Goal: Find contact information: Find contact information

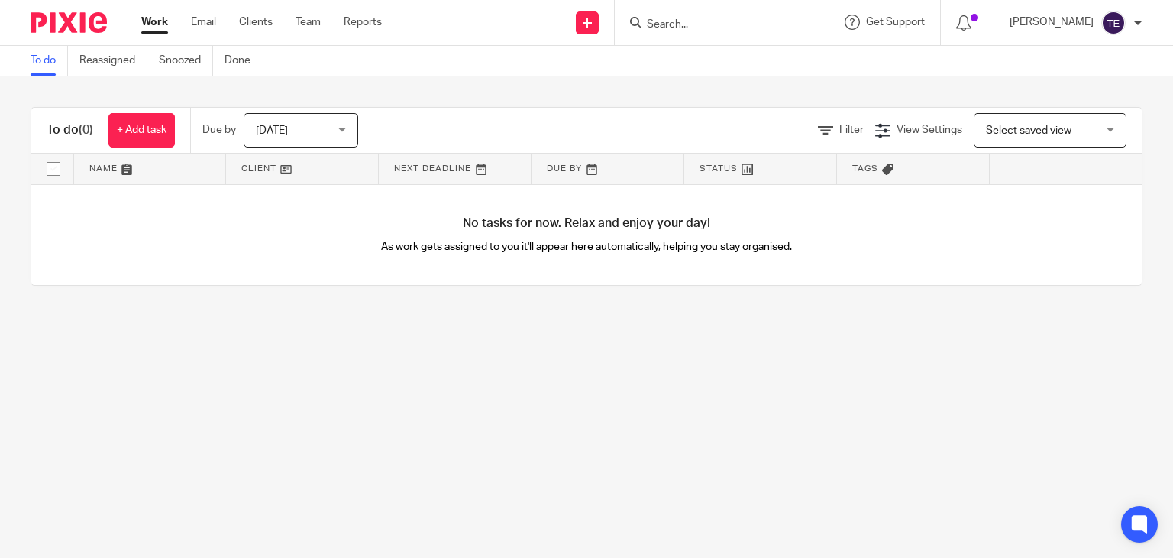
click at [697, 24] on input "Search" at bounding box center [713, 25] width 137 height 14
click at [687, 26] on input "Search" at bounding box center [713, 25] width 137 height 14
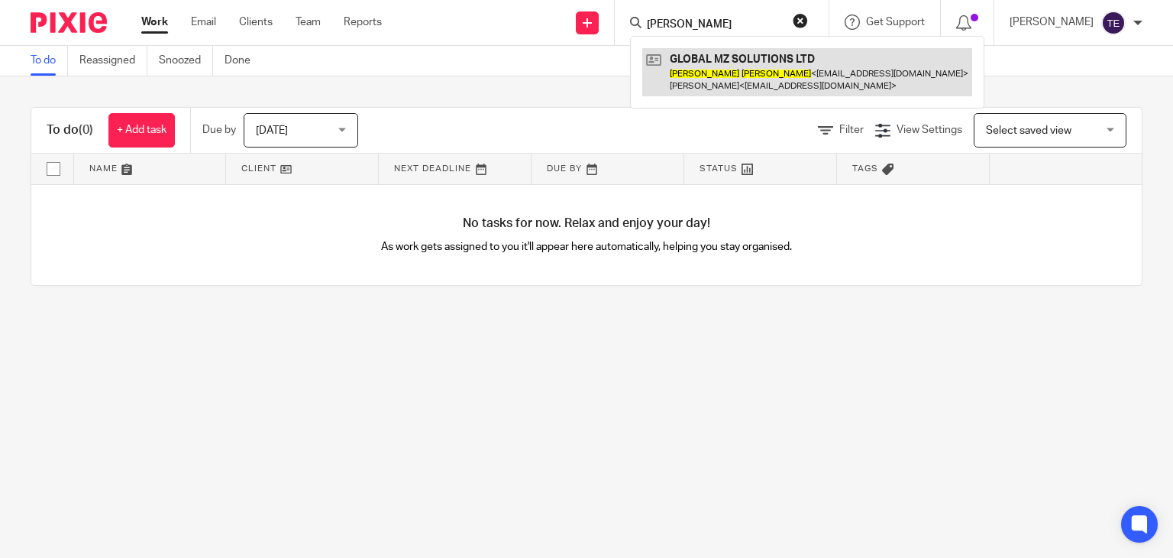
type input "mohammed zaheer"
click at [743, 57] on link at bounding box center [807, 71] width 330 height 47
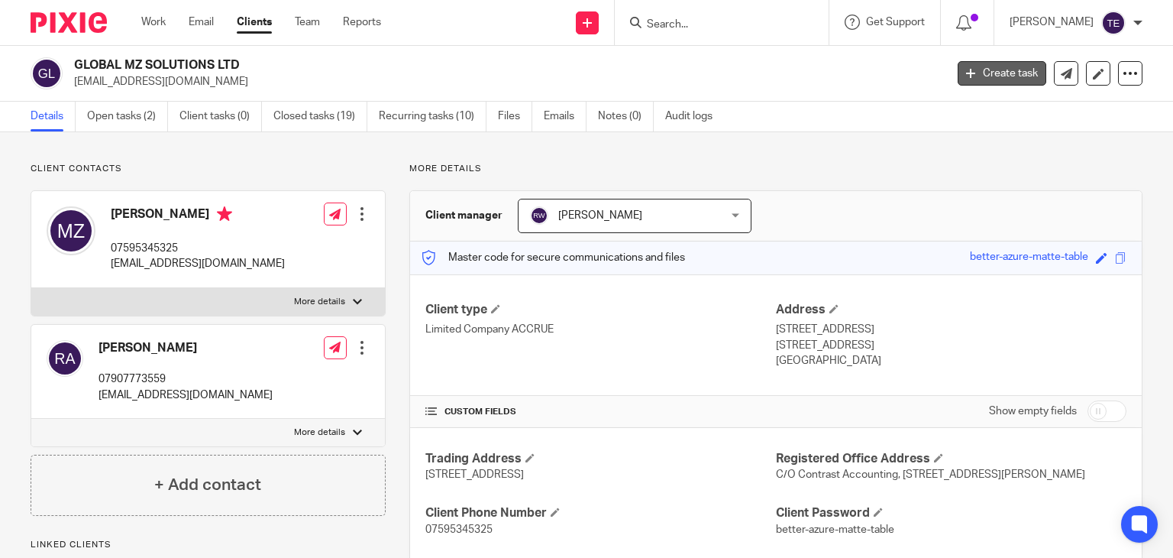
click at [981, 73] on link "Create task" at bounding box center [1002, 73] width 89 height 24
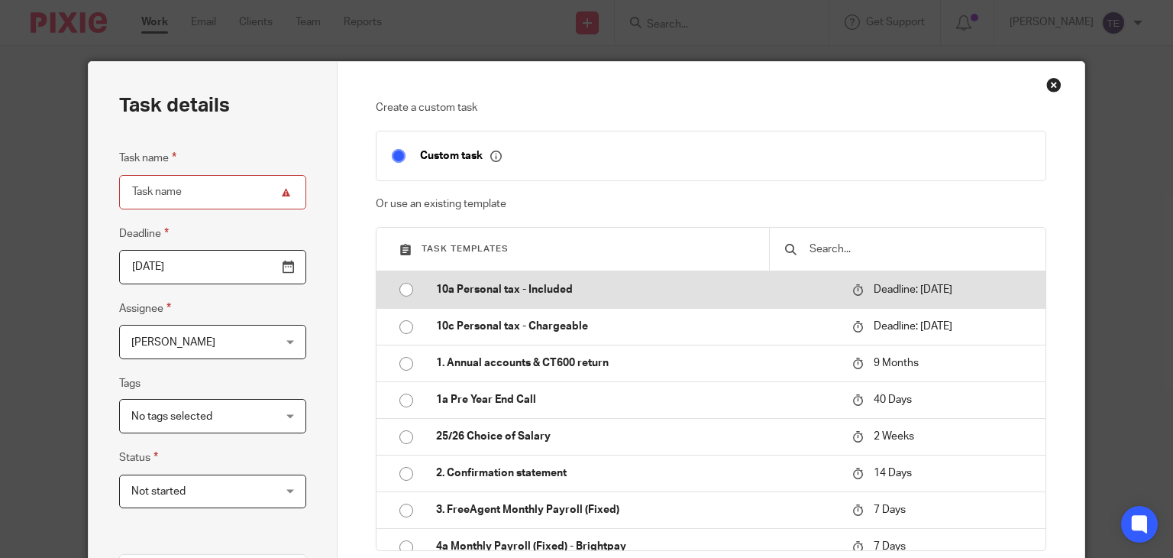
click at [577, 293] on p "10a Personal tax - Included" at bounding box center [636, 289] width 401 height 15
type input "[DATE]"
type input "10a Personal tax - Included"
checkbox input "false"
radio input "true"
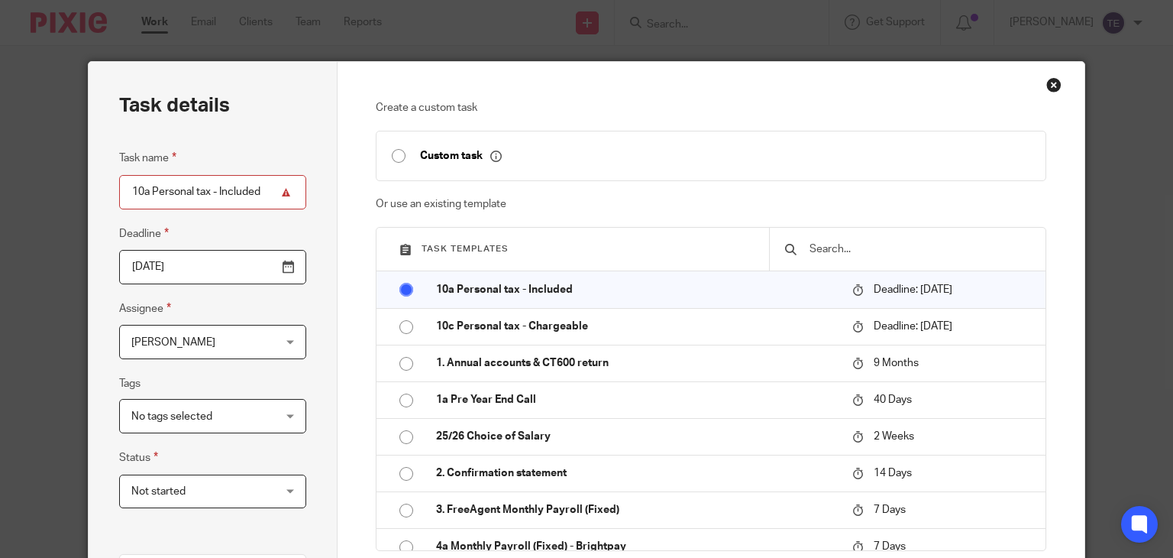
click at [1046, 82] on div "Close this dialog window" at bounding box center [1053, 84] width 15 height 15
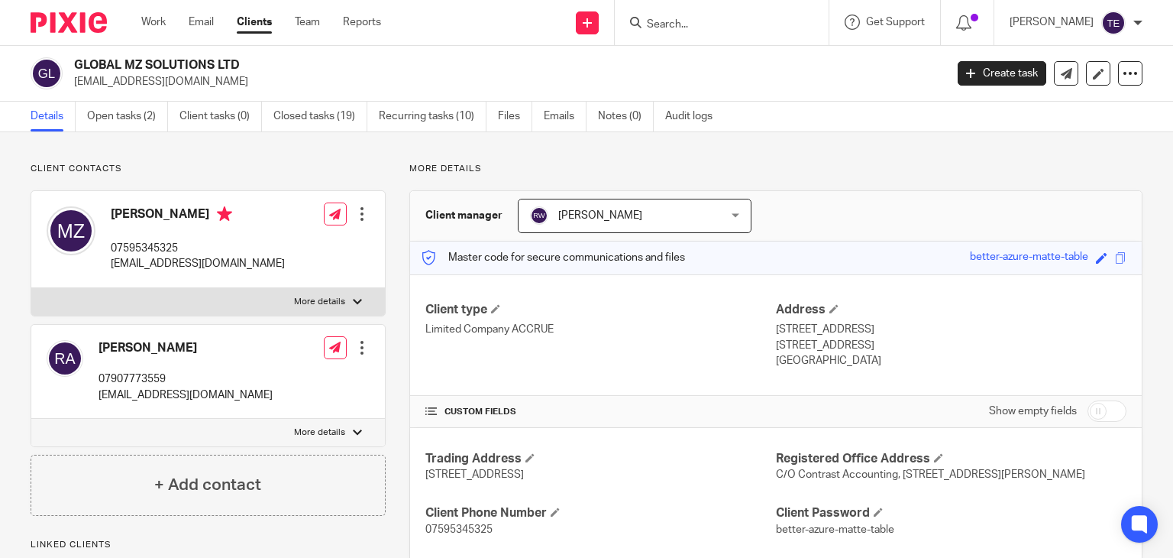
drag, startPoint x: 223, startPoint y: 215, endPoint x: 106, endPoint y: 205, distance: 117.3
click at [106, 205] on div "Mohammed Zaheer 07595345325 mzaheer@mzsolutions.net" at bounding box center [166, 239] width 238 height 81
copy h4 "Mohammed Zaheer"
drag, startPoint x: 239, startPoint y: 266, endPoint x: 112, endPoint y: 263, distance: 126.8
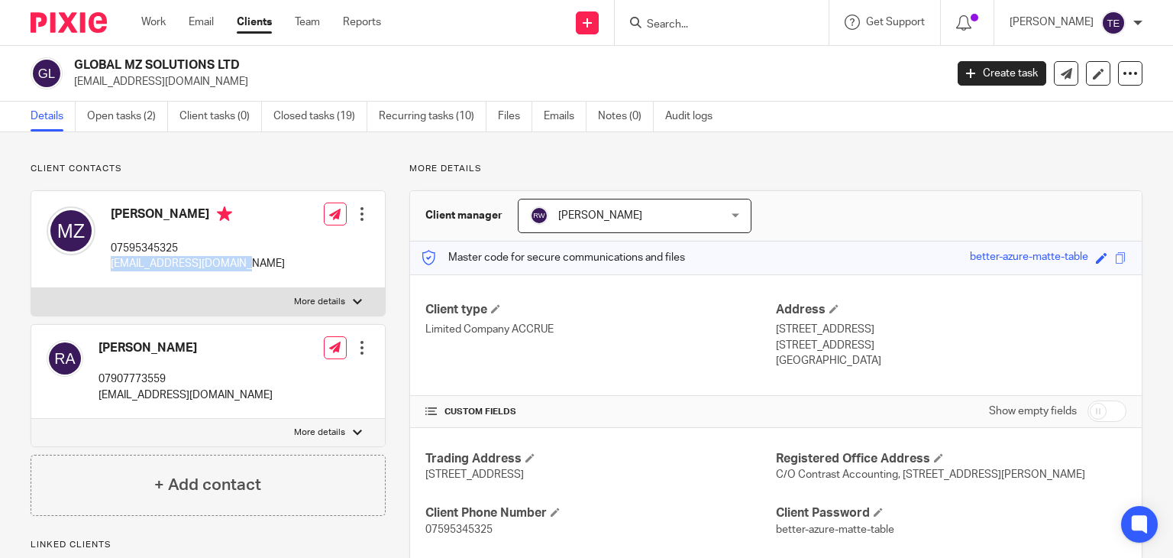
click at [112, 263] on p "mzaheer@mzsolutions.net" at bounding box center [198, 263] width 174 height 15
copy p "mzaheer@mzsolutions.net"
click at [303, 261] on div "Mohammed Zaheer 07595345325 mzaheer@mzsolutions.net Edit contact Create client …" at bounding box center [208, 239] width 354 height 97
click at [718, 19] on input "Search" at bounding box center [713, 25] width 137 height 14
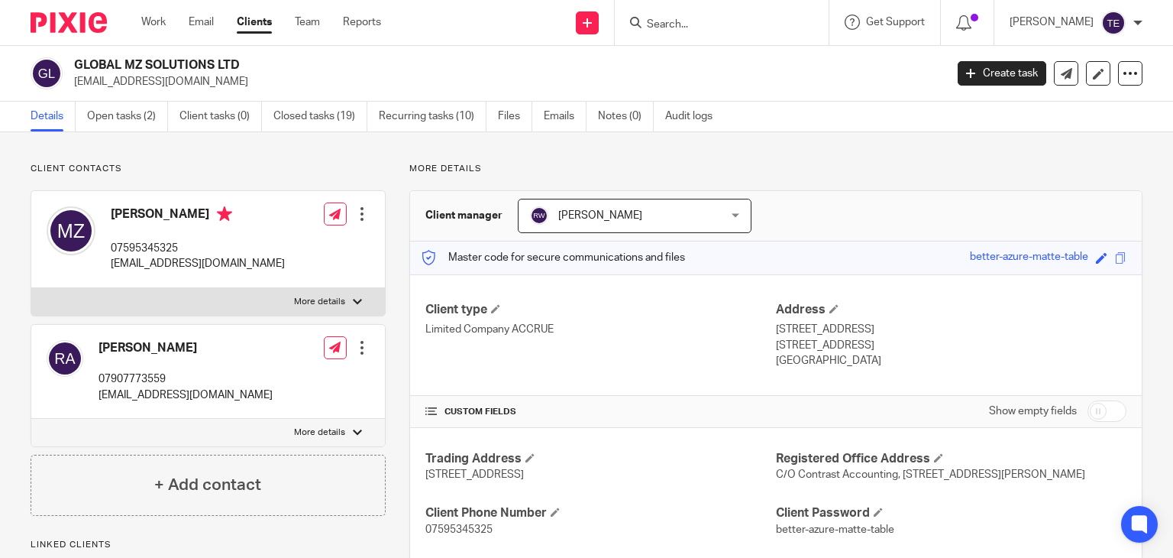
paste input "Jamie Pocock"
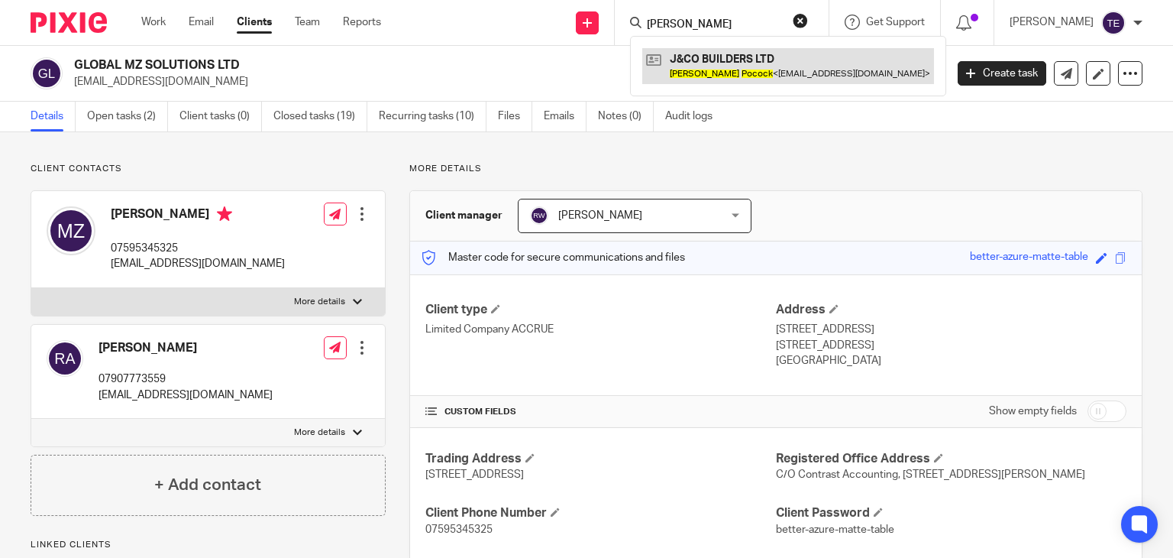
type input "Jamie Pocock"
click at [791, 51] on link at bounding box center [788, 65] width 292 height 35
click at [777, 63] on link at bounding box center [788, 65] width 292 height 35
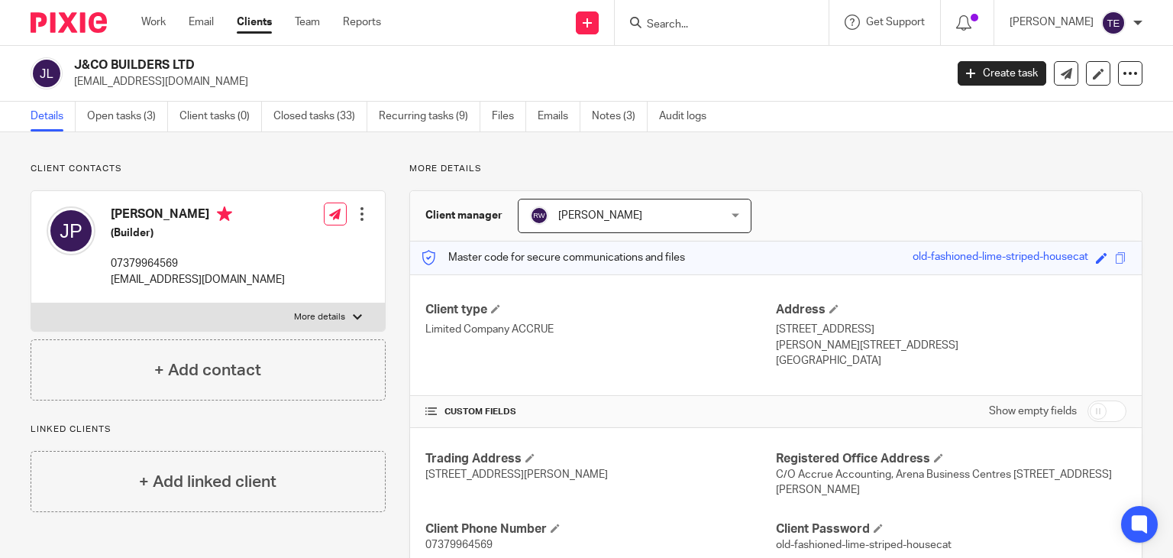
click at [282, 279] on div "[PERSON_NAME] (Builder) 07379964569 [EMAIL_ADDRESS][DOMAIN_NAME] Edit contact C…" at bounding box center [208, 247] width 354 height 112
drag, startPoint x: 282, startPoint y: 279, endPoint x: 108, endPoint y: 283, distance: 173.4
click at [108, 283] on div "Jamie Pocock (Builder) 07379964569 info@jandco-contractorsltd.co.uk Edit contac…" at bounding box center [208, 247] width 354 height 112
copy p "[EMAIL_ADDRESS][DOMAIN_NAME]"
click at [685, 18] on input "Search" at bounding box center [713, 25] width 137 height 14
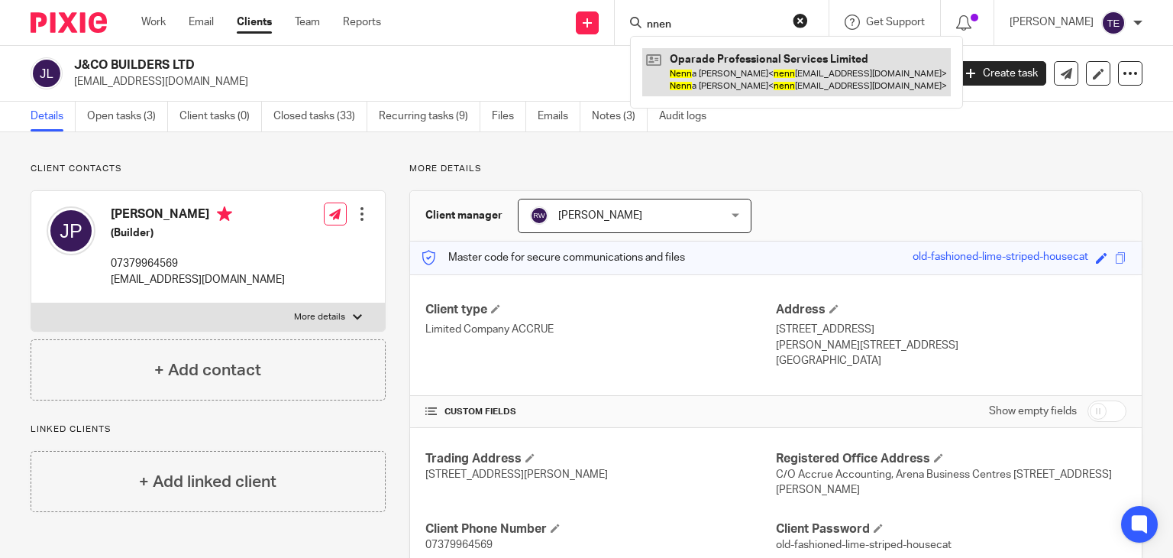
type input "nnen"
click at [771, 66] on link at bounding box center [796, 71] width 309 height 47
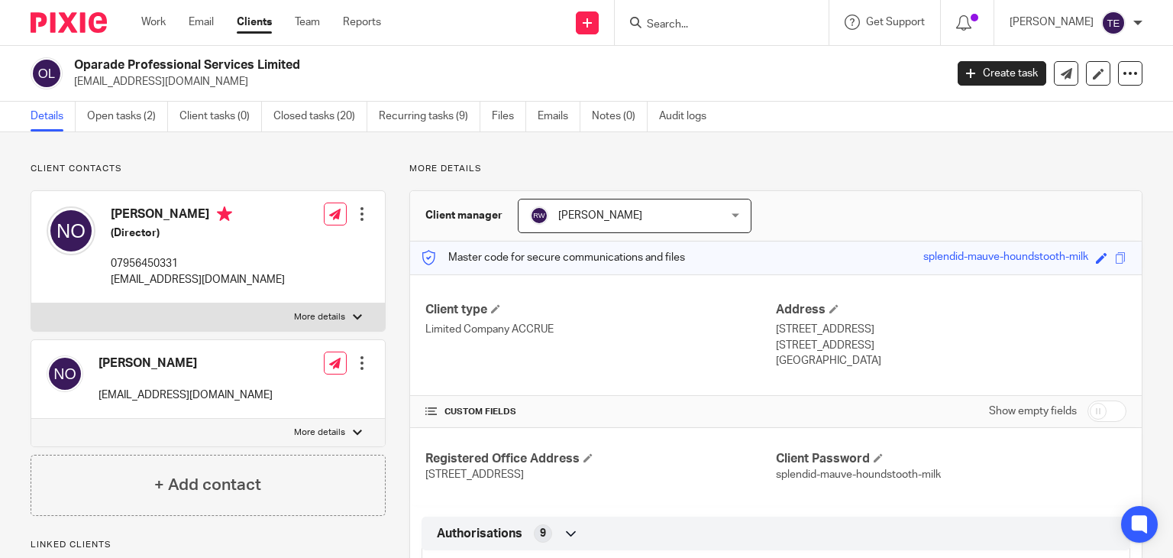
drag, startPoint x: 186, startPoint y: 215, endPoint x: 113, endPoint y: 212, distance: 73.4
click at [113, 212] on h4 "Nenna Opara" at bounding box center [198, 215] width 174 height 19
copy h4 "Nenna Opara"
click at [296, 163] on p "Client contacts" at bounding box center [208, 169] width 355 height 12
drag, startPoint x: 250, startPoint y: 283, endPoint x: 103, endPoint y: 274, distance: 146.9
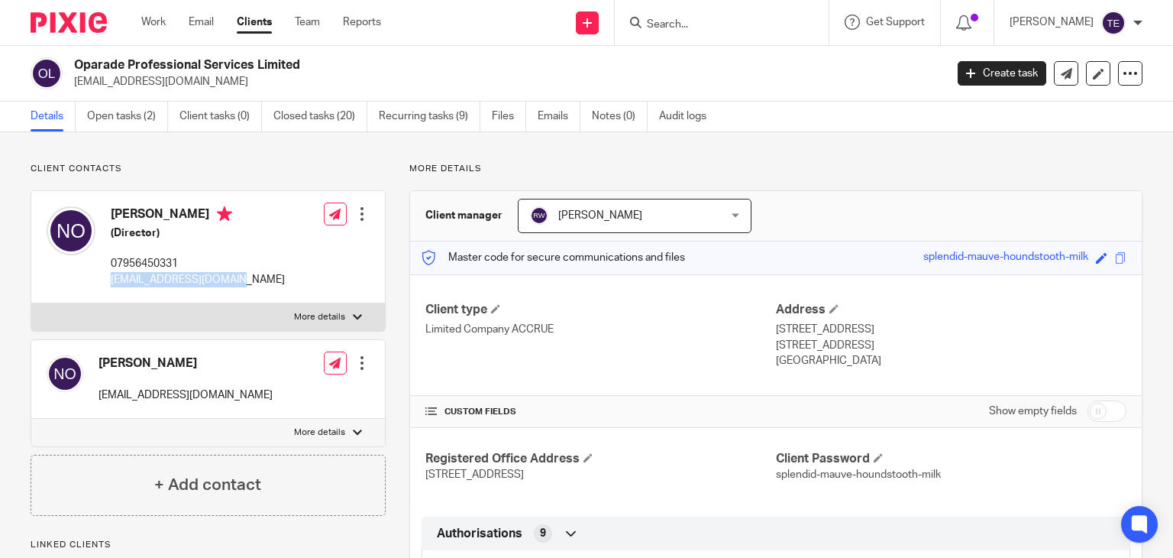
click at [103, 274] on div "Nenna Opara (Director) 07956450331 nennaopara@hotmail.com Edit contact Create c…" at bounding box center [208, 247] width 354 height 112
copy p "nennaopara@hotmail.com"
click at [754, 21] on input "Search" at bounding box center [713, 25] width 137 height 14
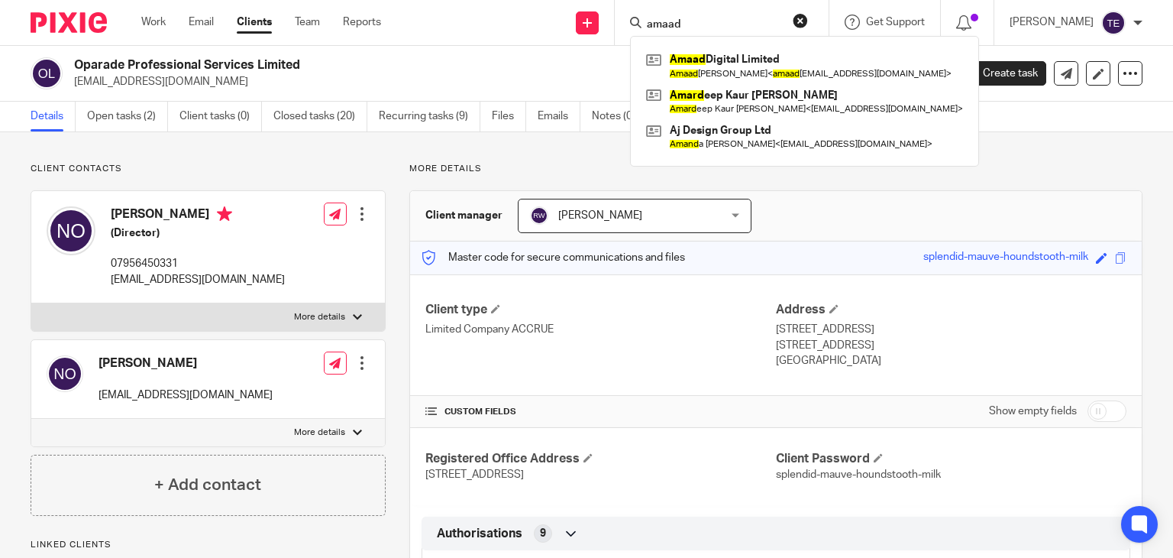
type input "amaad"
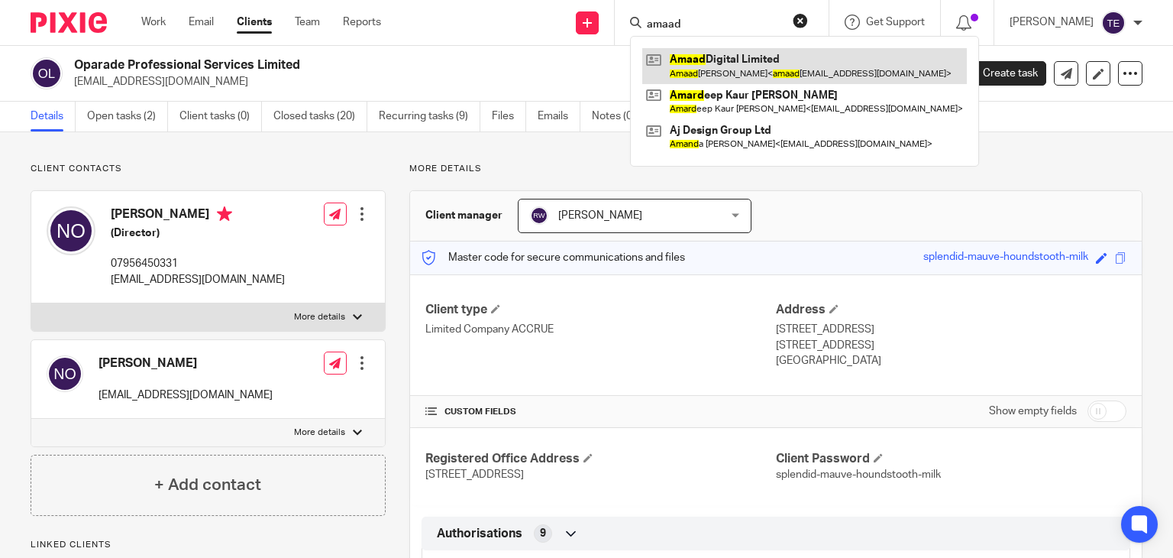
click at [774, 68] on link at bounding box center [804, 65] width 325 height 35
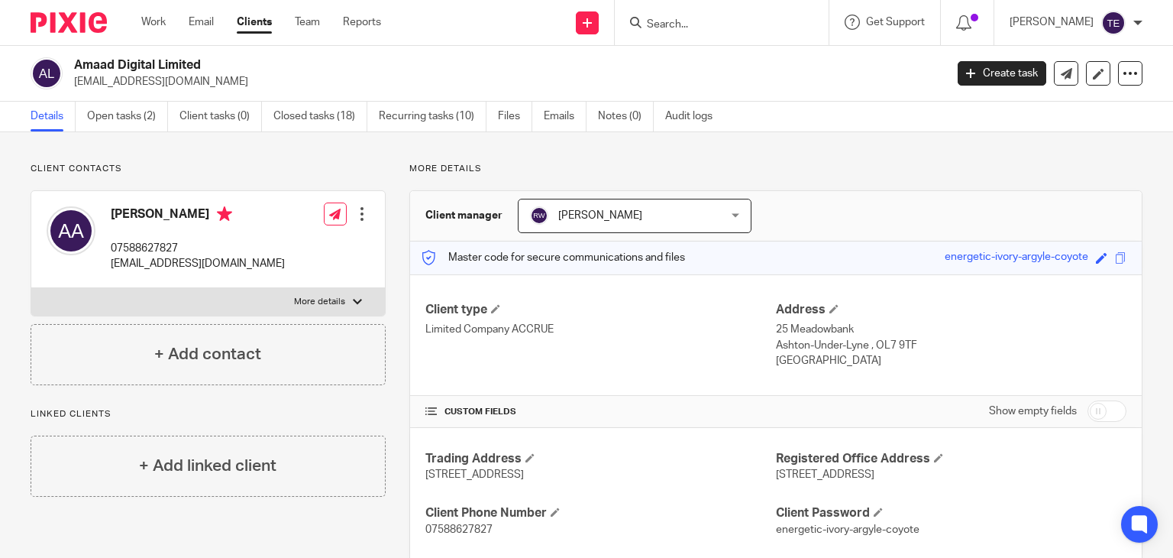
drag, startPoint x: 169, startPoint y: 215, endPoint x: 108, endPoint y: 208, distance: 60.6
click at [108, 208] on div "Amaad Ali 07588627827 amaad812@gmail.com" at bounding box center [166, 239] width 238 height 81
copy h4 "Amaad Ali"
drag, startPoint x: 239, startPoint y: 263, endPoint x: 110, endPoint y: 268, distance: 129.1
click at [110, 268] on div "Amaad Ali 07588627827 amaad812@gmail.com Edit contact Create client from contac…" at bounding box center [208, 239] width 354 height 97
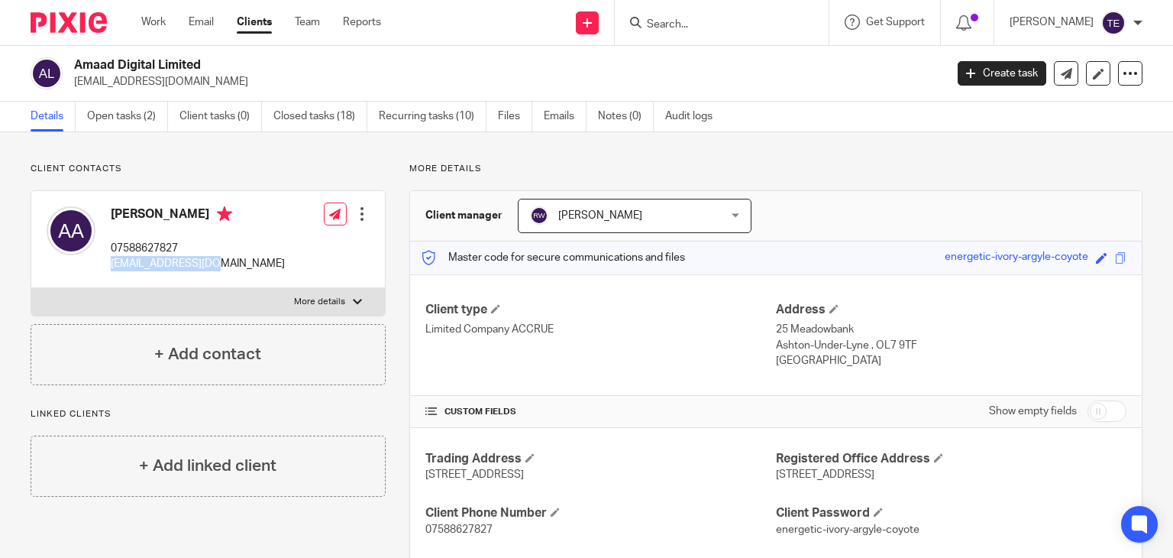
copy p "amaad812@gmail.com"
click at [733, 24] on input "Search" at bounding box center [713, 25] width 137 height 14
paste input "Matthew Sharples"
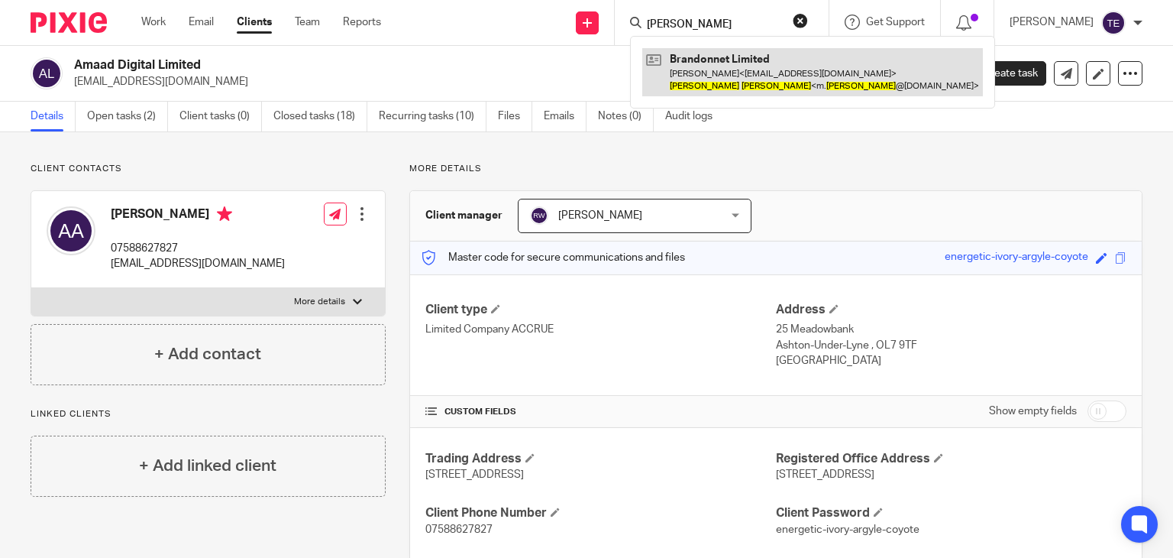
type input "Matthew Sharples"
click at [777, 73] on link at bounding box center [812, 71] width 341 height 47
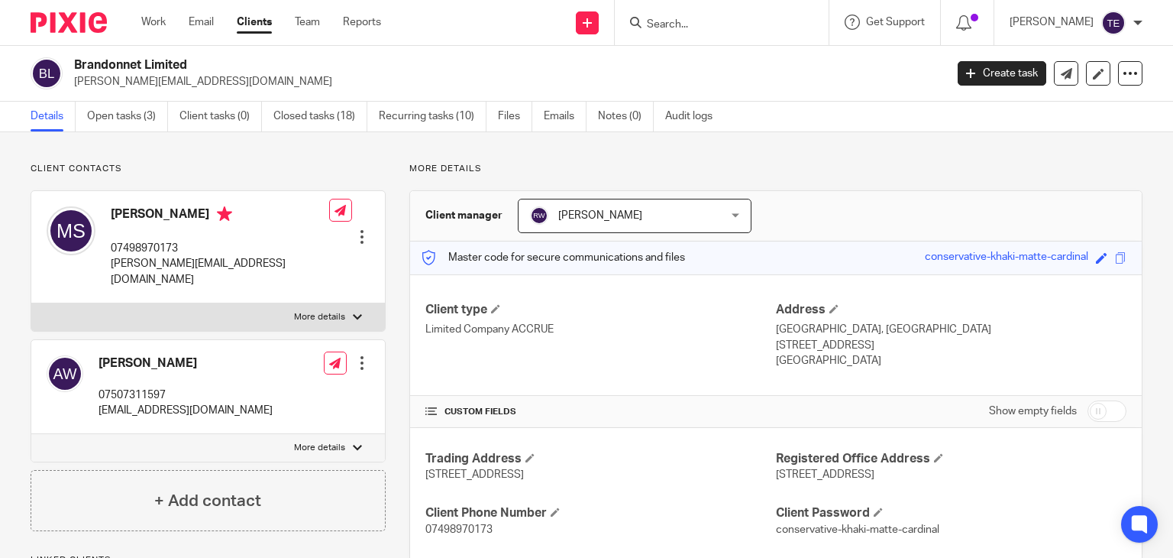
drag, startPoint x: 216, startPoint y: 213, endPoint x: 112, endPoint y: 211, distance: 103.9
click at [112, 211] on h4 "[PERSON_NAME]" at bounding box center [220, 215] width 218 height 19
copy h4 "[PERSON_NAME]"
click at [251, 266] on div "[PERSON_NAME] 07498970173 [PERSON_NAME][EMAIL_ADDRESS][DOMAIN_NAME] Edit contac…" at bounding box center [208, 247] width 354 height 112
drag, startPoint x: 251, startPoint y: 266, endPoint x: 111, endPoint y: 269, distance: 140.6
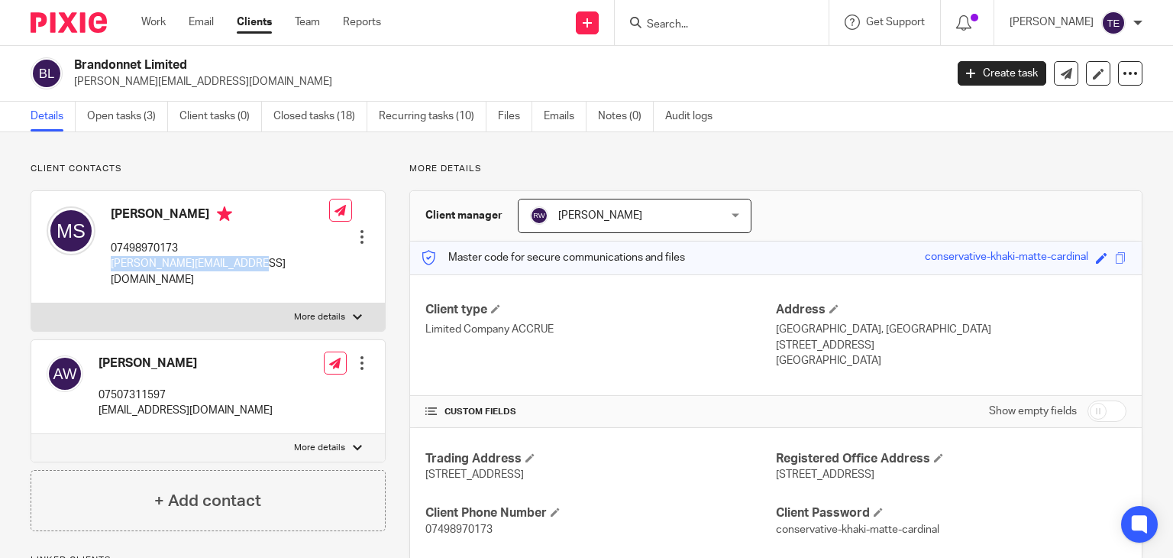
click at [111, 269] on div "[PERSON_NAME] 07498970173 [PERSON_NAME][EMAIL_ADDRESS][DOMAIN_NAME] Edit contac…" at bounding box center [208, 247] width 354 height 112
copy p "[PERSON_NAME][EMAIL_ADDRESS][DOMAIN_NAME]"
click at [704, 21] on input "Search" at bounding box center [713, 25] width 137 height 14
paste input "JRA Enterprises"
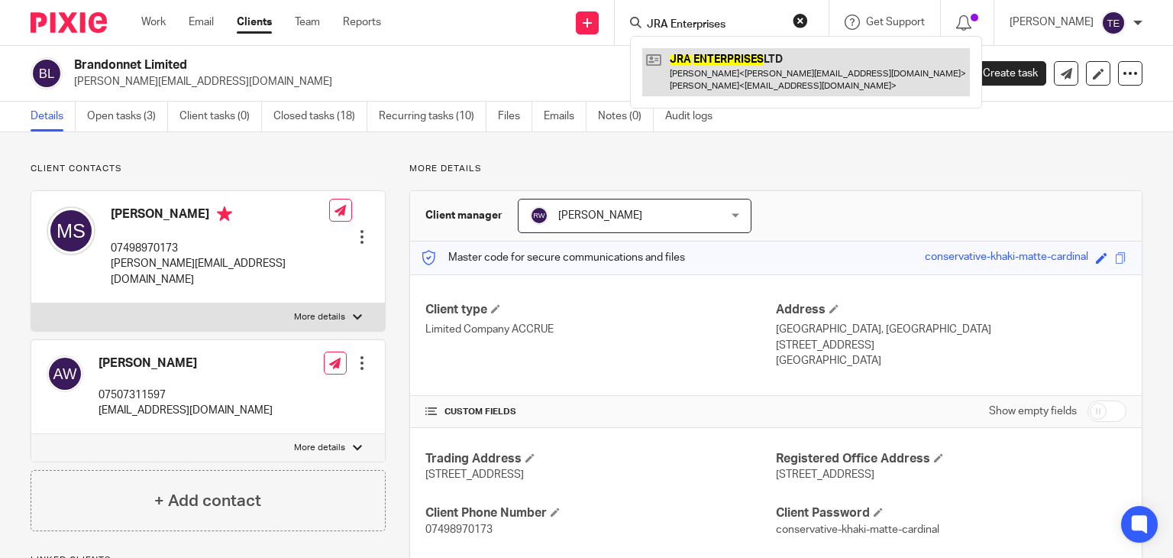
type input "JRA Enterprises"
click at [731, 56] on link at bounding box center [806, 71] width 328 height 47
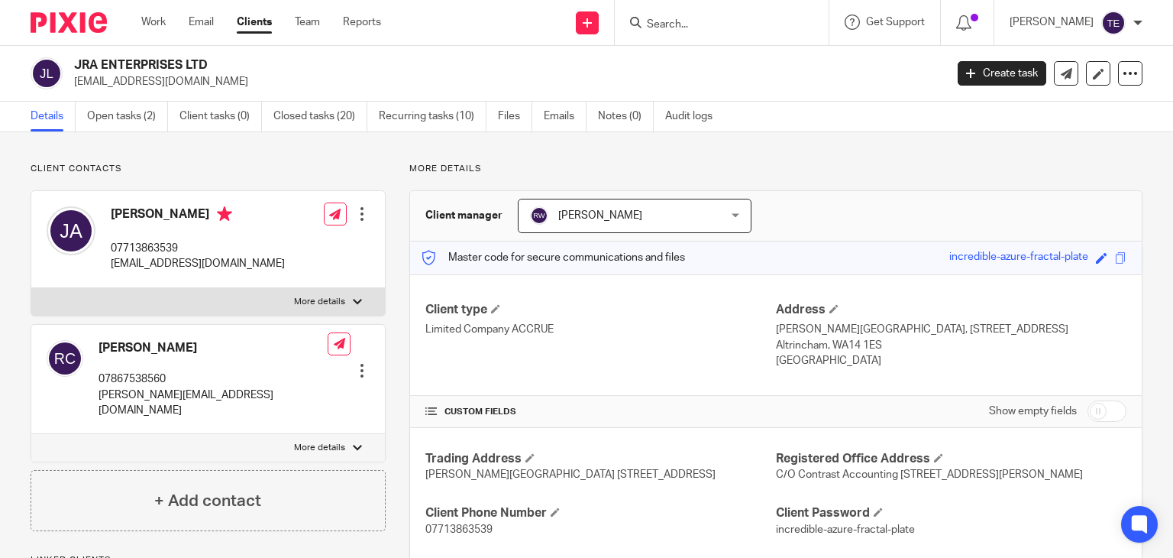
drag, startPoint x: 232, startPoint y: 214, endPoint x: 104, endPoint y: 219, distance: 128.4
click at [104, 219] on div "[PERSON_NAME] 07713863539 [EMAIL_ADDRESS][DOMAIN_NAME]" at bounding box center [166, 239] width 238 height 81
copy h4 "[PERSON_NAME]"
click at [260, 281] on div "[PERSON_NAME] 07713863539 [EMAIL_ADDRESS][DOMAIN_NAME] Edit contact Create clie…" at bounding box center [208, 239] width 354 height 97
drag, startPoint x: 310, startPoint y: 264, endPoint x: 112, endPoint y: 280, distance: 199.2
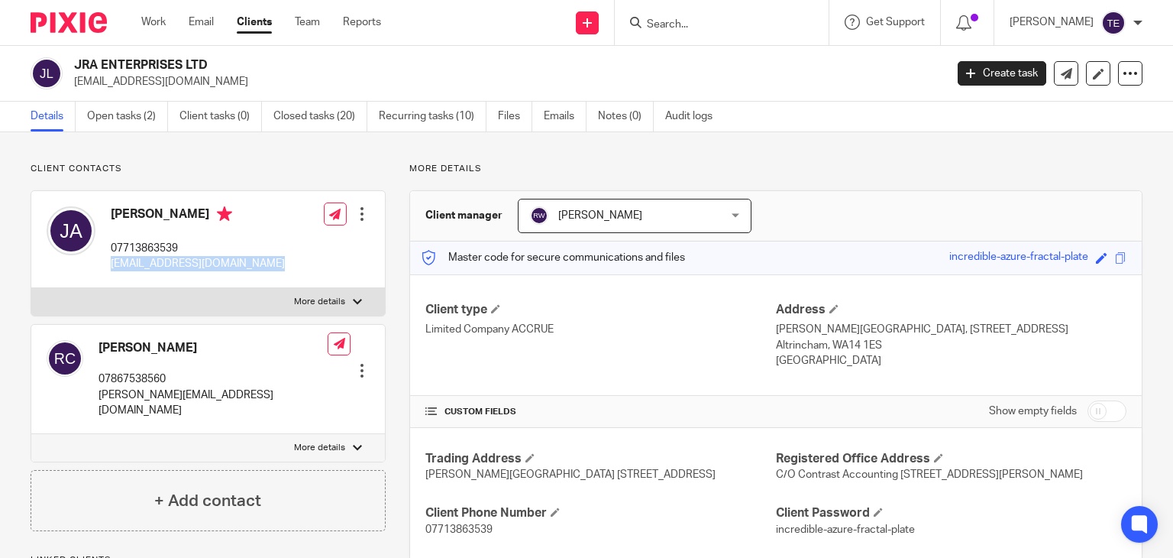
click at [112, 280] on div "Jonathon Armstrong 07713863539 enquiries@primavision-consulting.com Edit contac…" at bounding box center [208, 239] width 354 height 97
copy div "enquiries@primavision-consulting.com"
click at [712, 19] on input "Search" at bounding box center [713, 25] width 137 height 14
paste input "[PERSON_NAME]"
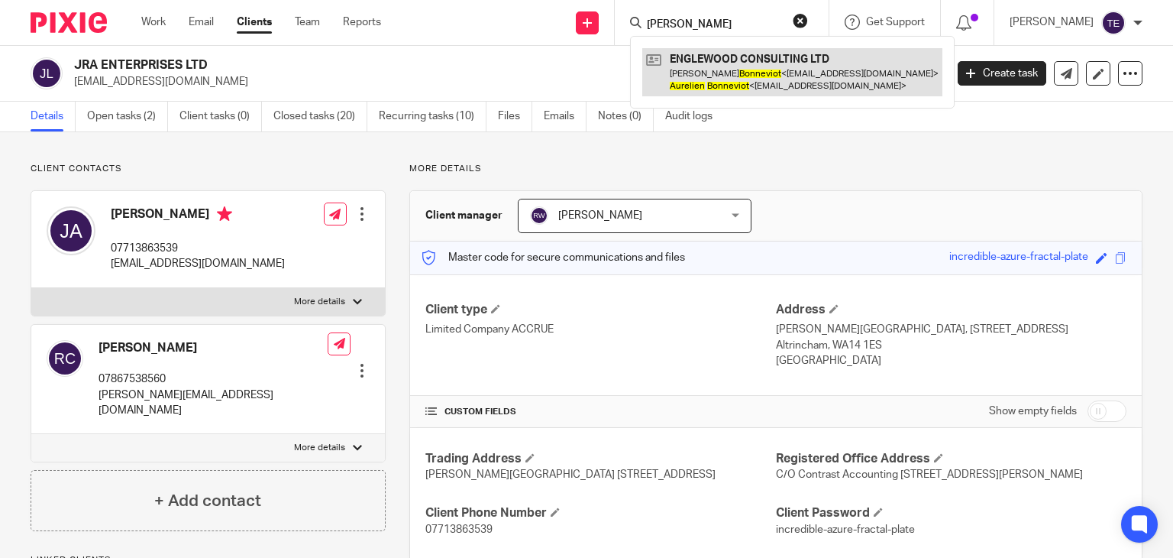
type input "[PERSON_NAME]"
click at [732, 59] on link at bounding box center [792, 71] width 300 height 47
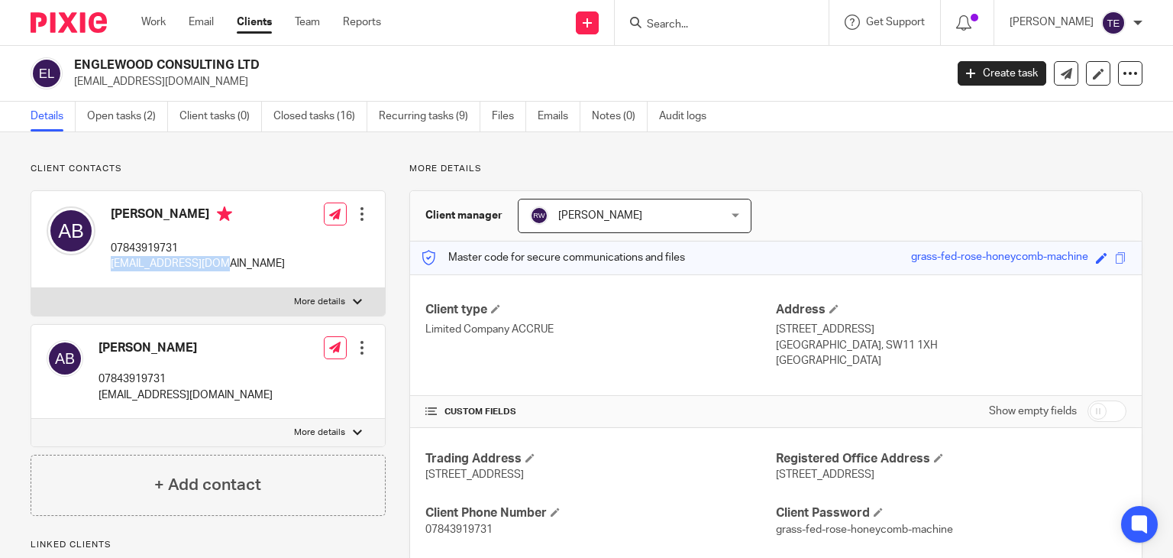
drag, startPoint x: 228, startPoint y: 267, endPoint x: 111, endPoint y: 267, distance: 117.6
click at [111, 267] on p "[EMAIL_ADDRESS][DOMAIN_NAME]" at bounding box center [198, 263] width 174 height 15
copy p "[EMAIL_ADDRESS][DOMAIN_NAME]"
click at [681, 24] on input "Search" at bounding box center [713, 25] width 137 height 14
paste input "Breakfree lifestyle"
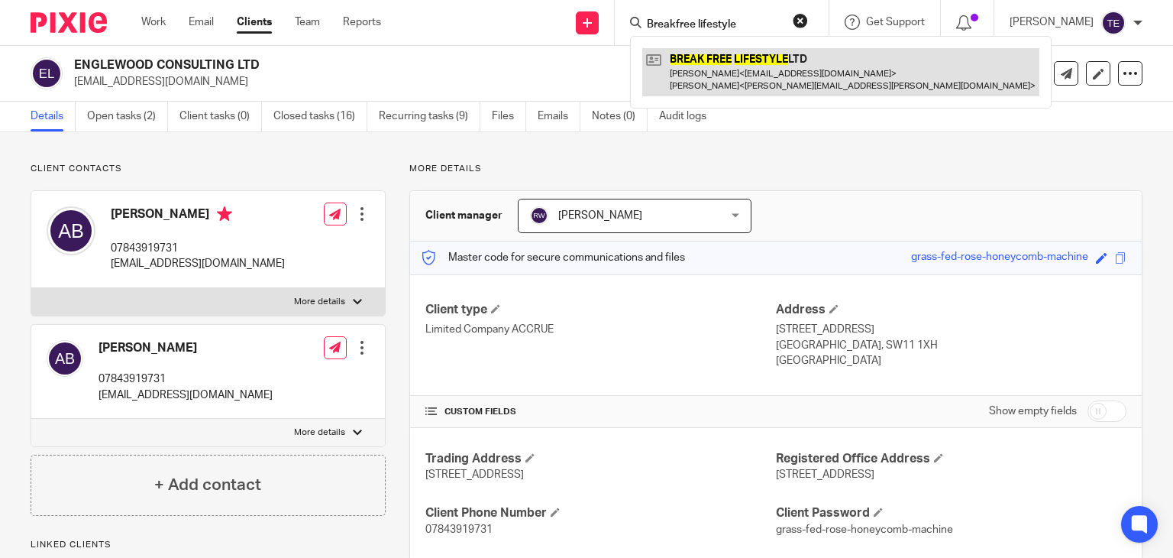
type input "Breakfree lifestyle"
click at [732, 59] on link at bounding box center [840, 71] width 397 height 47
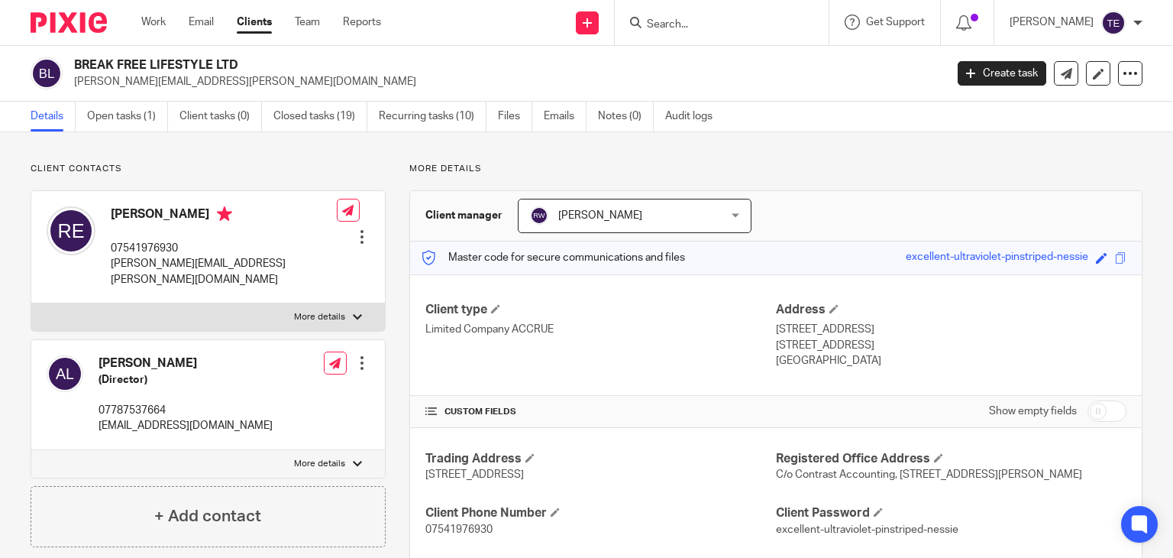
click at [257, 265] on div "[PERSON_NAME] 07541976930 [PERSON_NAME][EMAIL_ADDRESS][PERSON_NAME][DOMAIN_NAME…" at bounding box center [208, 247] width 354 height 112
drag, startPoint x: 183, startPoint y: 214, endPoint x: 110, endPoint y: 210, distance: 72.7
click at [111, 210] on h4 "[PERSON_NAME]" at bounding box center [224, 215] width 226 height 19
copy h4 "[PERSON_NAME]"
click at [241, 245] on p "07541976930" at bounding box center [224, 248] width 226 height 15
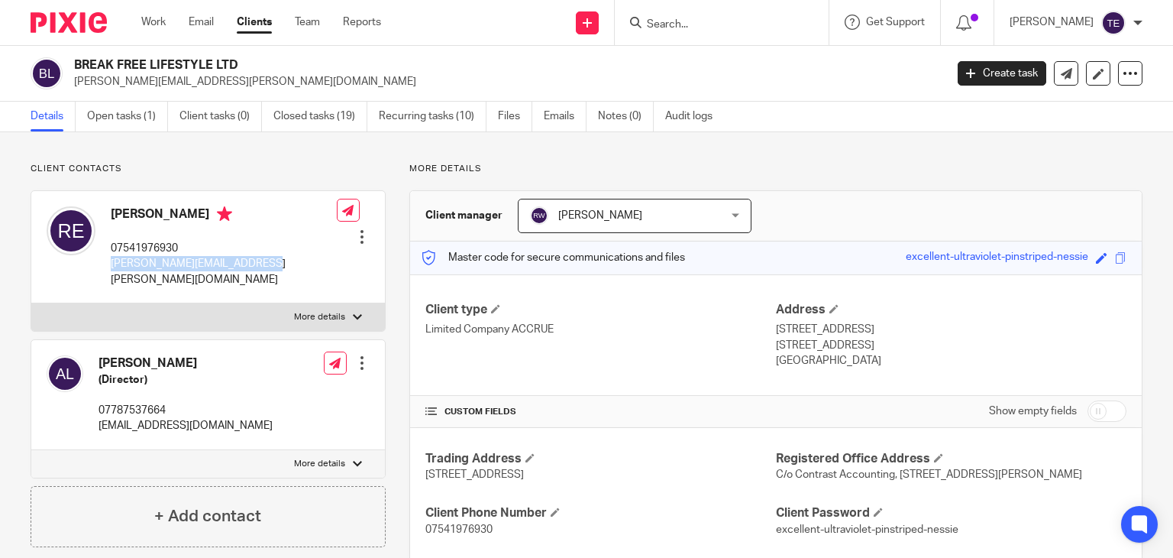
drag, startPoint x: 257, startPoint y: 265, endPoint x: 108, endPoint y: 267, distance: 148.9
click at [108, 267] on div "[PERSON_NAME] 07541976930 [PERSON_NAME][EMAIL_ADDRESS][PERSON_NAME][DOMAIN_NAME…" at bounding box center [208, 247] width 354 height 112
copy p "[PERSON_NAME][EMAIL_ADDRESS][PERSON_NAME][DOMAIN_NAME]"
click at [706, 24] on input "Search" at bounding box center [713, 25] width 137 height 14
paste input "D4D Consulting"
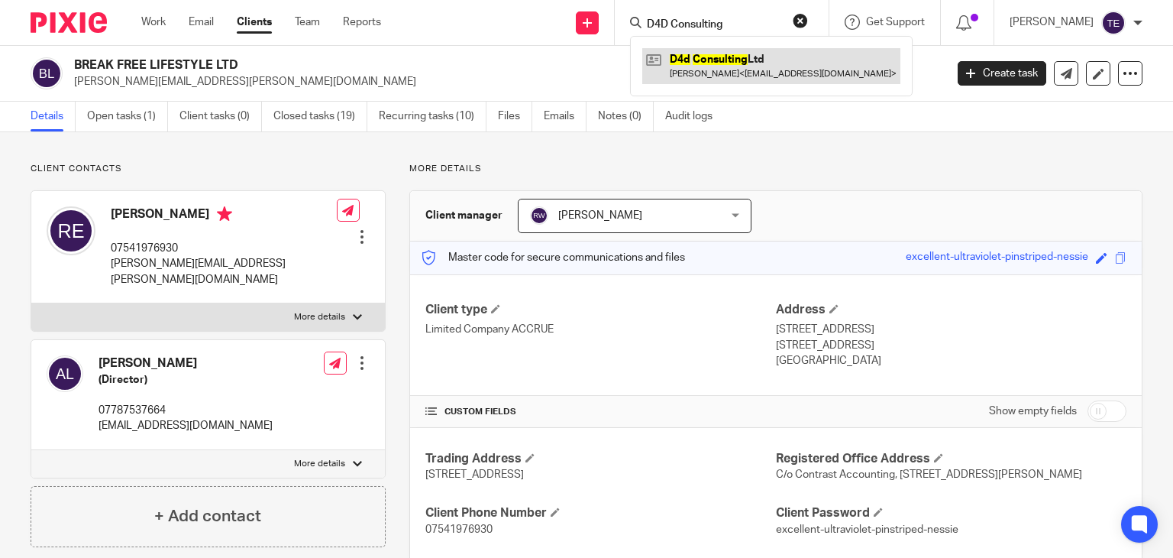
type input "D4D Consulting"
click at [722, 69] on link at bounding box center [771, 65] width 258 height 35
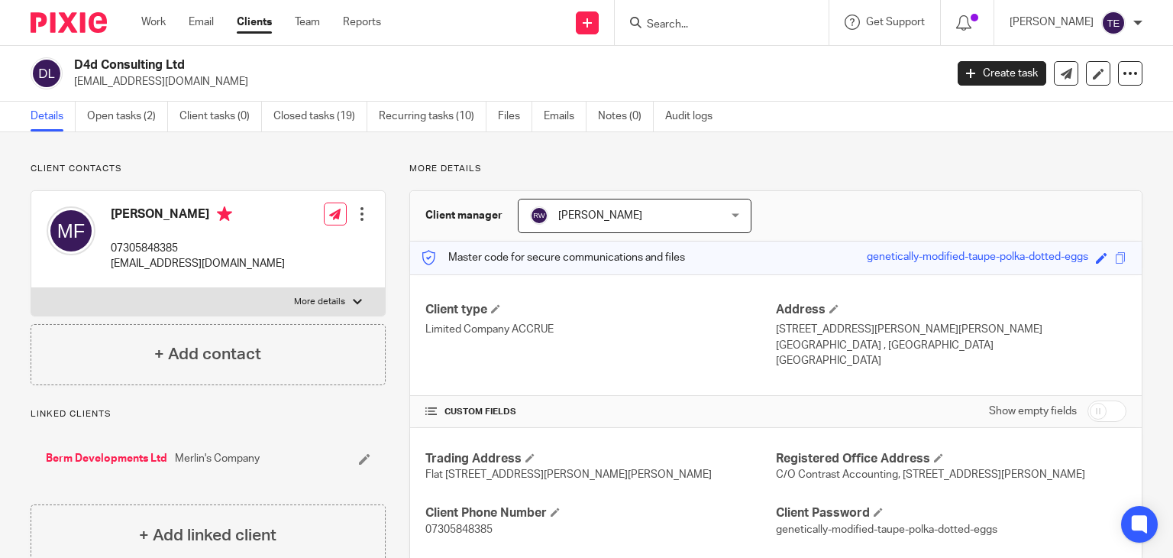
drag, startPoint x: 228, startPoint y: 215, endPoint x: 109, endPoint y: 214, distance: 119.1
click at [109, 214] on div "Merlin Fisher-Levine 07305848385 merlin.fisherlevine@gmail.com" at bounding box center [166, 239] width 238 height 81
copy h4 "Merlin Fisher-Levine"
click at [248, 260] on p "merlin.fisherlevine@gmail.com" at bounding box center [198, 263] width 174 height 15
drag, startPoint x: 281, startPoint y: 266, endPoint x: 112, endPoint y: 267, distance: 169.6
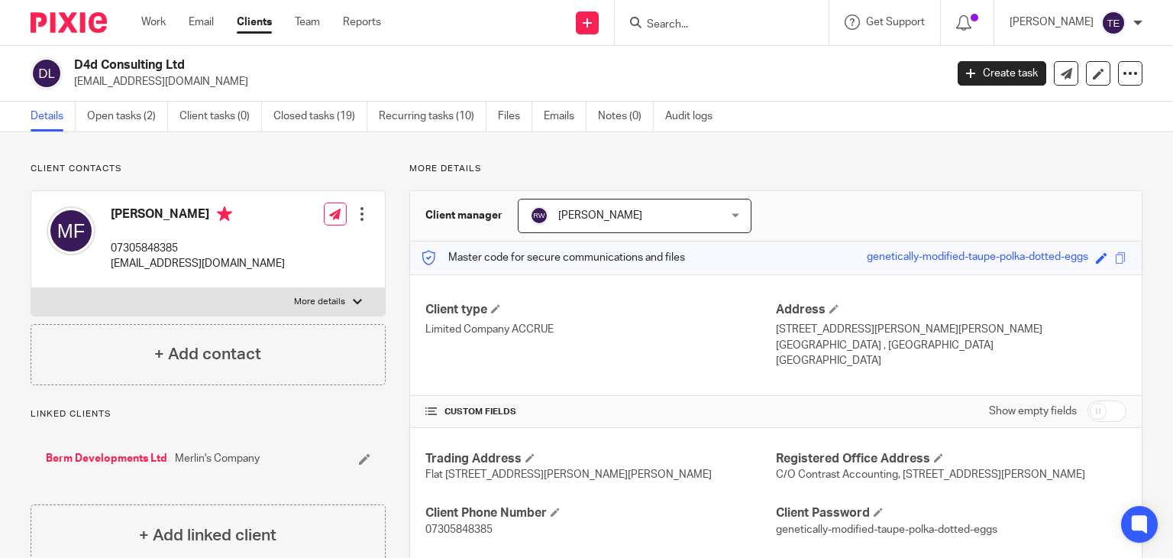
click at [112, 267] on div "Merlin Fisher-Levine 07305848385 merlin.fisherlevine@gmail.com Edit contact Cre…" at bounding box center [208, 239] width 354 height 97
copy p "merlin.fisherlevine@gmail.com"
click at [707, 25] on input "Search" at bounding box center [713, 25] width 137 height 14
paste input "Joy in the cloud"
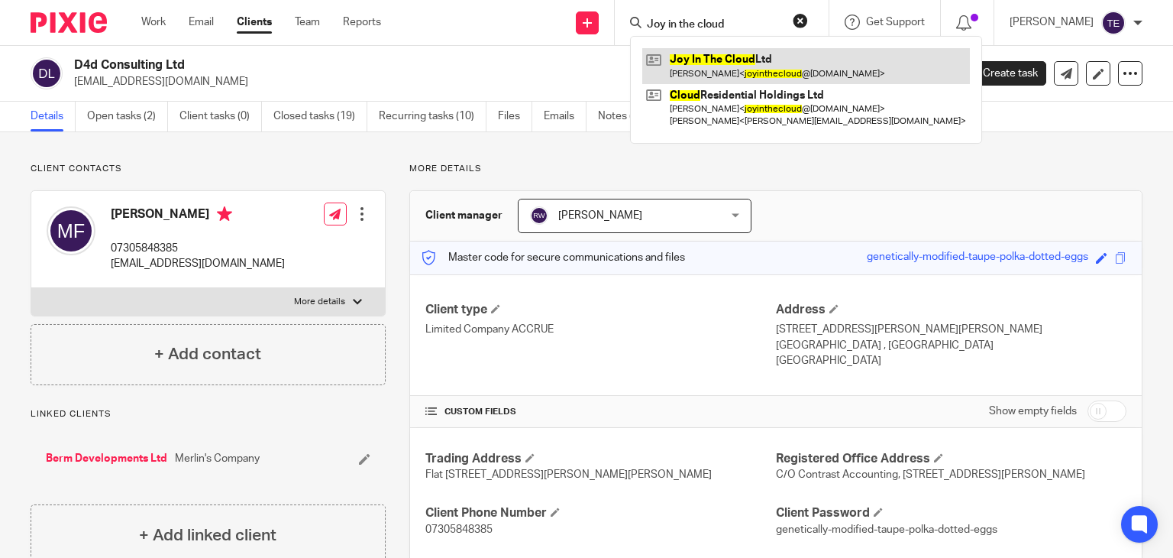
type input "Joy in the cloud"
click at [745, 68] on link at bounding box center [806, 65] width 328 height 35
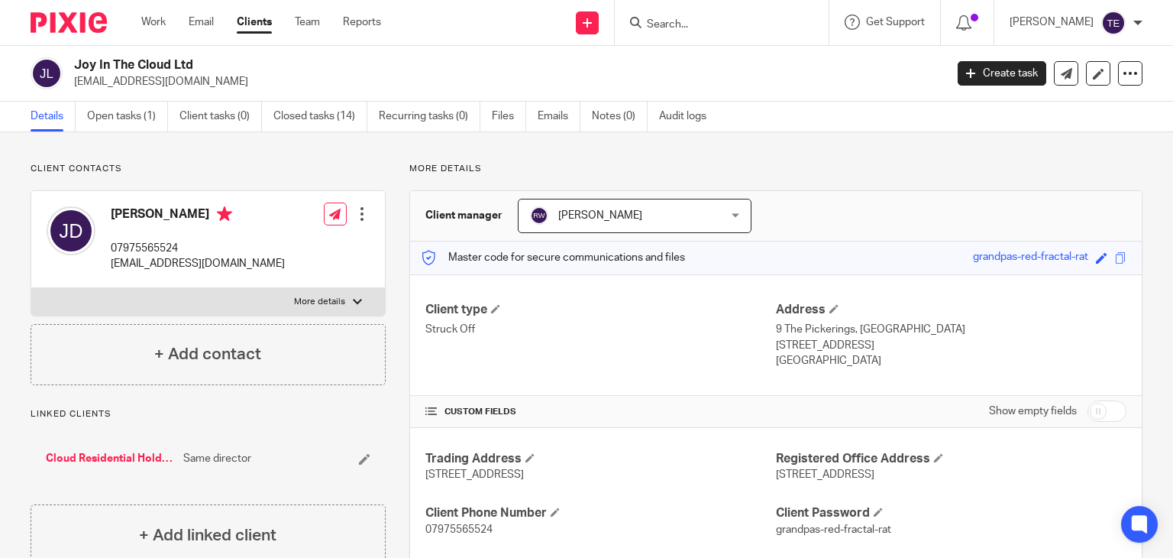
drag, startPoint x: 173, startPoint y: 212, endPoint x: 105, endPoint y: 217, distance: 68.9
click at [105, 217] on div "[PERSON_NAME] 07975565524 [EMAIL_ADDRESS][DOMAIN_NAME]" at bounding box center [166, 239] width 238 height 81
copy h4 "[PERSON_NAME]"
click at [247, 264] on div "[PERSON_NAME] 07975565524 [EMAIL_ADDRESS][DOMAIN_NAME] Edit contact Create clie…" at bounding box center [208, 239] width 354 height 97
drag, startPoint x: 247, startPoint y: 264, endPoint x: 108, endPoint y: 266, distance: 139.8
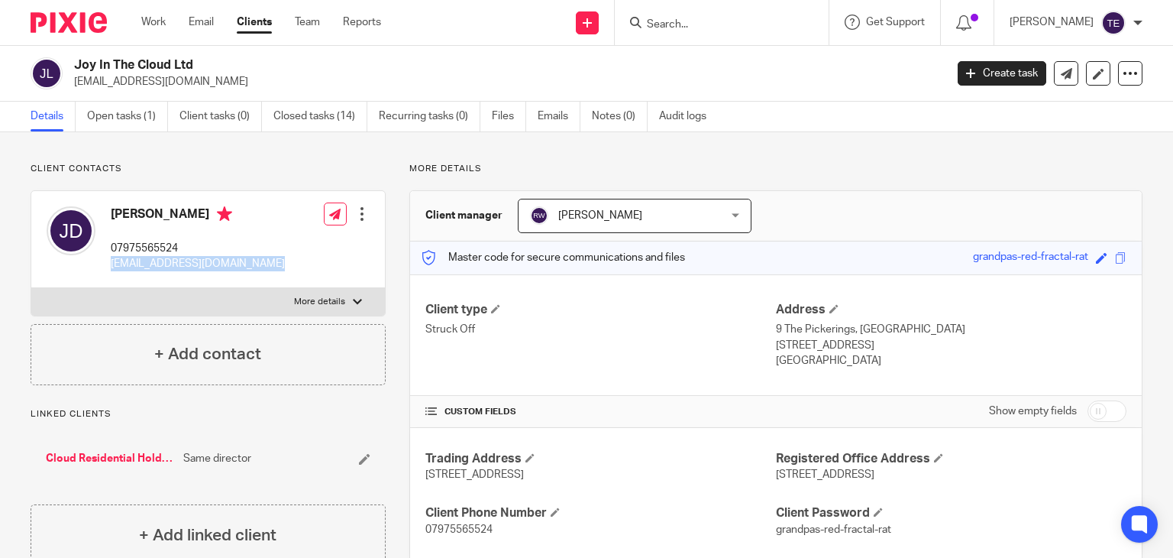
click at [108, 266] on div "[PERSON_NAME] 07975565524 [EMAIL_ADDRESS][DOMAIN_NAME] Edit contact Create clie…" at bounding box center [208, 239] width 354 height 97
copy div "[EMAIL_ADDRESS][DOMAIN_NAME]"
click at [688, 20] on input "Search" at bounding box center [713, 25] width 137 height 14
paste input "Delightful Design"
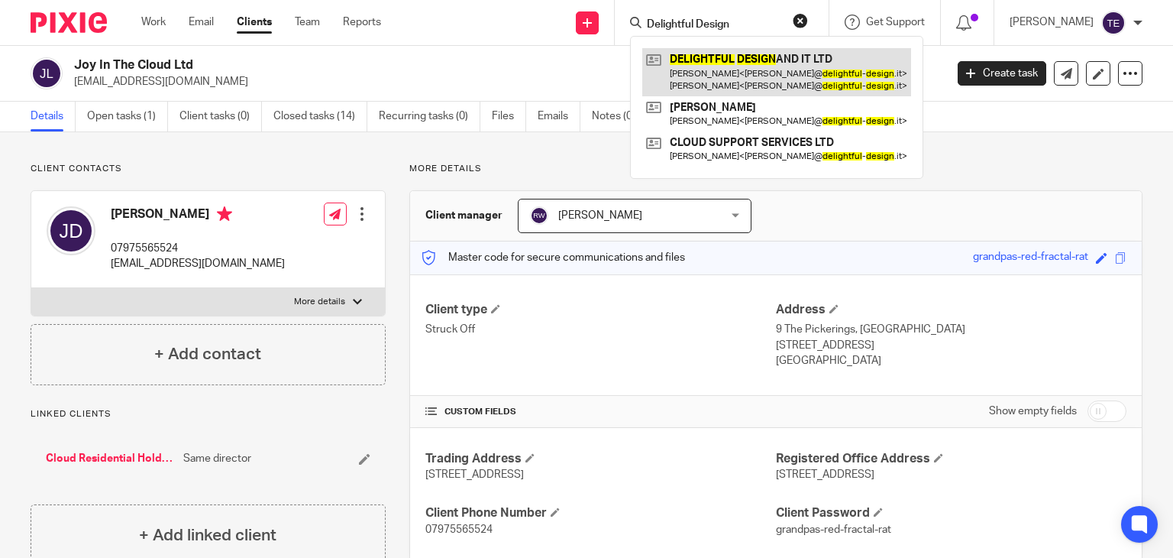
type input "Delightful Design"
click at [740, 59] on link at bounding box center [776, 71] width 269 height 47
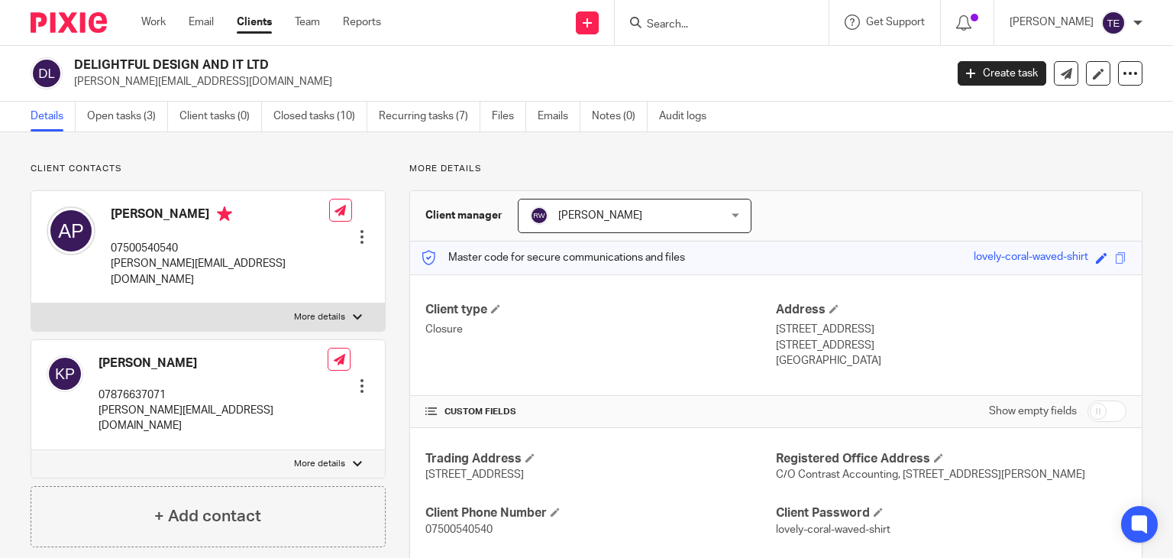
drag, startPoint x: 199, startPoint y: 215, endPoint x: 108, endPoint y: 215, distance: 90.9
click at [108, 215] on div "Andrew Parker 07500540540 andy@delightful-design.it" at bounding box center [188, 247] width 283 height 96
copy h4 "Andrew Parker"
click at [266, 264] on div "Andrew Parker 07500540540 andy@delightful-design.it Edit contact Create client …" at bounding box center [208, 247] width 354 height 112
drag, startPoint x: 258, startPoint y: 265, endPoint x: 104, endPoint y: 257, distance: 154.5
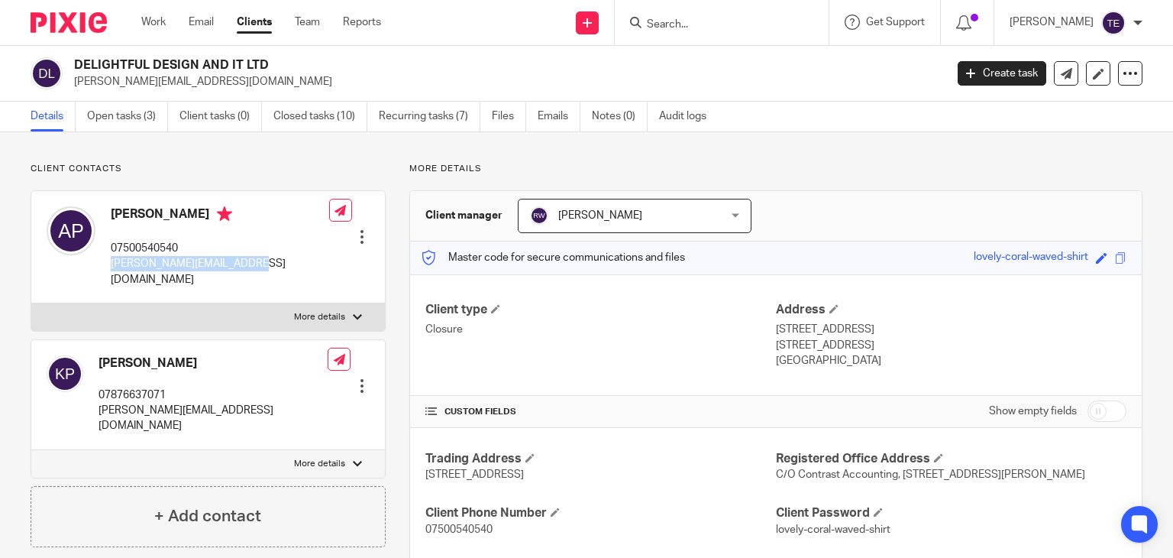
click at [104, 257] on div "Andrew Parker 07500540540 andy@delightful-design.it Edit contact Create client …" at bounding box center [208, 247] width 354 height 112
copy p "andy@delightful-design.it"
click at [739, 20] on input "Search" at bounding box center [713, 25] width 137 height 14
paste input "Mixtli consulting"
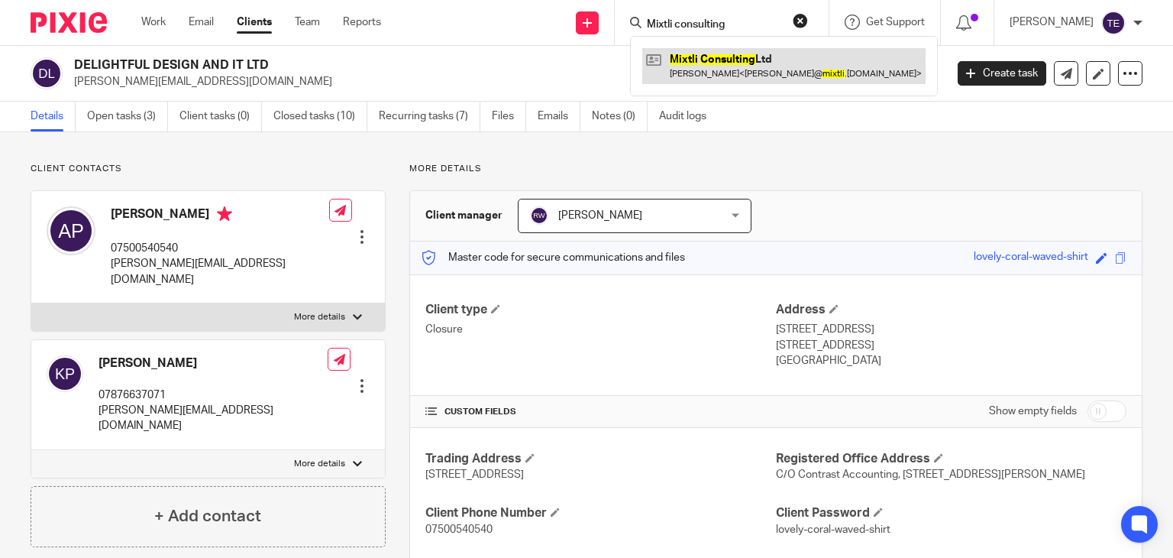
type input "Mixtli consulting"
click at [745, 66] on link at bounding box center [783, 65] width 283 height 35
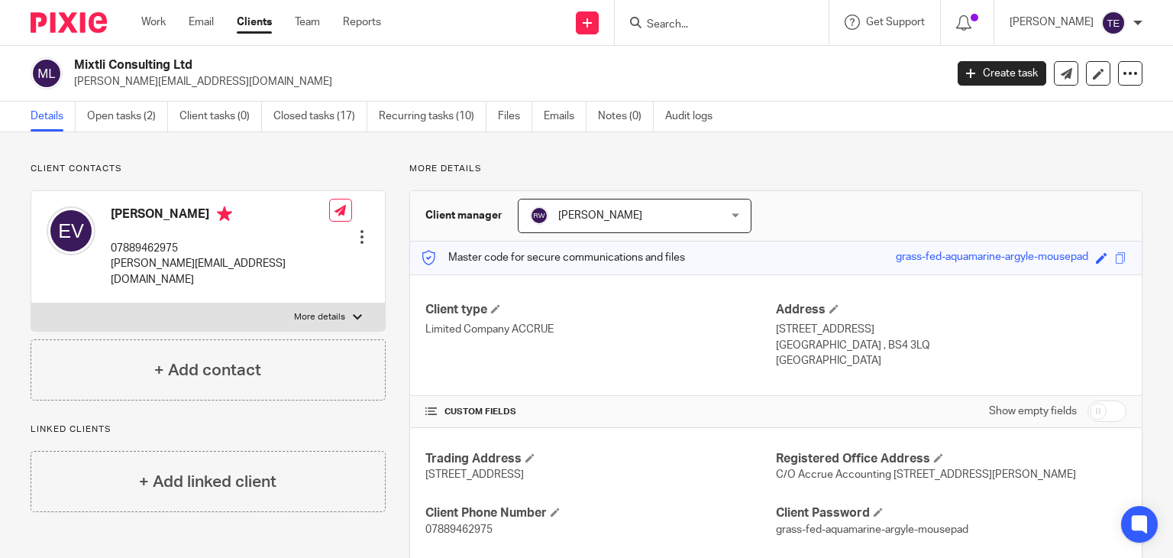
drag, startPoint x: 250, startPoint y: 215, endPoint x: 105, endPoint y: 218, distance: 144.4
click at [105, 218] on div "[PERSON_NAME] 07889462975 [PERSON_NAME][EMAIL_ADDRESS][DOMAIN_NAME]" at bounding box center [188, 247] width 283 height 96
copy h4 "[PERSON_NAME]"
click at [208, 260] on p "[PERSON_NAME][EMAIL_ADDRESS][DOMAIN_NAME]" at bounding box center [220, 271] width 218 height 31
drag, startPoint x: 208, startPoint y: 266, endPoint x: 108, endPoint y: 260, distance: 100.2
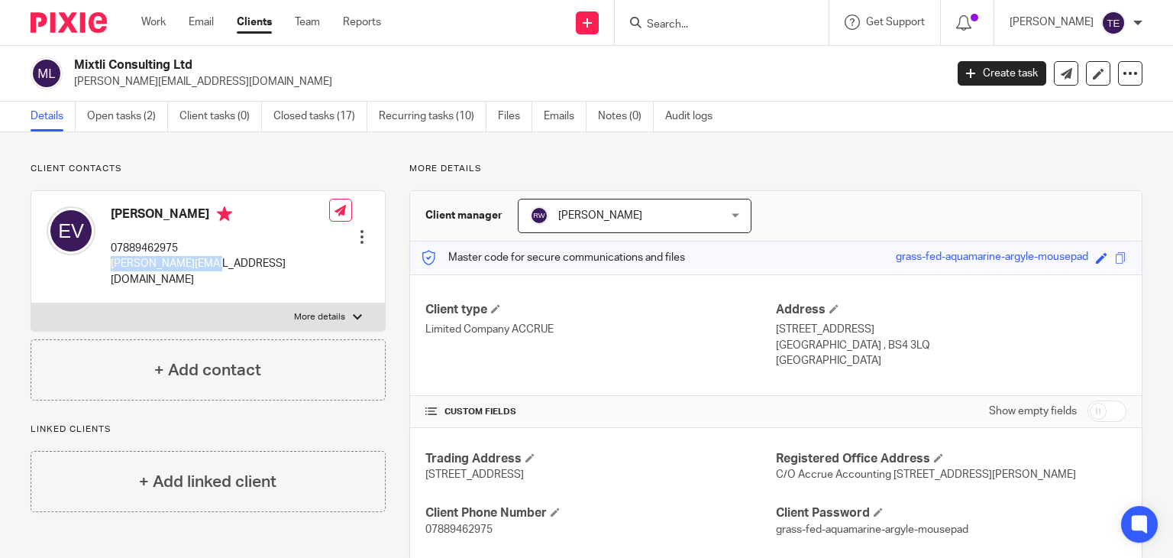
click at [108, 260] on div "[PERSON_NAME] 07889462975 [PERSON_NAME][EMAIL_ADDRESS][DOMAIN_NAME]" at bounding box center [188, 247] width 283 height 96
copy p "[PERSON_NAME][EMAIL_ADDRESS][DOMAIN_NAME]"
click at [376, 79] on p "[PERSON_NAME][EMAIL_ADDRESS][DOMAIN_NAME]" at bounding box center [504, 81] width 861 height 15
click at [131, 119] on link "Open tasks (2)" at bounding box center [127, 117] width 81 height 30
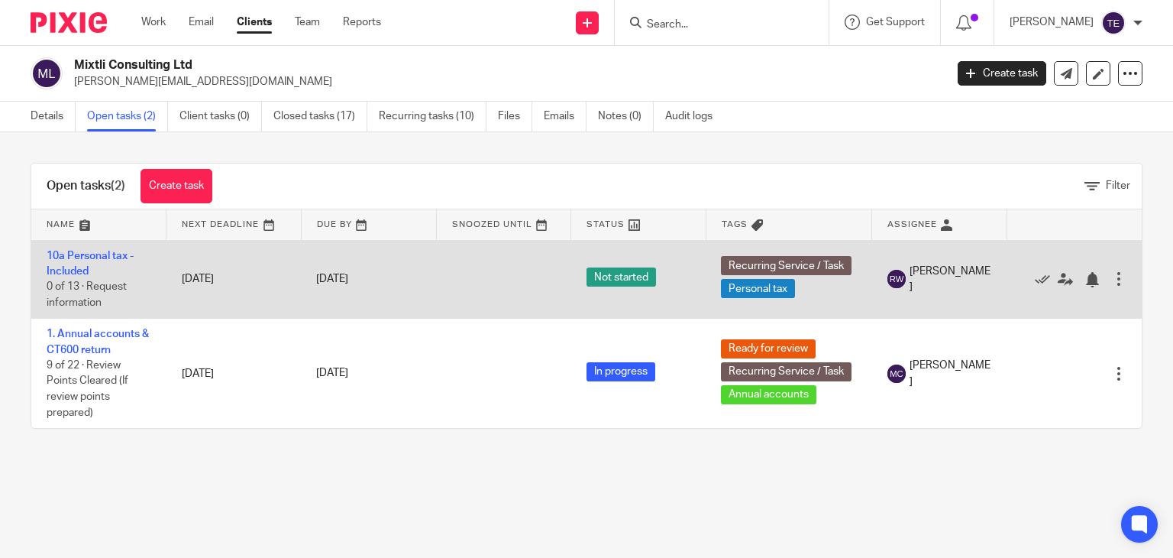
click at [159, 273] on td "10a Personal tax - Included 0 of 13 · Request information" at bounding box center [98, 279] width 135 height 79
click at [79, 254] on link "10a Personal tax - Included" at bounding box center [90, 263] width 87 height 26
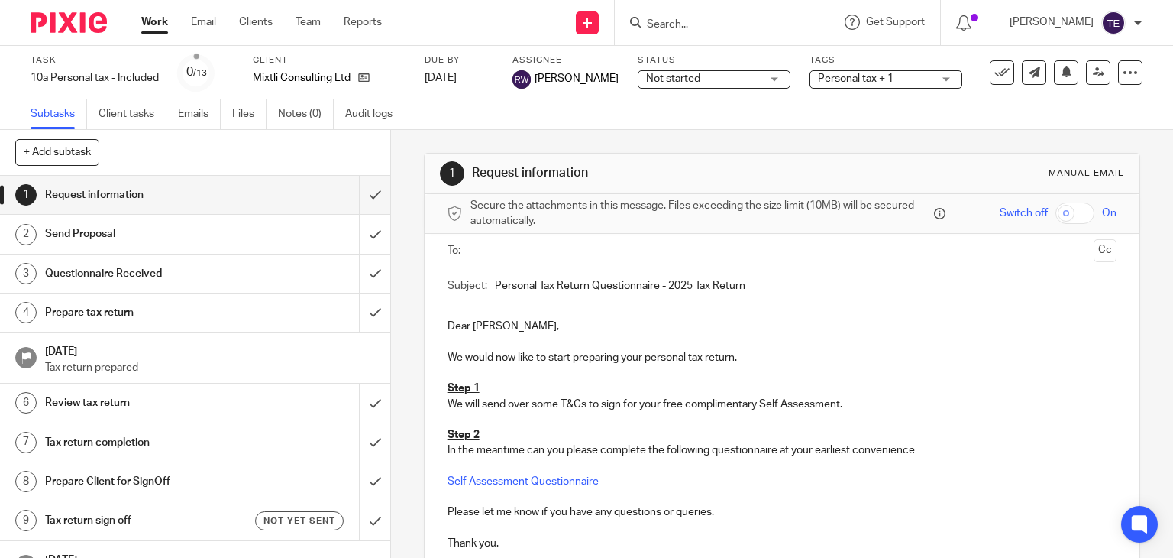
drag, startPoint x: 111, startPoint y: 196, endPoint x: 269, endPoint y: 186, distance: 158.5
click at [269, 186] on div "Request information" at bounding box center [194, 194] width 299 height 23
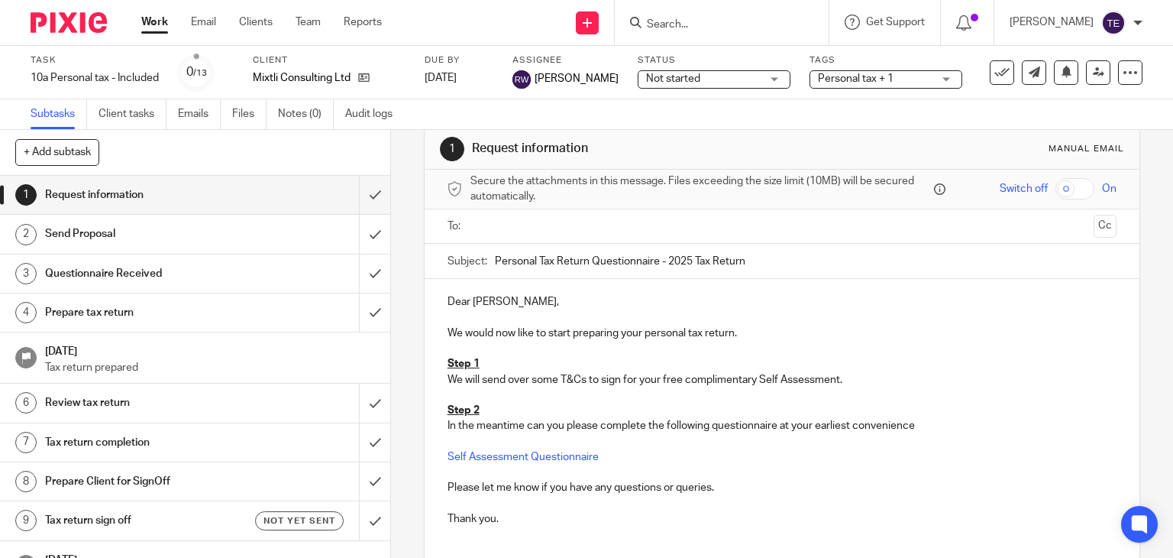
click at [526, 229] on input "text" at bounding box center [782, 227] width 612 height 18
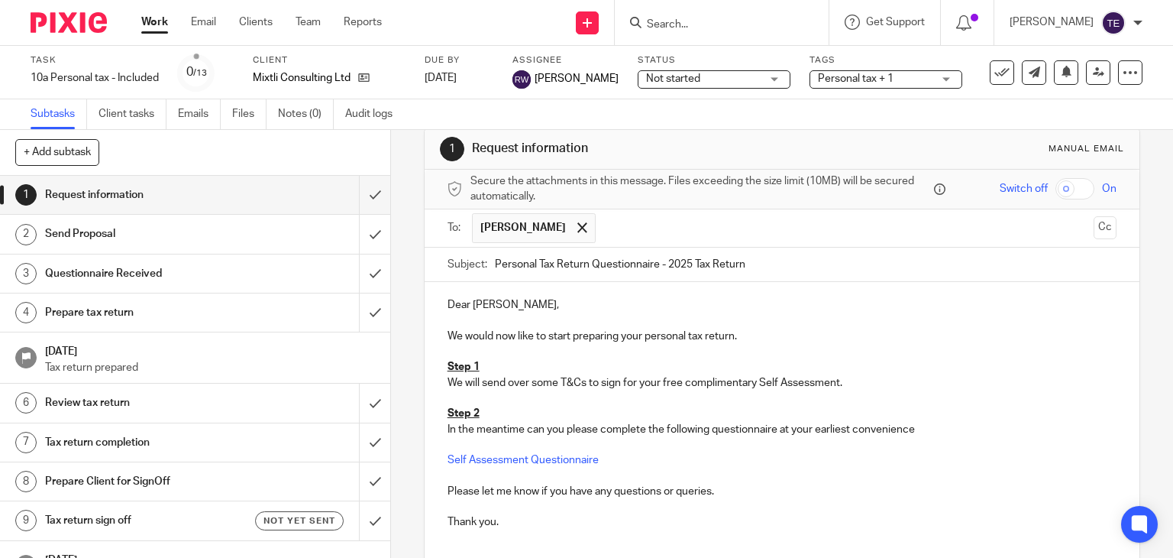
scroll to position [27, 0]
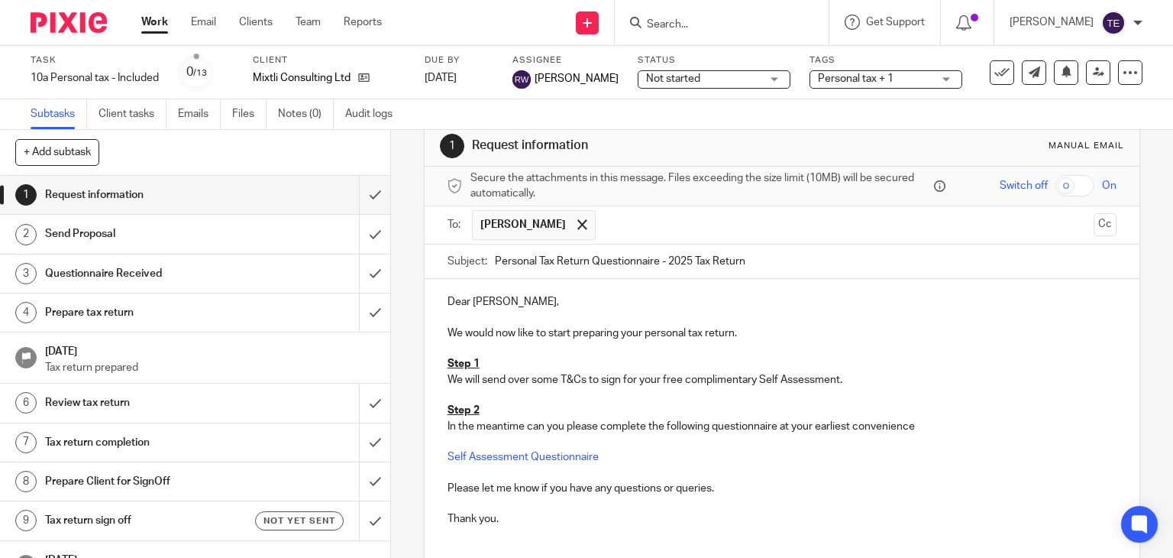
click at [932, 441] on p at bounding box center [783, 441] width 670 height 15
click at [577, 221] on span at bounding box center [582, 224] width 10 height 10
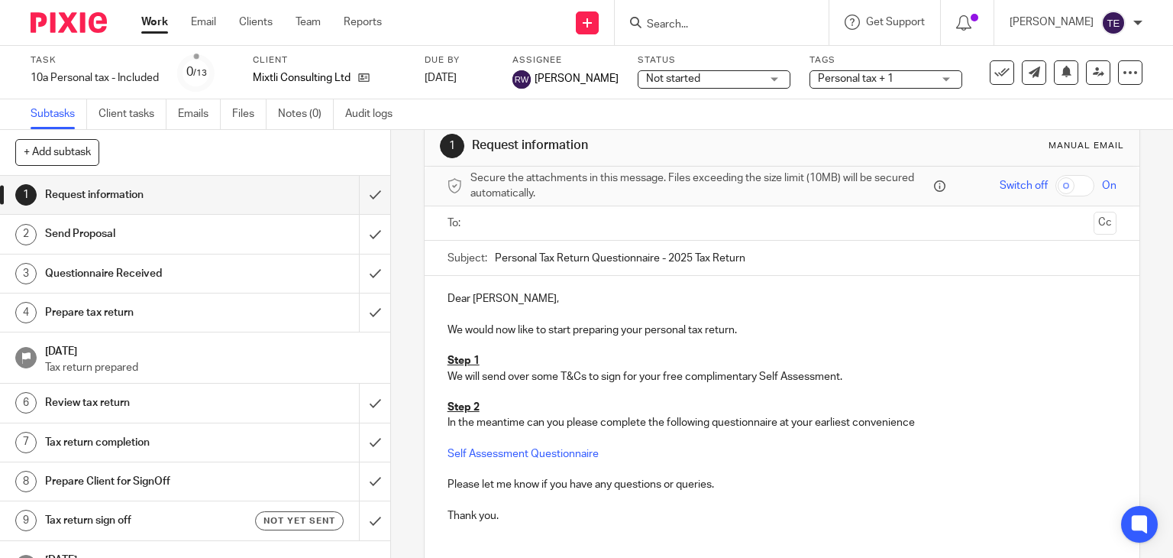
click at [533, 223] on input "text" at bounding box center [782, 224] width 612 height 18
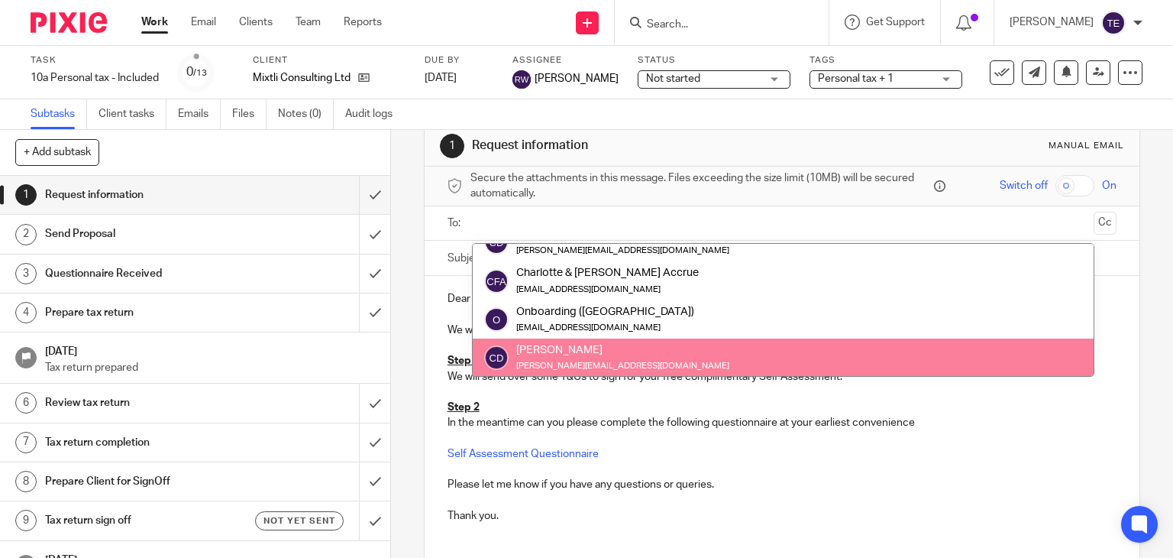
scroll to position [31, 0]
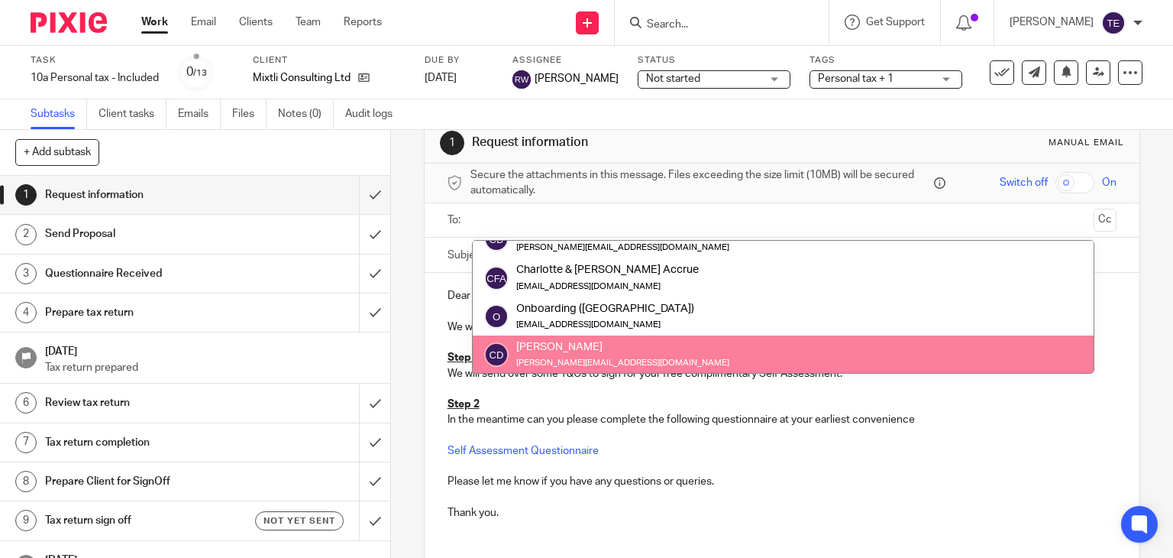
click at [883, 496] on p at bounding box center [783, 497] width 670 height 15
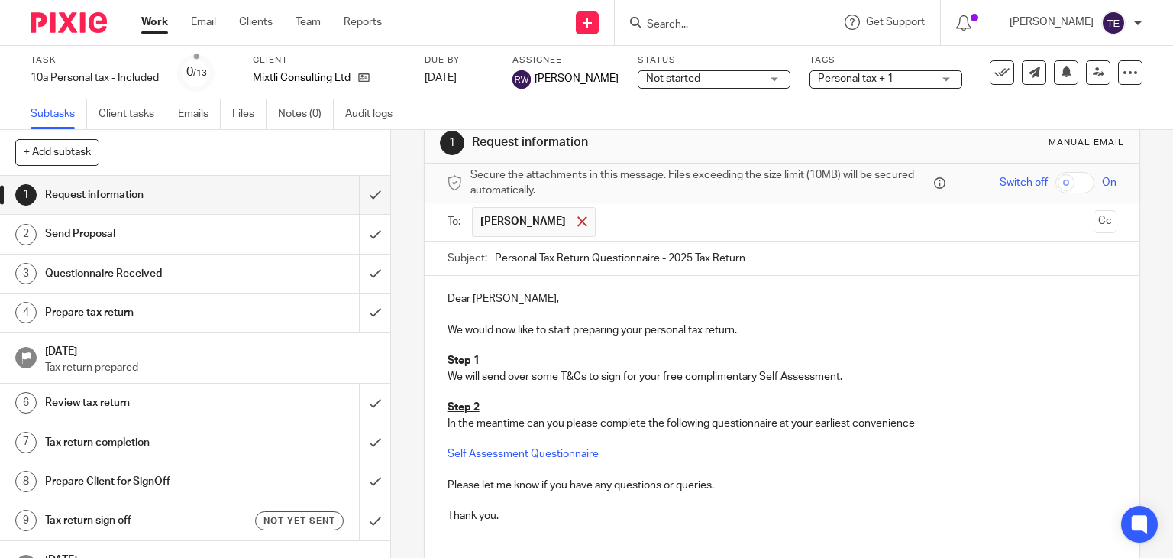
click at [577, 218] on span at bounding box center [582, 221] width 10 height 10
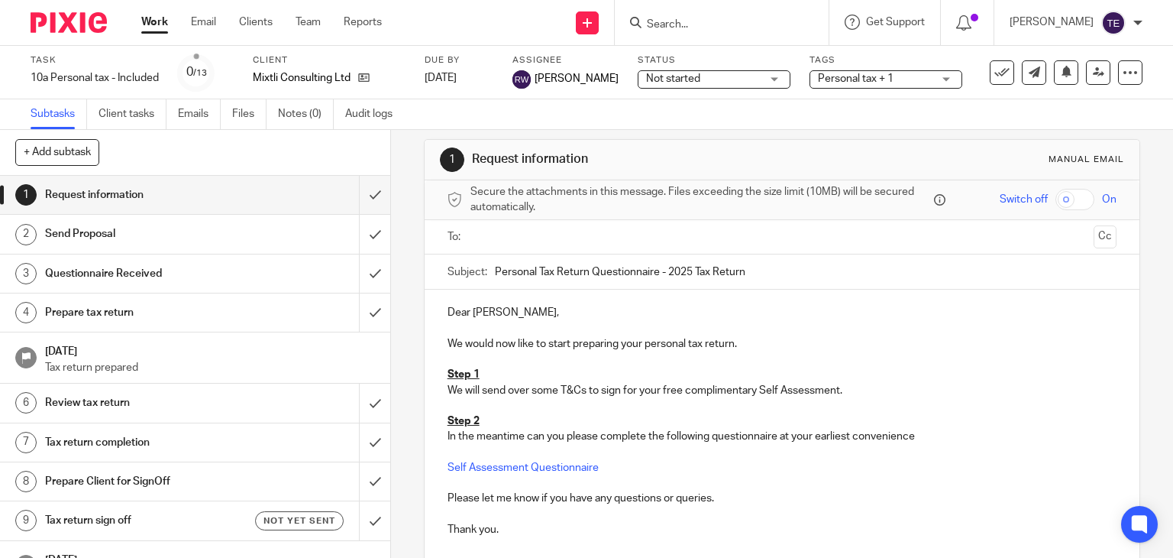
scroll to position [0, 0]
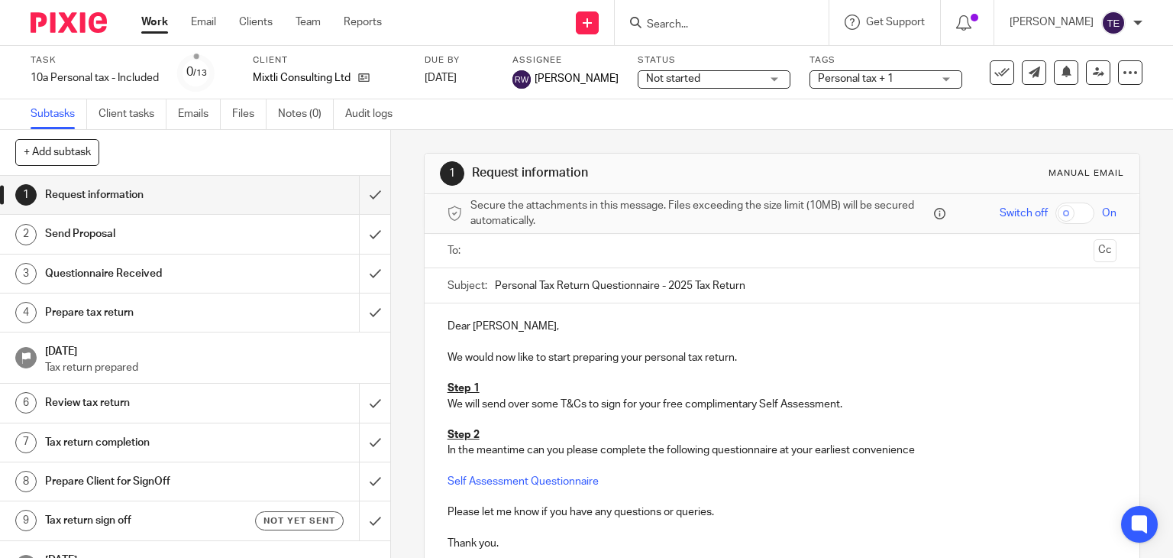
click at [516, 251] on input "text" at bounding box center [782, 251] width 612 height 18
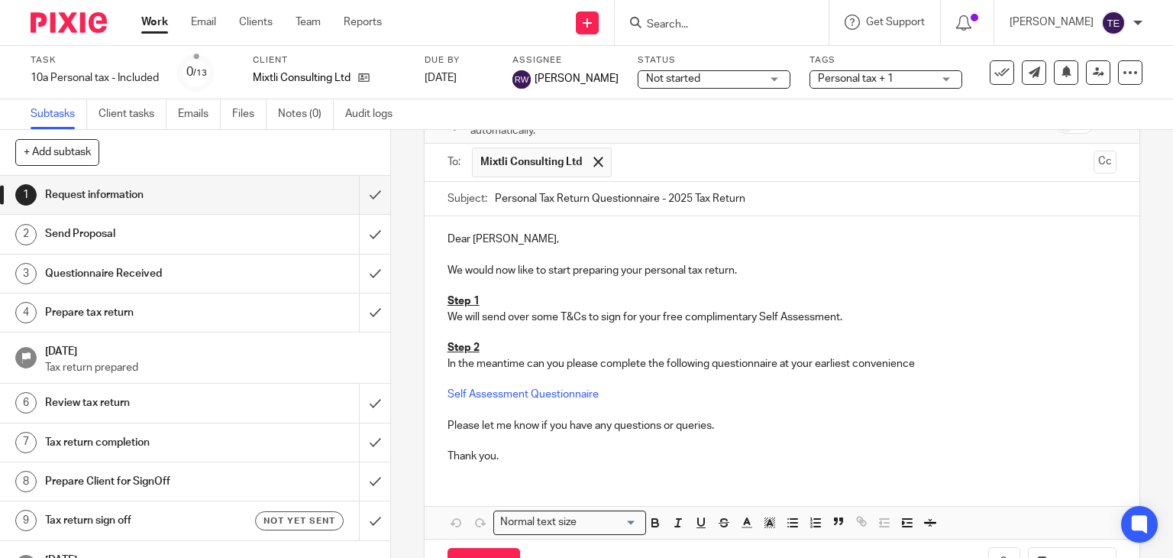
scroll to position [143, 0]
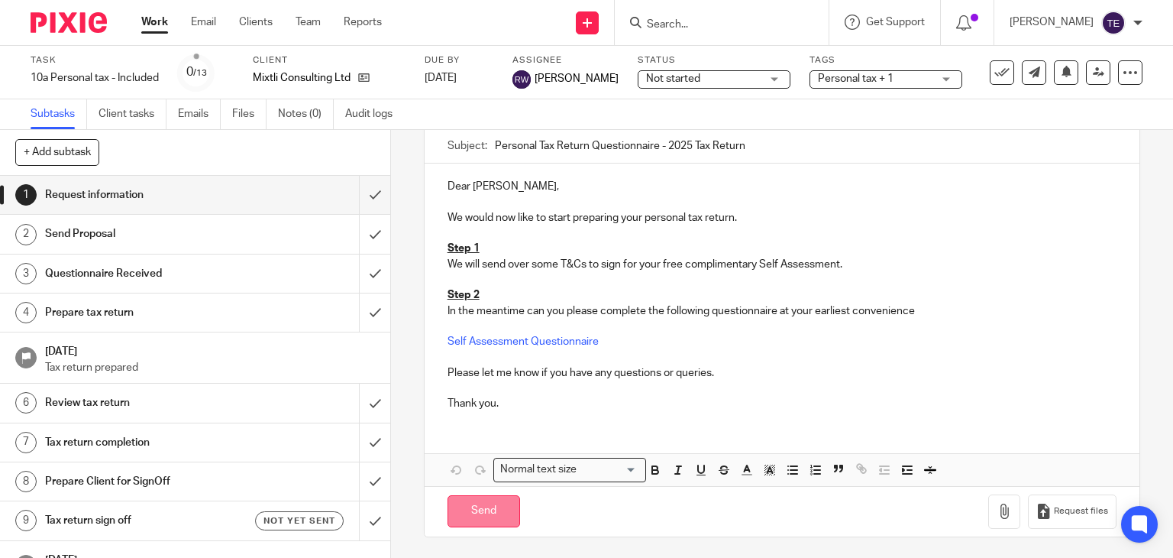
drag, startPoint x: 476, startPoint y: 511, endPoint x: 461, endPoint y: 512, distance: 14.6
click at [461, 512] on input "Send" at bounding box center [484, 511] width 73 height 33
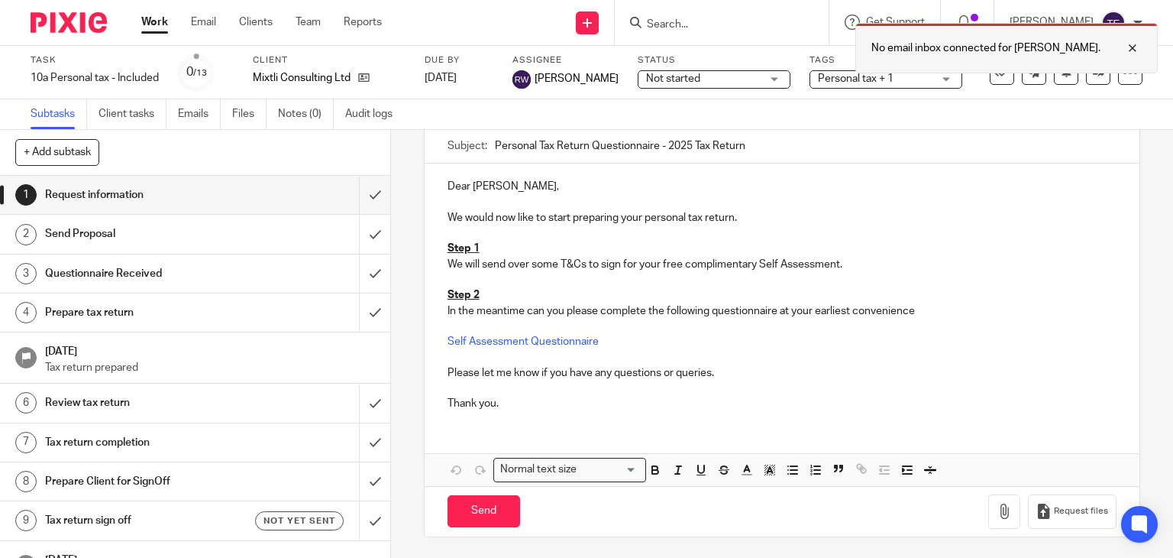
click at [1129, 47] on div at bounding box center [1121, 48] width 41 height 18
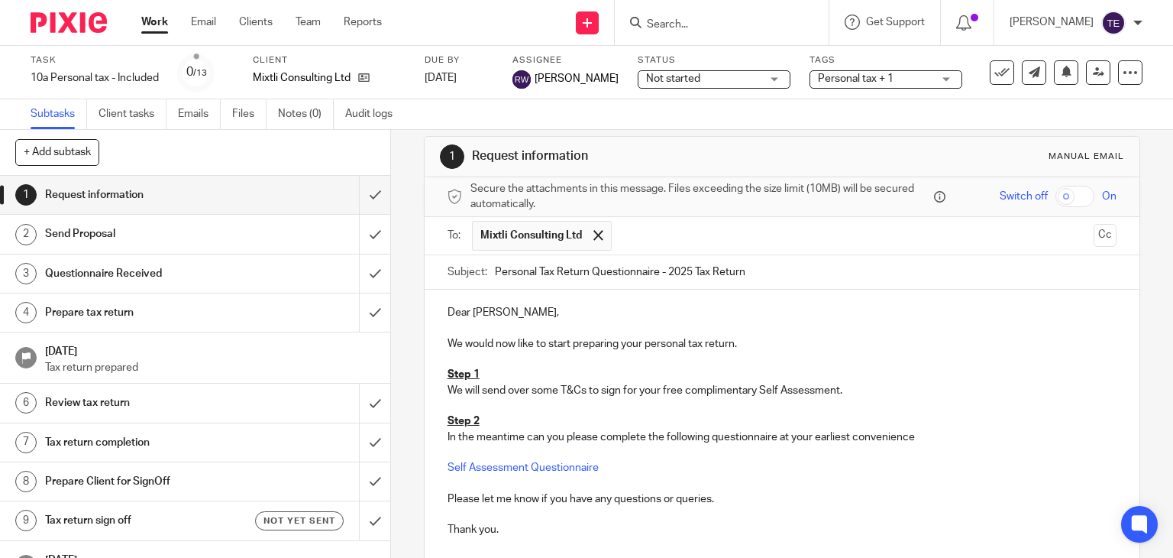
scroll to position [0, 0]
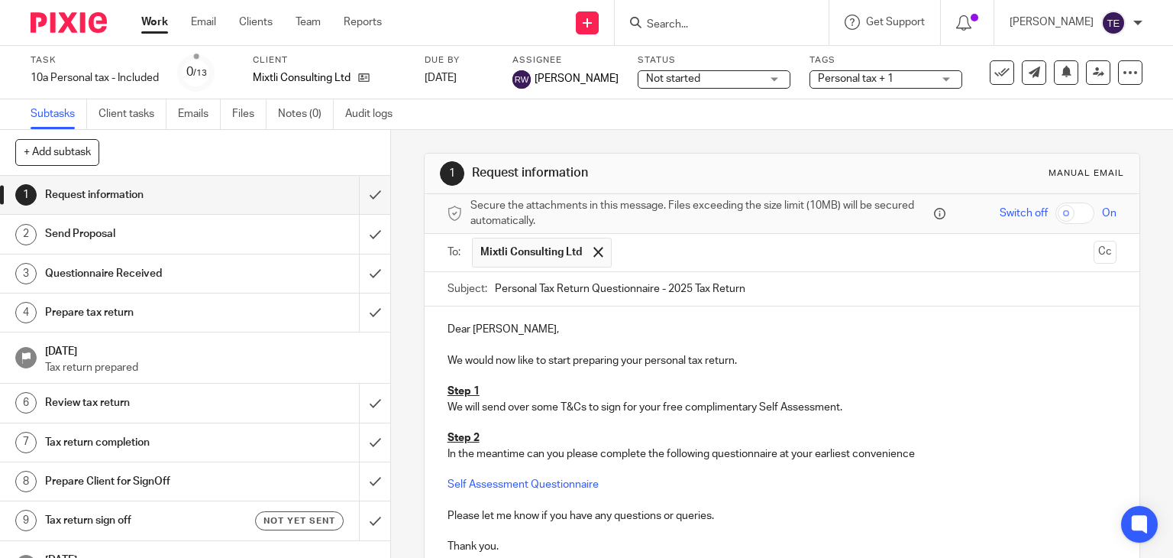
click at [1055, 215] on input "checkbox" at bounding box center [1074, 212] width 39 height 21
click at [1060, 212] on input "checkbox" at bounding box center [1074, 212] width 39 height 21
checkbox input "false"
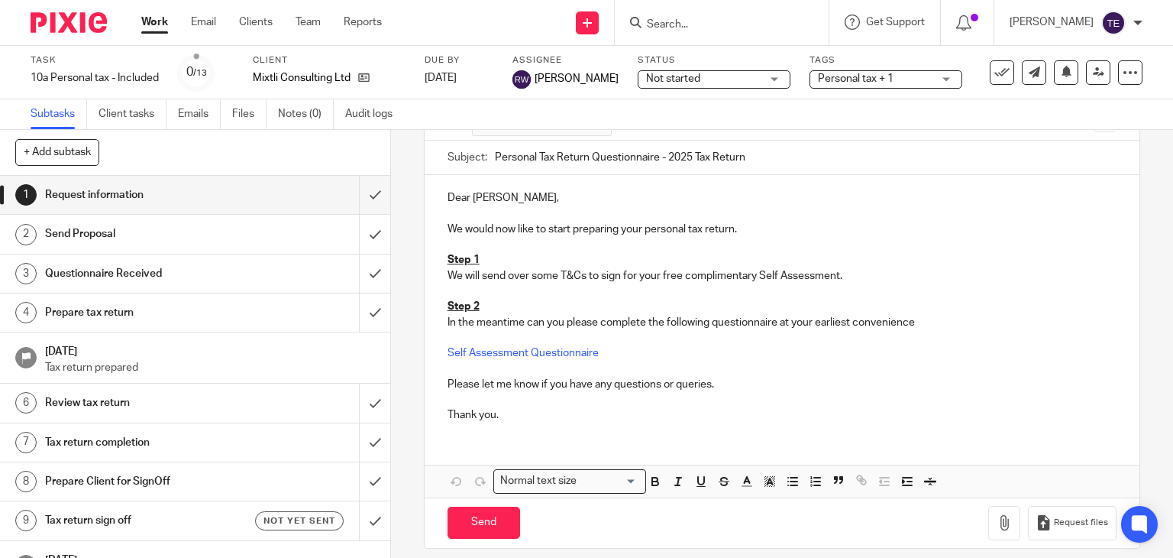
scroll to position [134, 0]
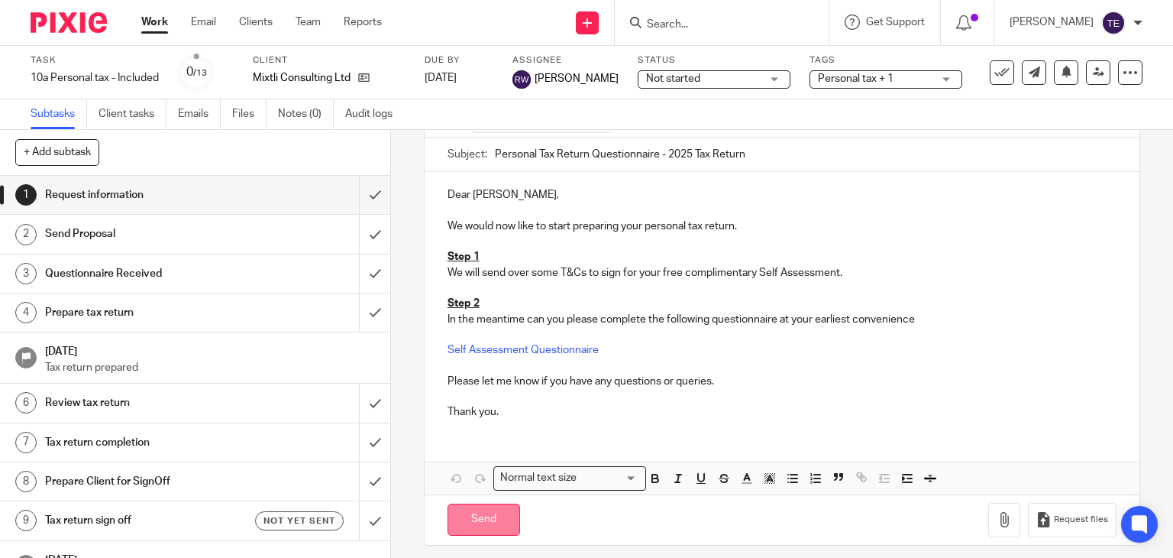
click at [487, 512] on input "Send" at bounding box center [484, 519] width 73 height 33
click at [687, 23] on input "Search" at bounding box center [713, 25] width 137 height 14
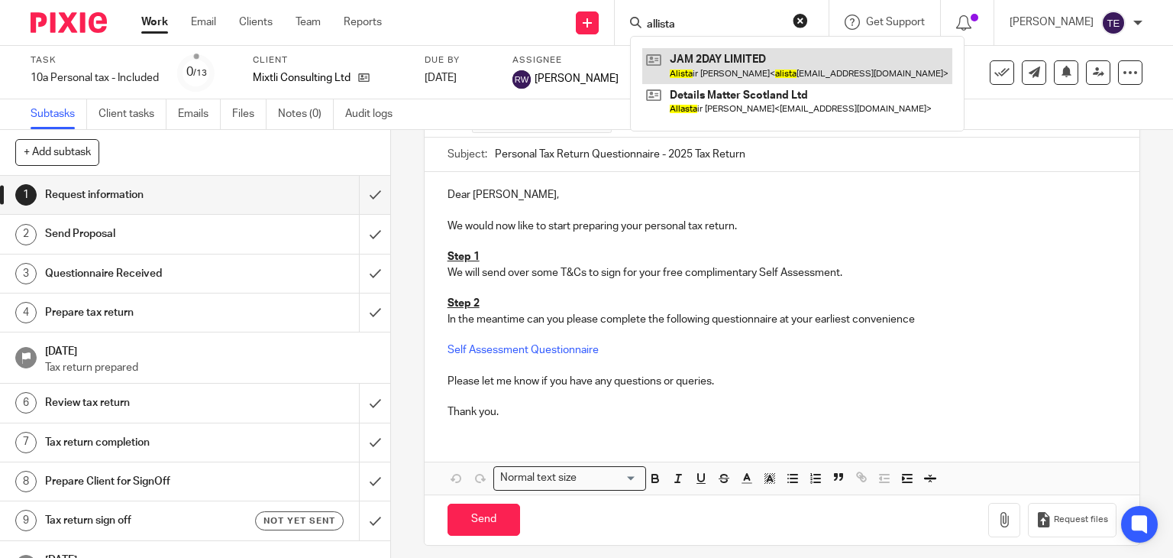
type input "allista"
click at [790, 65] on link at bounding box center [797, 65] width 310 height 35
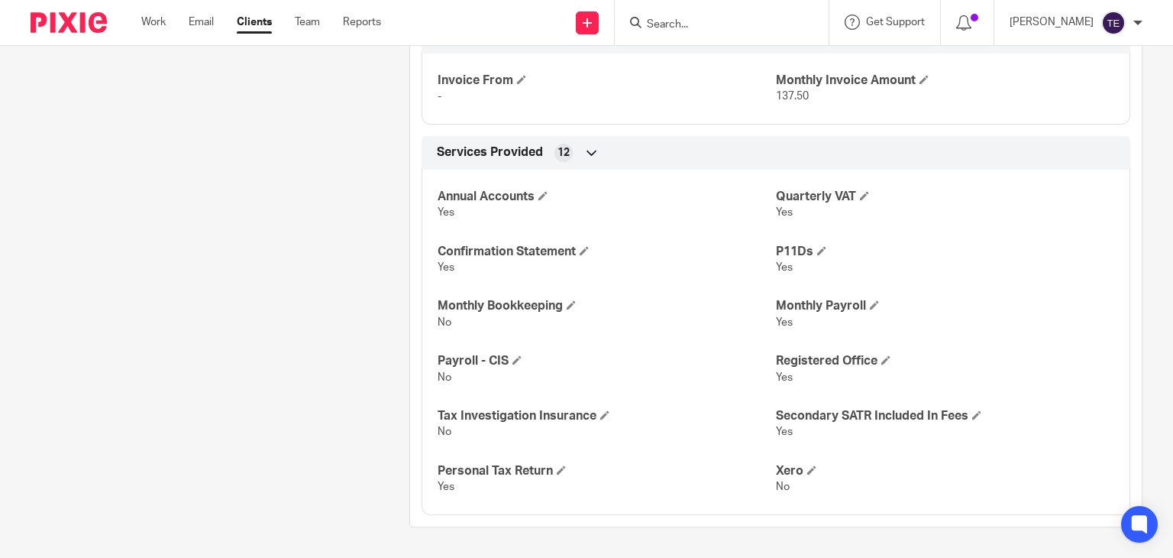
scroll to position [2532, 0]
click at [696, 18] on input "Search" at bounding box center [713, 25] width 137 height 14
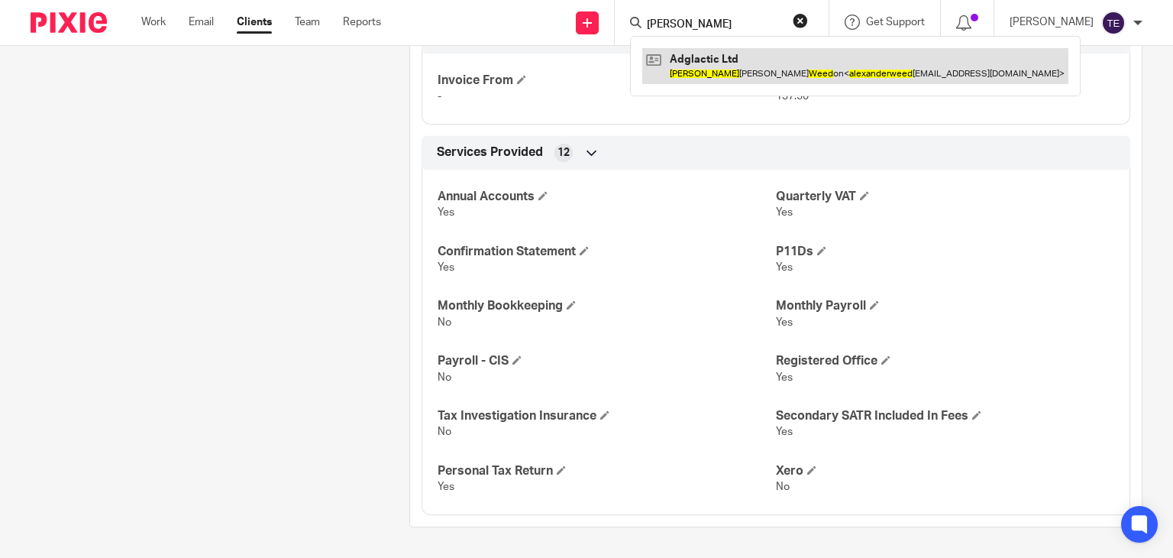
type input "[PERSON_NAME]"
click at [735, 71] on link at bounding box center [855, 65] width 426 height 35
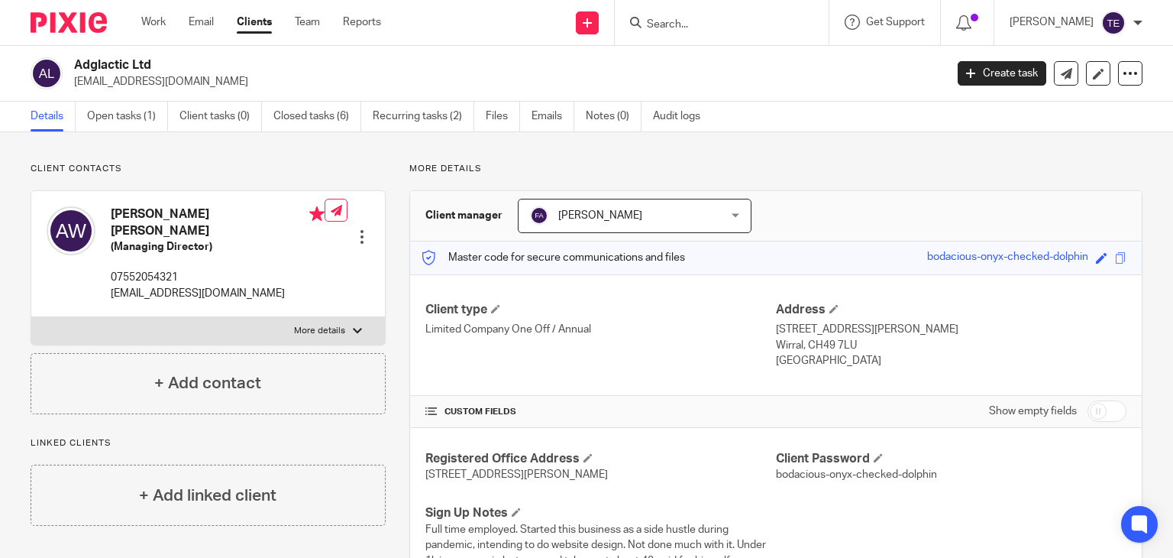
click at [743, 24] on input "Search" at bounding box center [713, 25] width 137 height 14
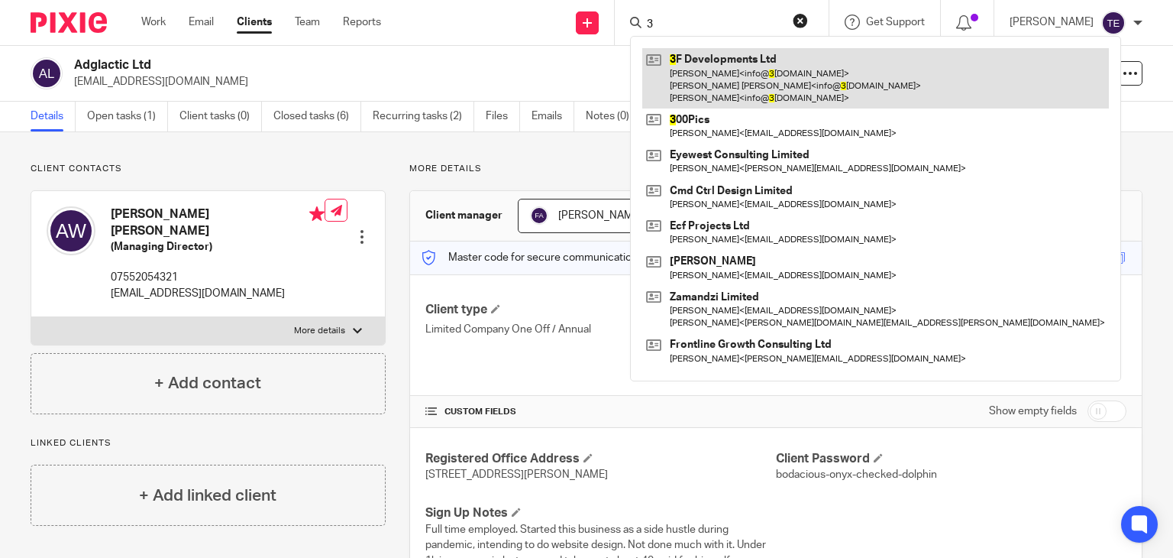
type input "3"
click at [811, 73] on link at bounding box center [875, 78] width 467 height 60
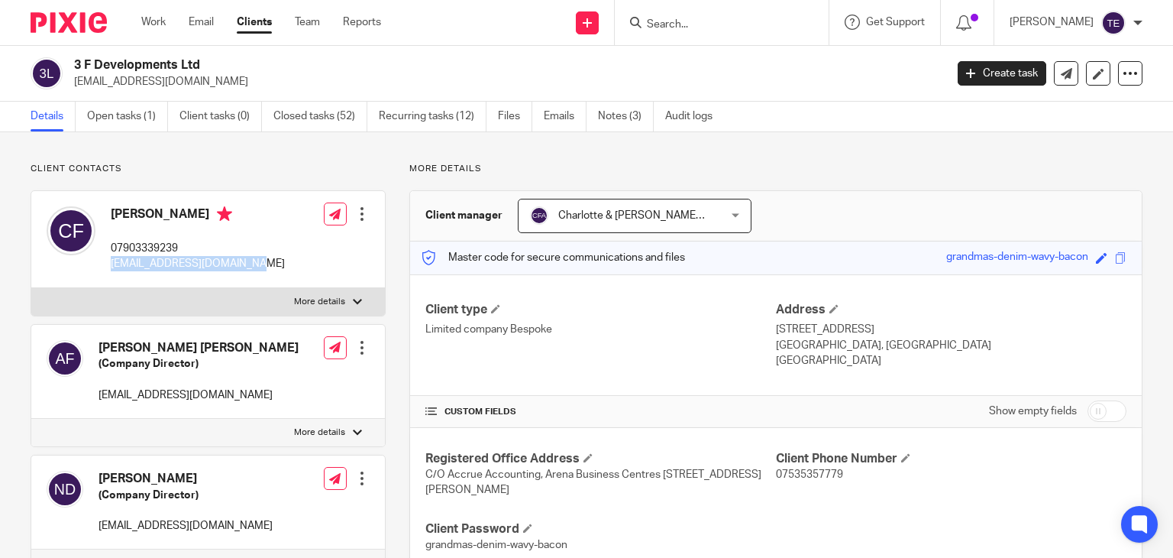
drag, startPoint x: 250, startPoint y: 266, endPoint x: 107, endPoint y: 261, distance: 142.9
click at [107, 261] on div "Costel Filipescu 07903339239 info@3fdevelopments.co.uk Edit contact Create clie…" at bounding box center [208, 239] width 354 height 97
copy p "info@3fdevelopments.co.uk"
click at [192, 243] on p "07903339239" at bounding box center [198, 248] width 174 height 15
drag, startPoint x: 194, startPoint y: 248, endPoint x: 108, endPoint y: 248, distance: 85.5
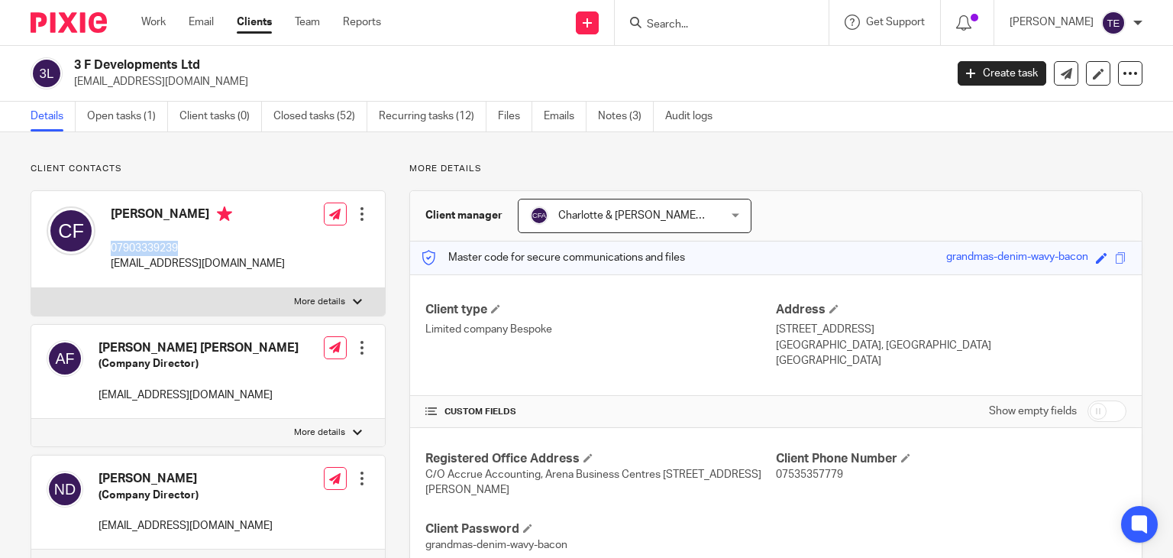
click at [108, 248] on div "Costel Filipescu 07903339239 info@3fdevelopments.co.uk" at bounding box center [166, 239] width 238 height 81
copy p "07903339239"
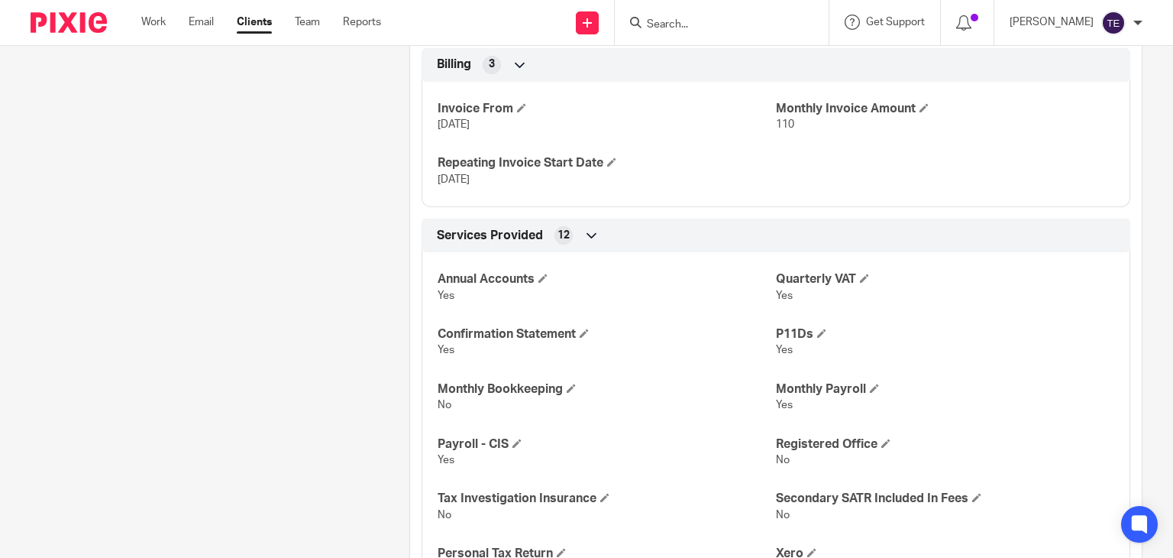
scroll to position [2170, 0]
click at [704, 24] on input "Search" at bounding box center [713, 25] width 137 height 14
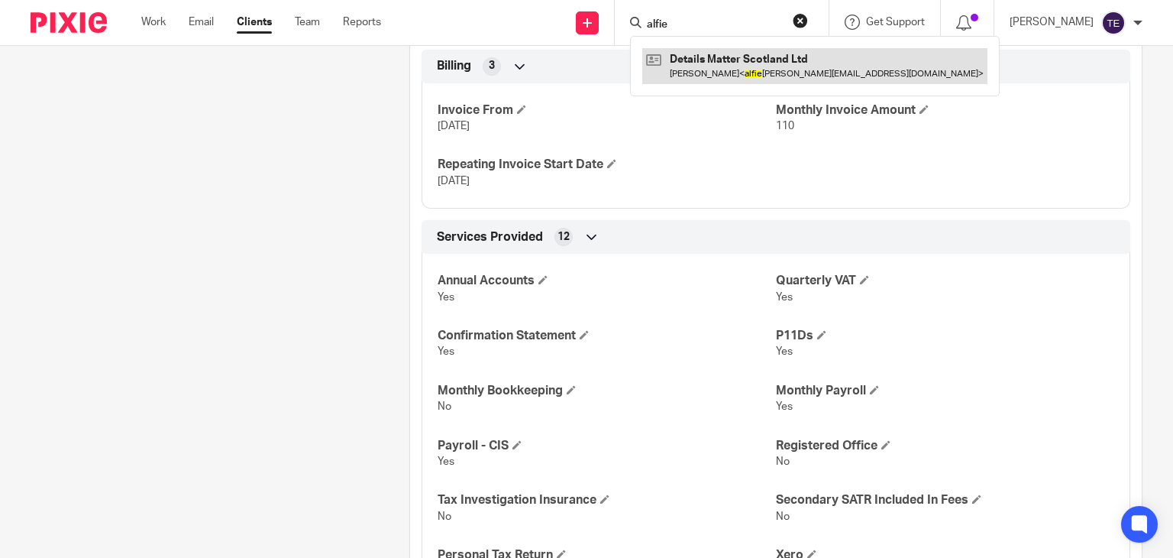
type input "alfie"
click at [751, 57] on link at bounding box center [814, 65] width 345 height 35
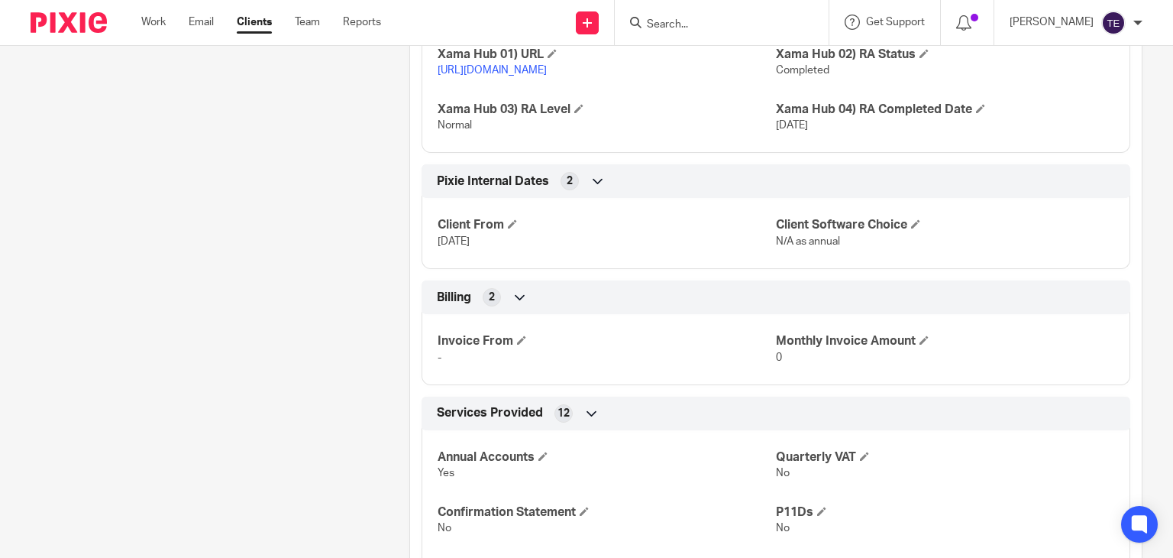
scroll to position [1143, 0]
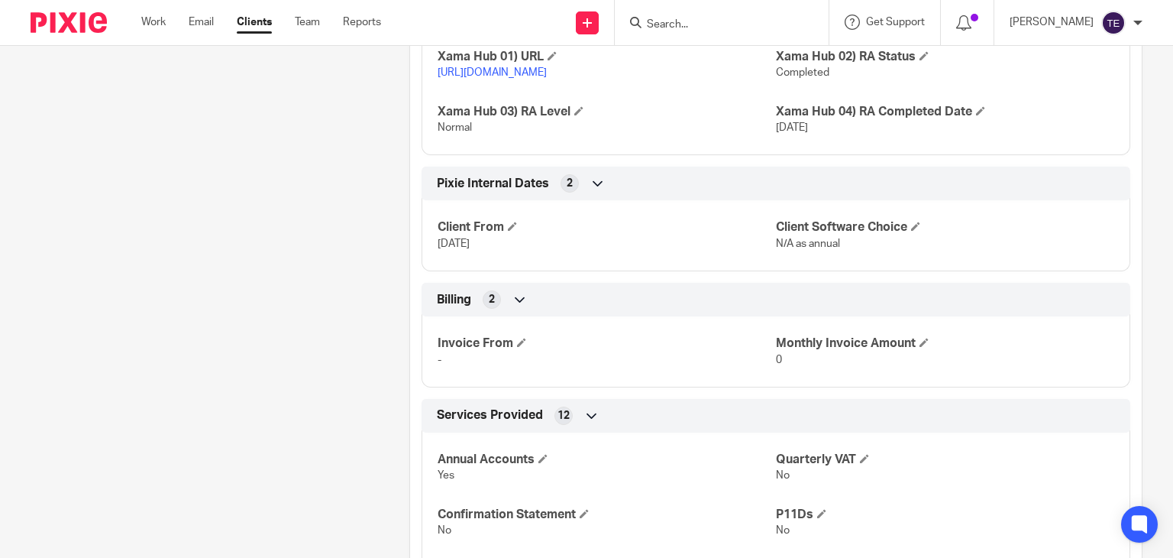
click at [680, 22] on input "Search" at bounding box center [713, 25] width 137 height 14
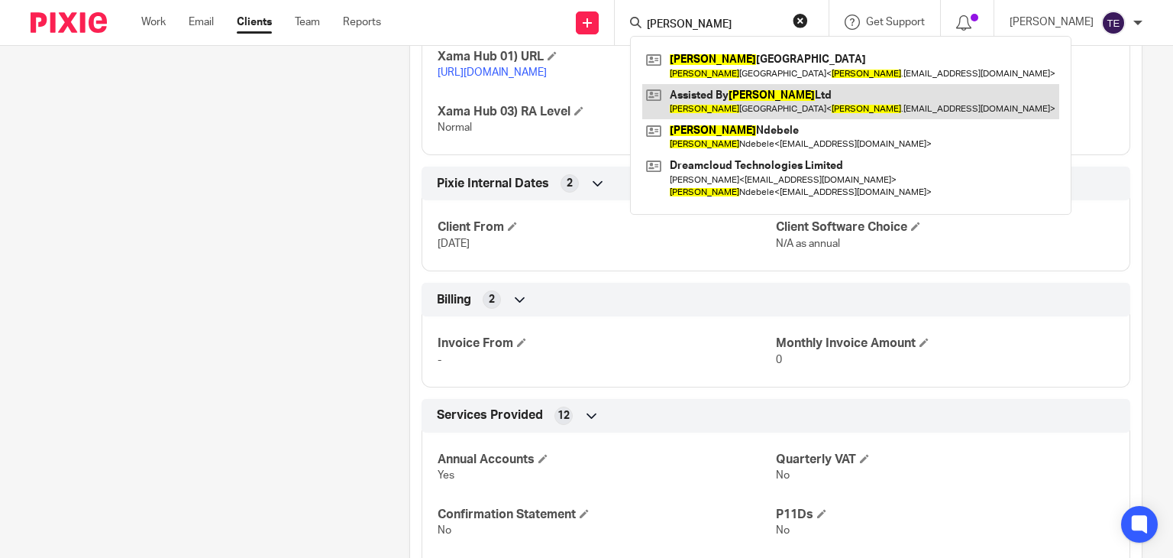
type input "[PERSON_NAME]"
click at [785, 86] on link at bounding box center [850, 101] width 417 height 35
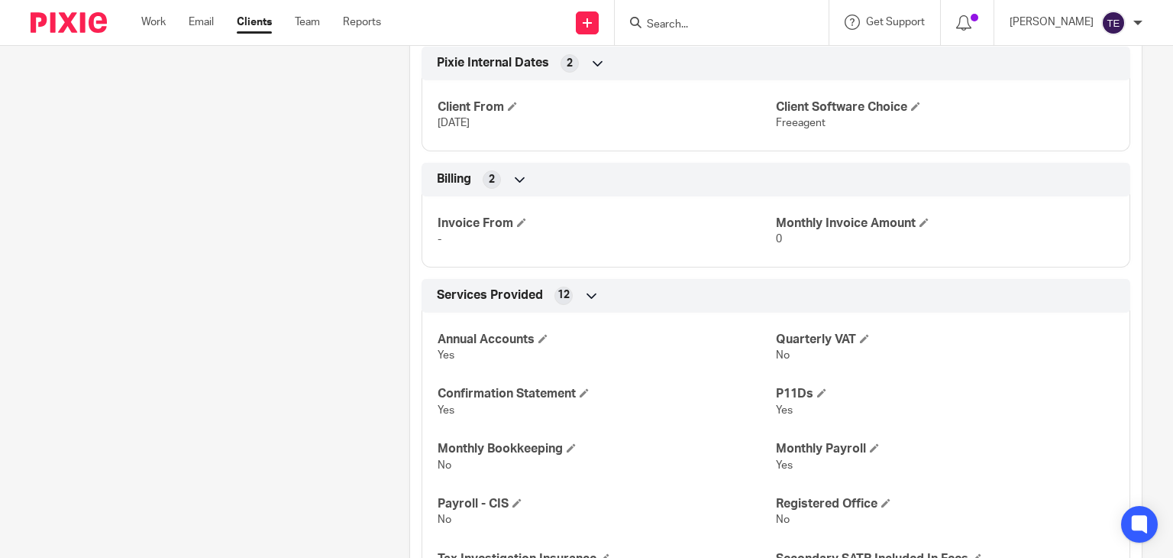
scroll to position [1769, 0]
click at [709, 31] on input "Search" at bounding box center [713, 25] width 137 height 14
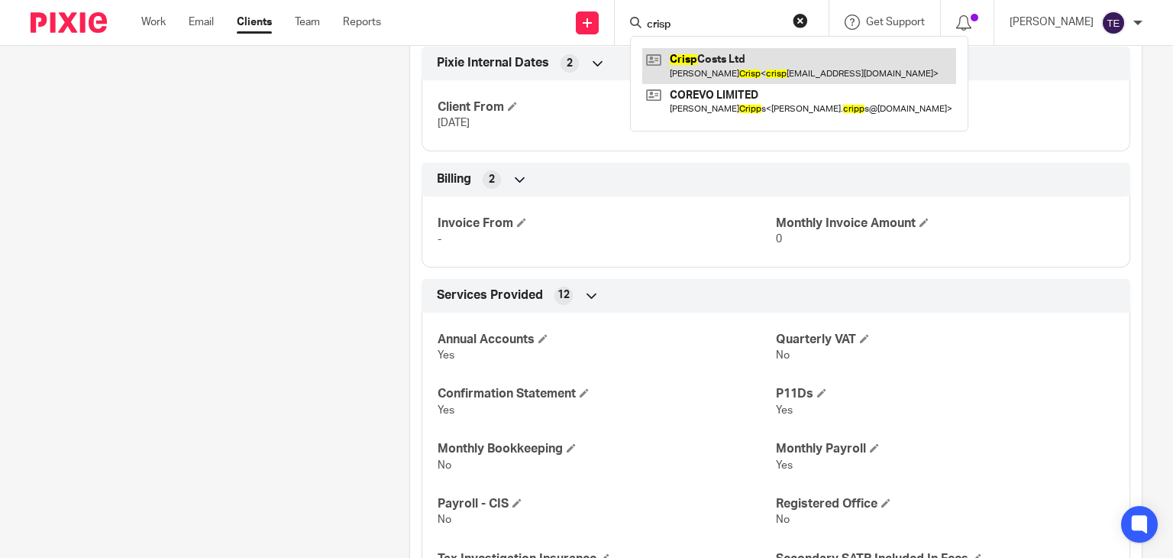
type input "crisp"
click at [730, 57] on link at bounding box center [799, 65] width 314 height 35
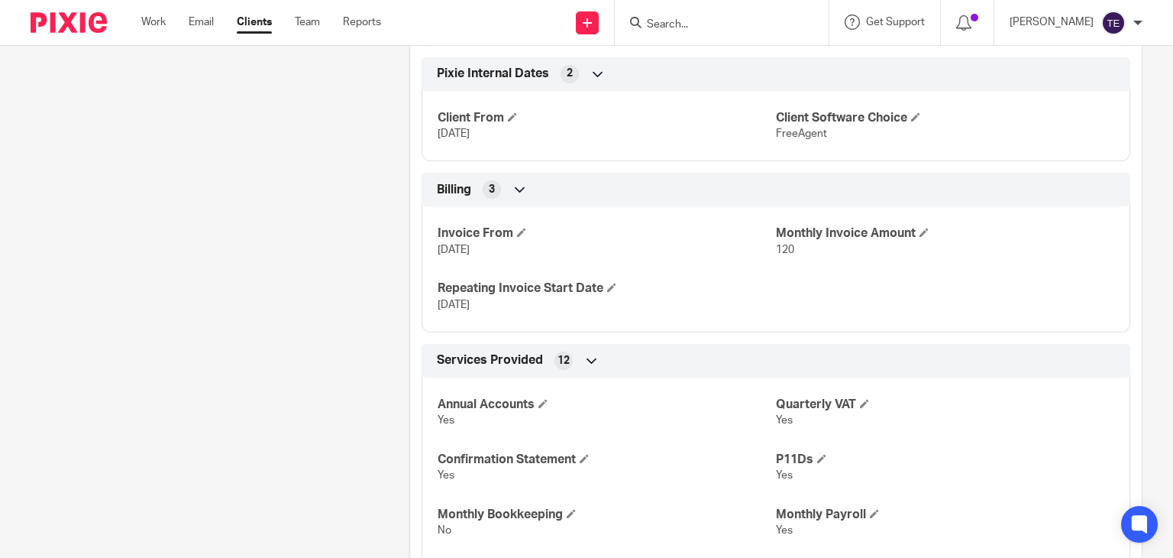
scroll to position [2370, 0]
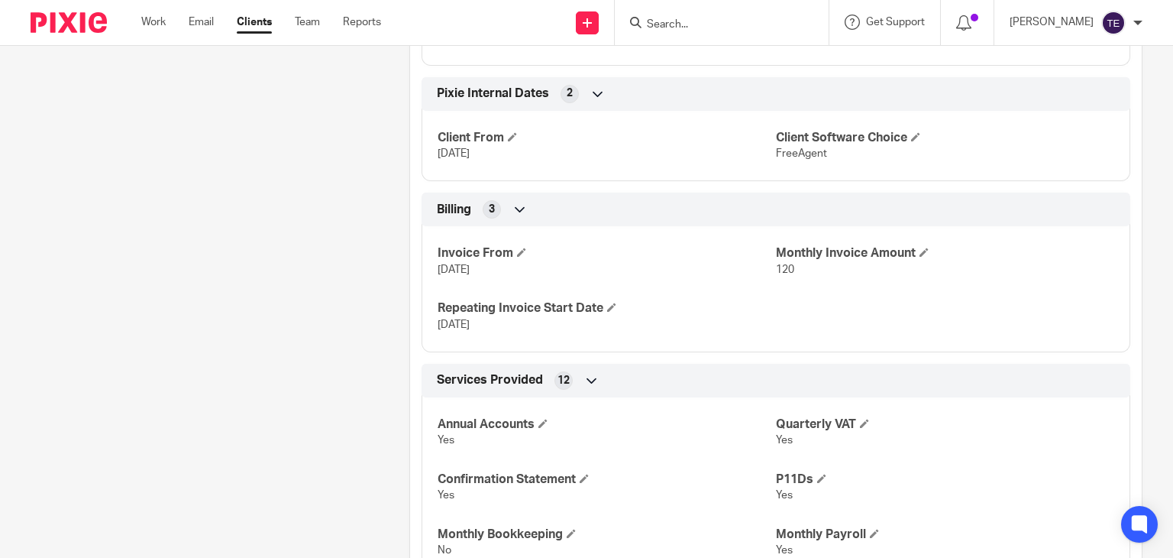
click at [694, 22] on input "Search" at bounding box center [713, 25] width 137 height 14
type input "b2b"
click at [718, 58] on link at bounding box center [749, 65] width 215 height 35
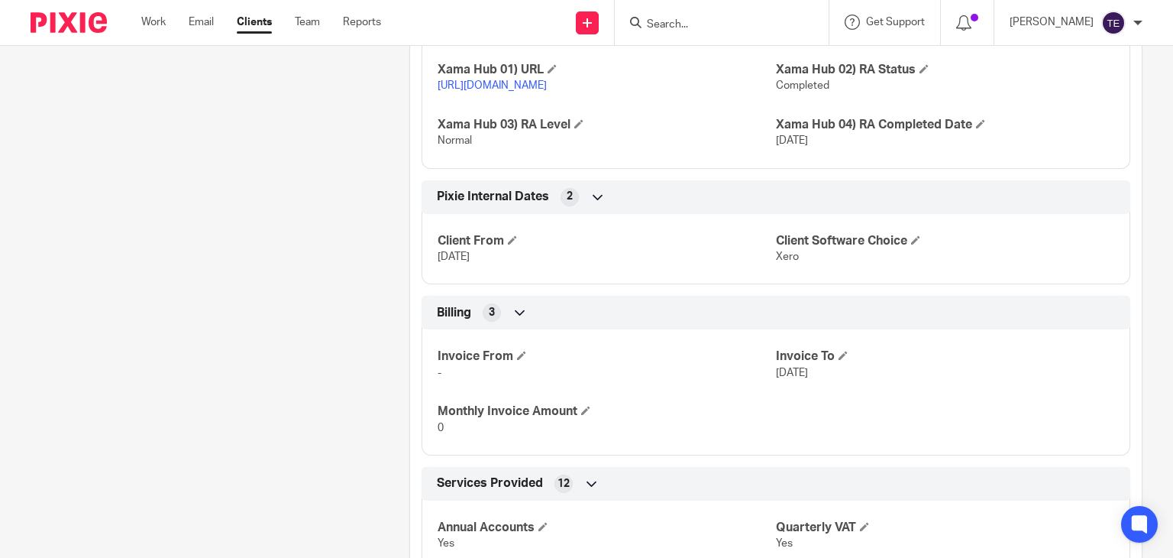
scroll to position [2313, 0]
click at [694, 24] on input "Search" at bounding box center [713, 25] width 137 height 14
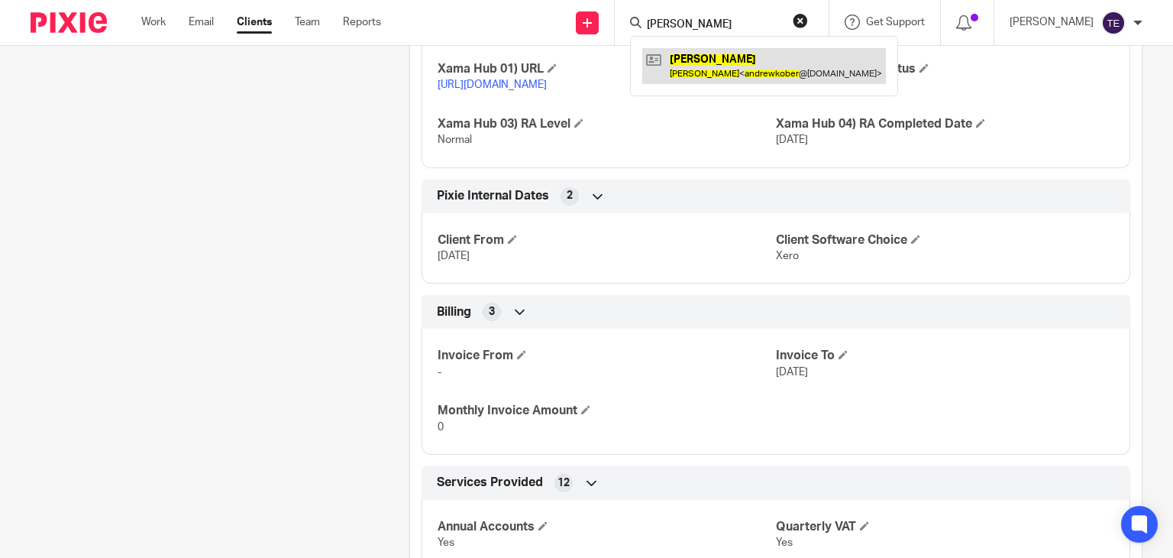
type input "[PERSON_NAME]"
click at [752, 62] on link at bounding box center [764, 65] width 244 height 35
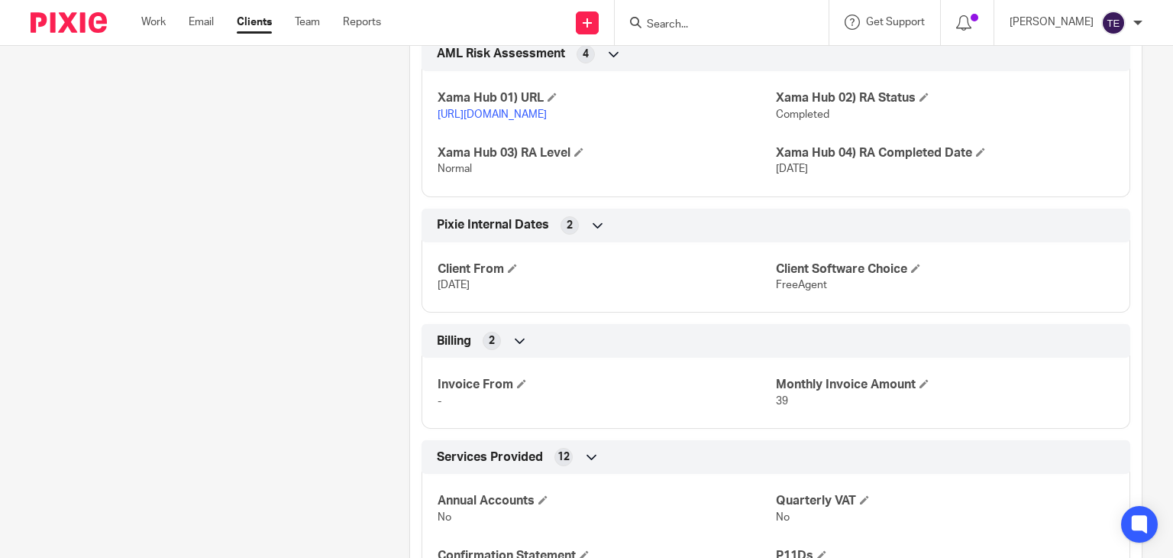
scroll to position [1338, 0]
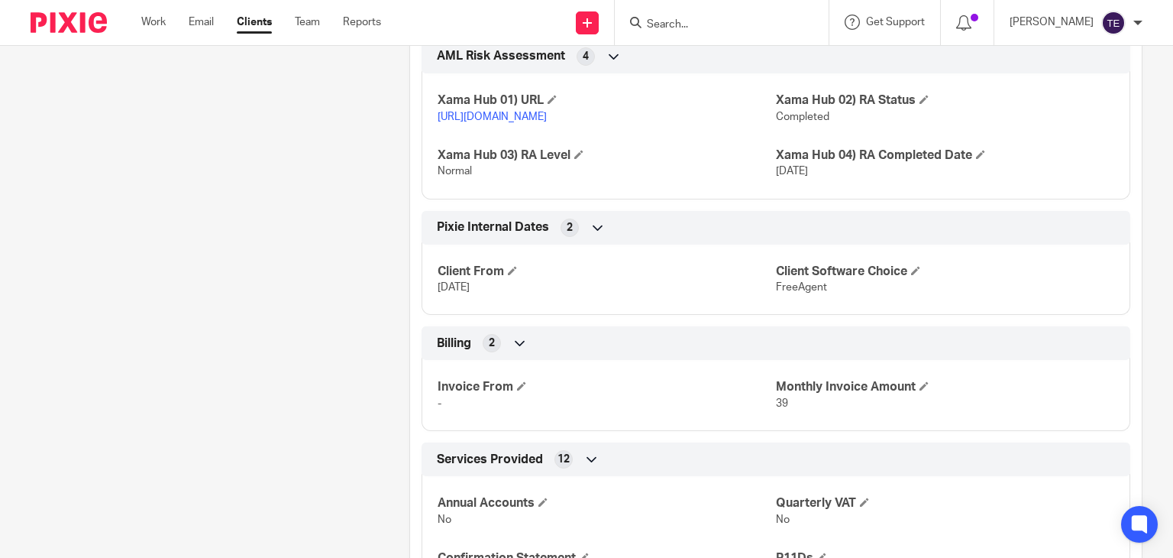
click at [770, 23] on input "Search" at bounding box center [713, 25] width 137 height 14
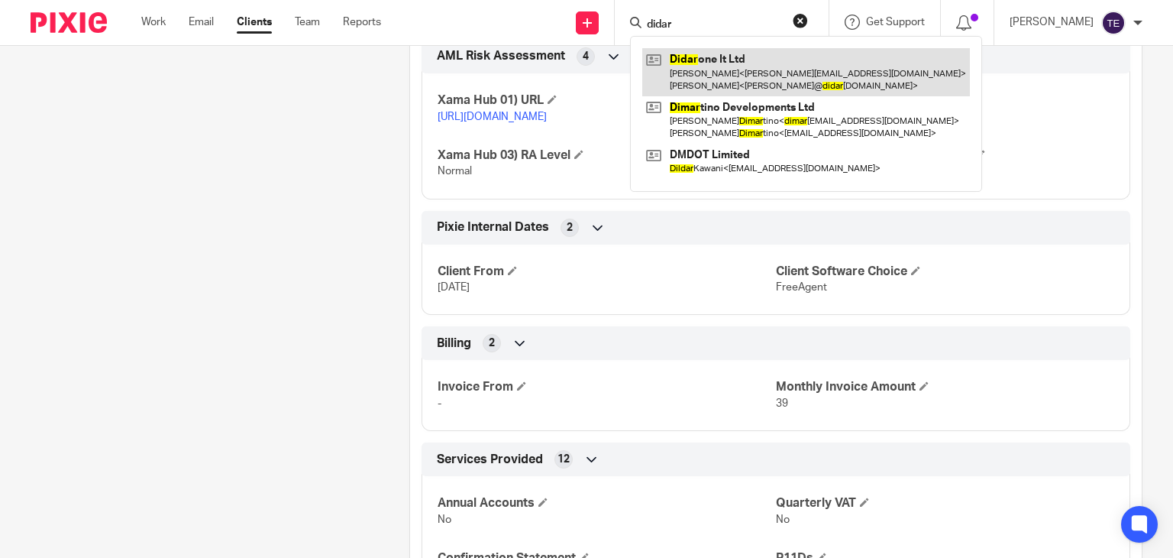
type input "didar"
click at [773, 56] on link at bounding box center [806, 71] width 328 height 47
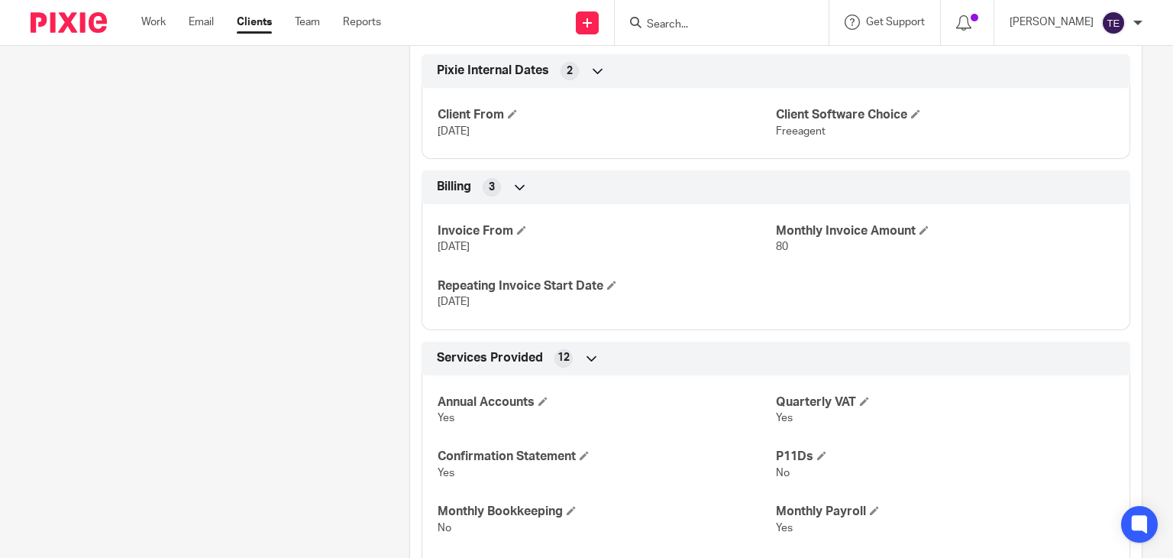
scroll to position [2045, 0]
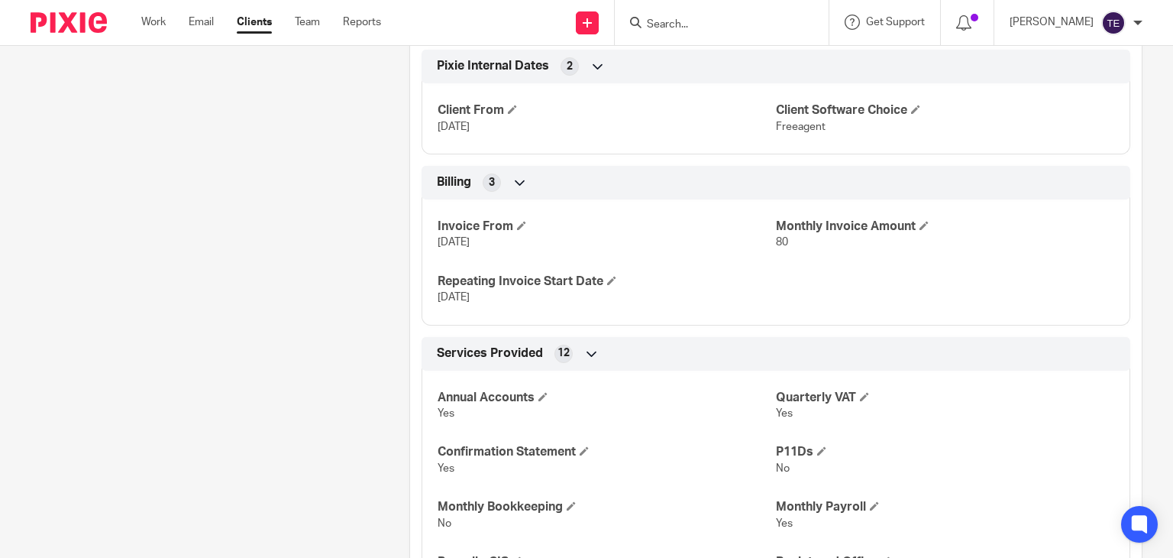
click at [703, 26] on input "Search" at bounding box center [713, 25] width 137 height 14
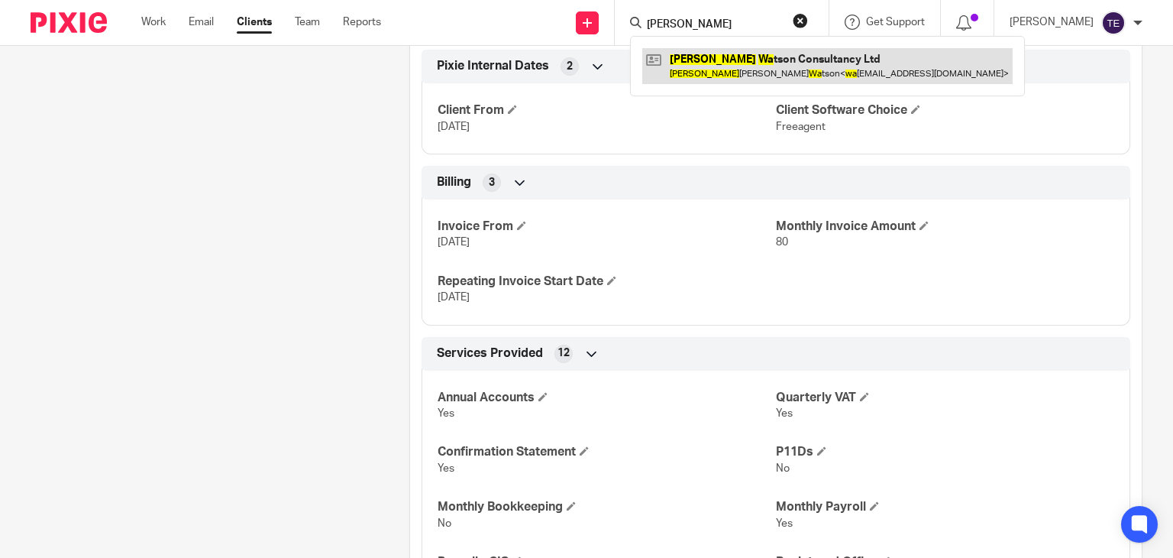
type input "andrew wa"
click at [739, 79] on link at bounding box center [827, 65] width 370 height 35
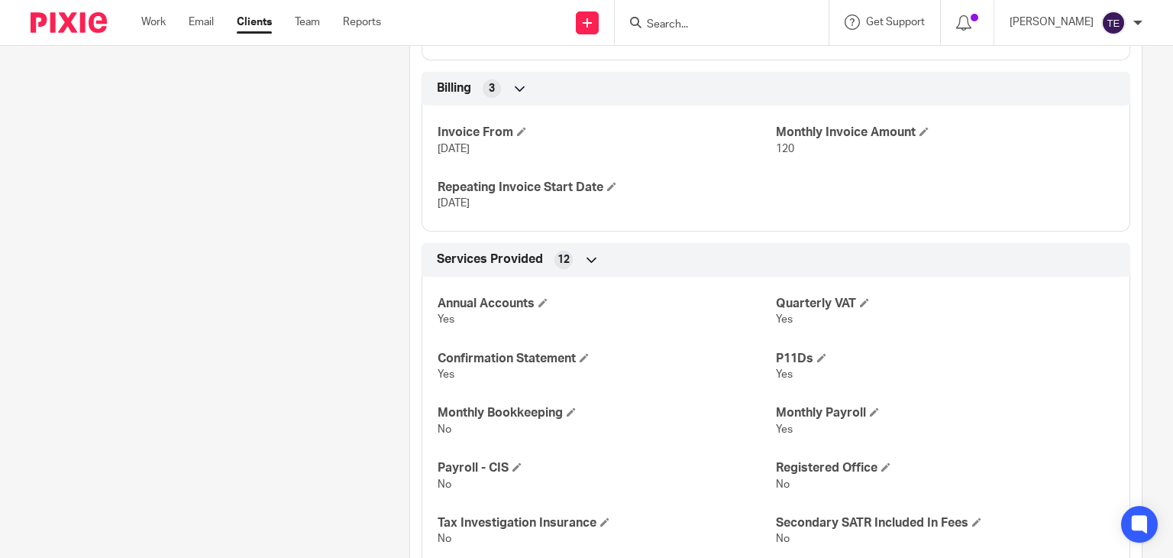
scroll to position [2232, 0]
click at [706, 27] on input "Search" at bounding box center [713, 25] width 137 height 14
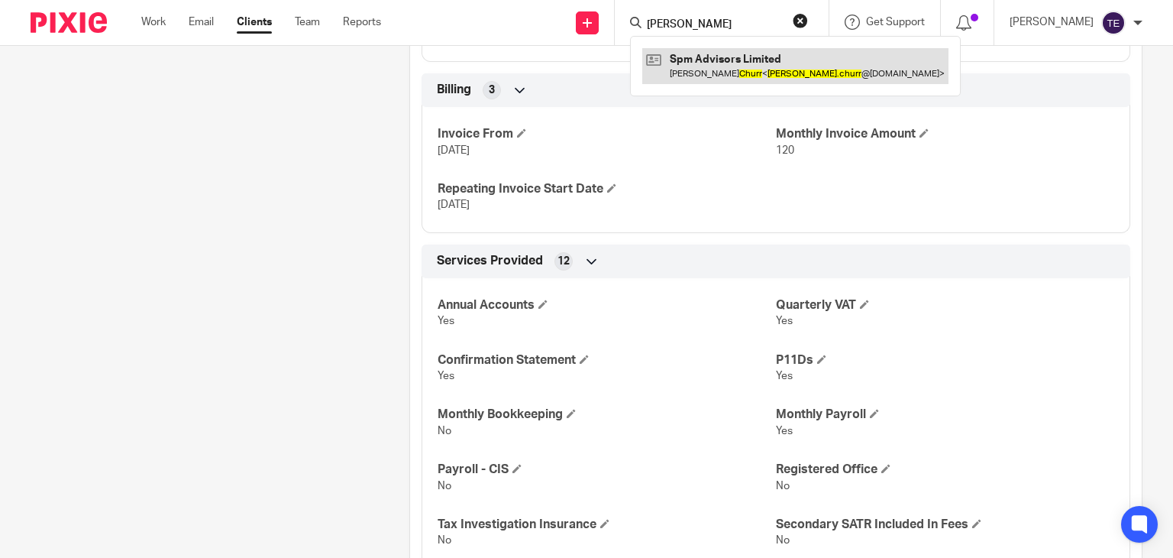
type input "[PERSON_NAME]"
click at [726, 76] on link at bounding box center [795, 65] width 306 height 35
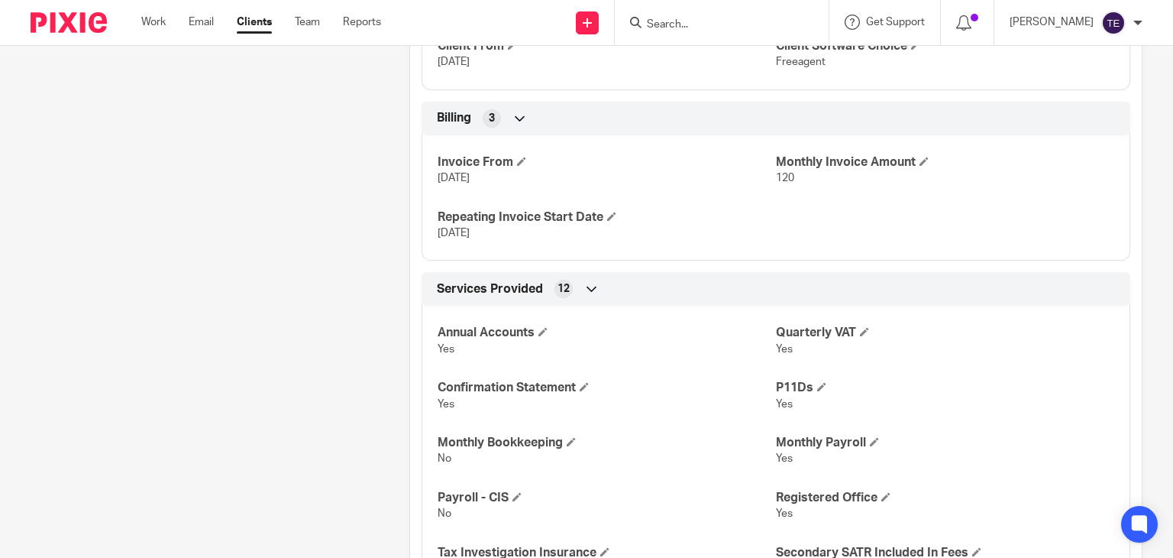
scroll to position [2016, 0]
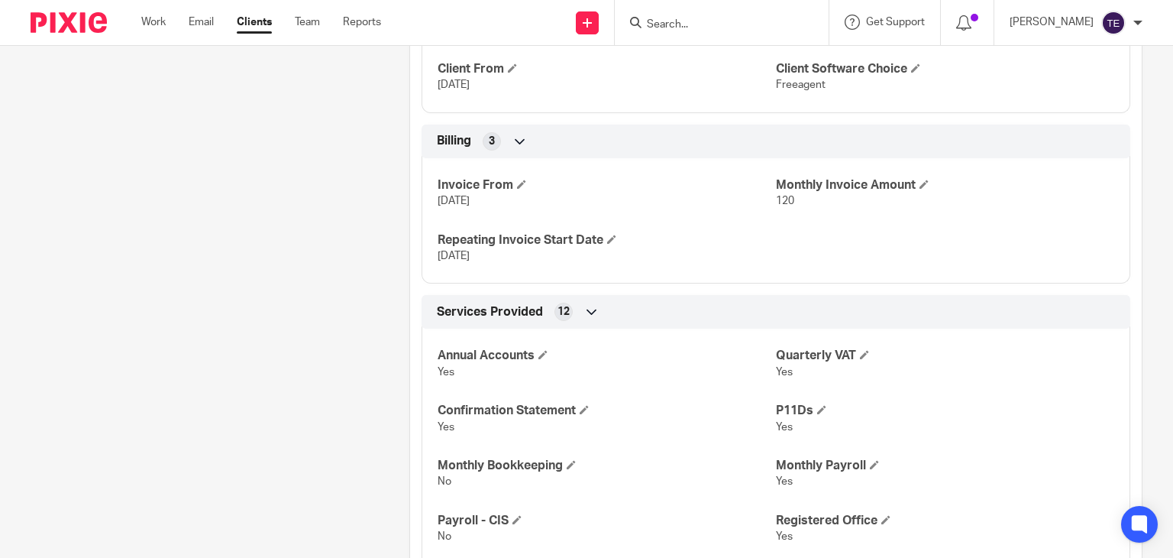
click at [689, 37] on div at bounding box center [722, 22] width 214 height 45
click at [709, 24] on input "Search" at bounding box center [713, 25] width 137 height 14
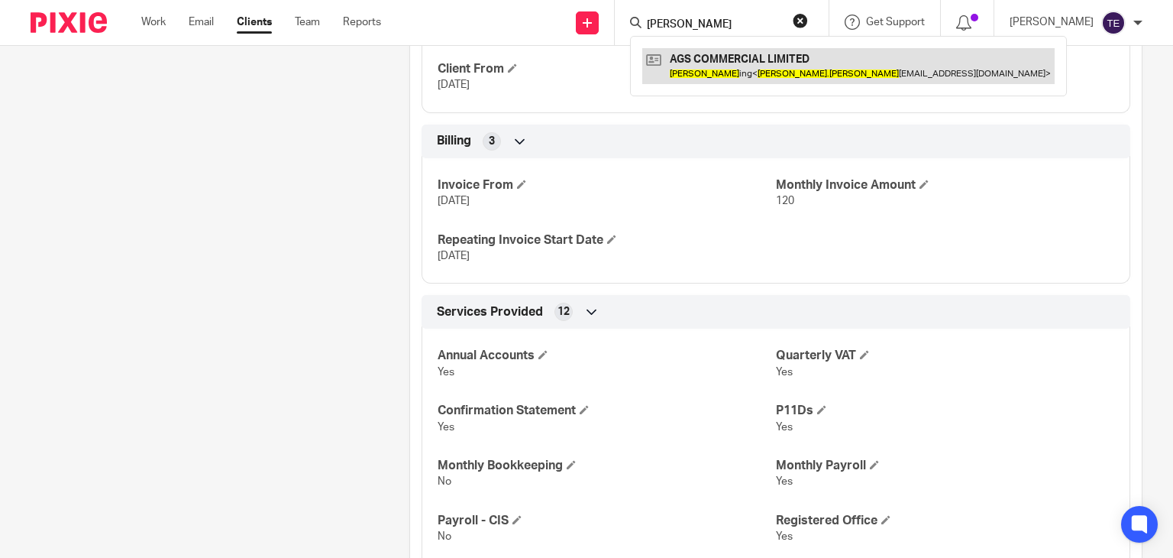
type input "andy geer"
click at [771, 63] on link at bounding box center [848, 65] width 412 height 35
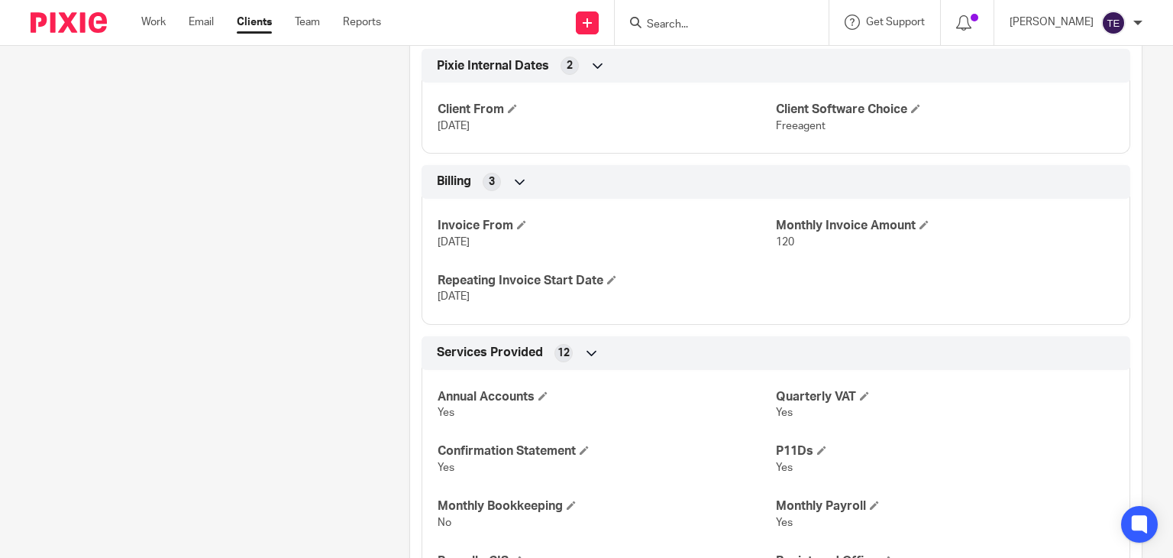
scroll to position [2073, 0]
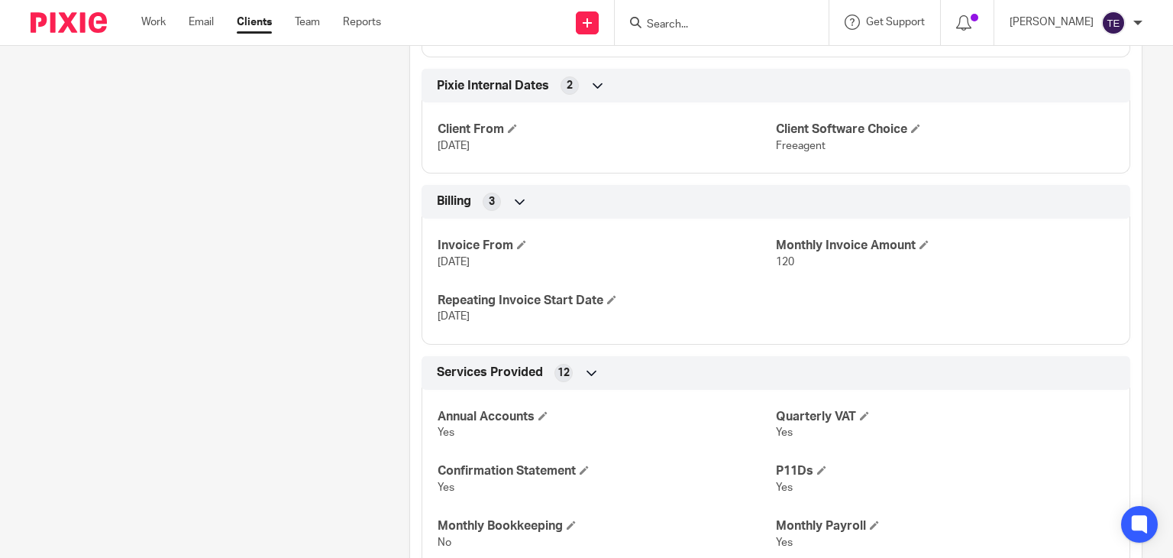
click at [684, 21] on input "Search" at bounding box center [713, 25] width 137 height 14
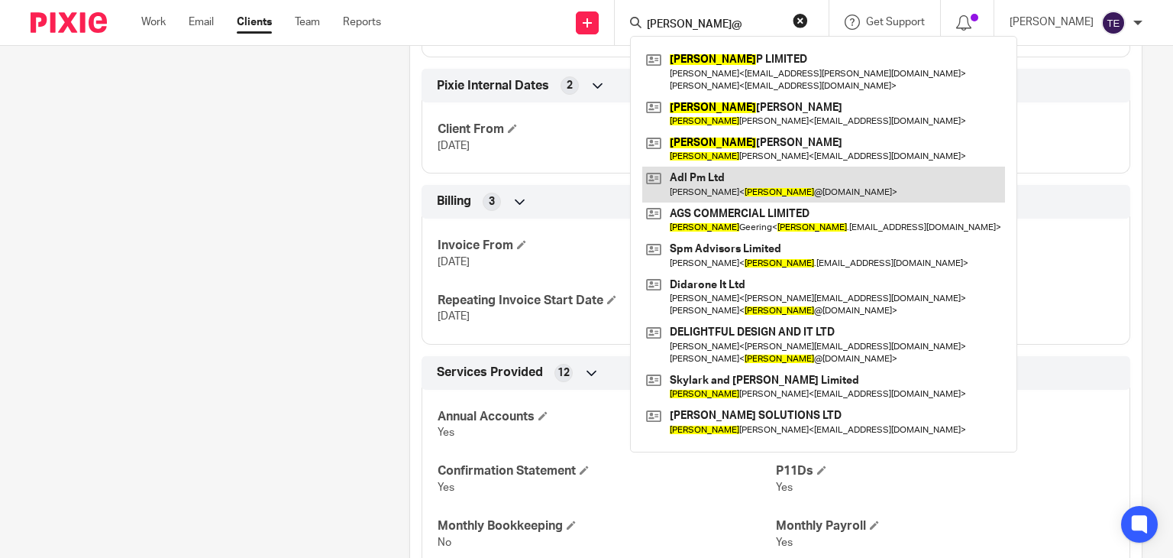
type input "andy@"
click at [802, 176] on link at bounding box center [823, 183] width 363 height 35
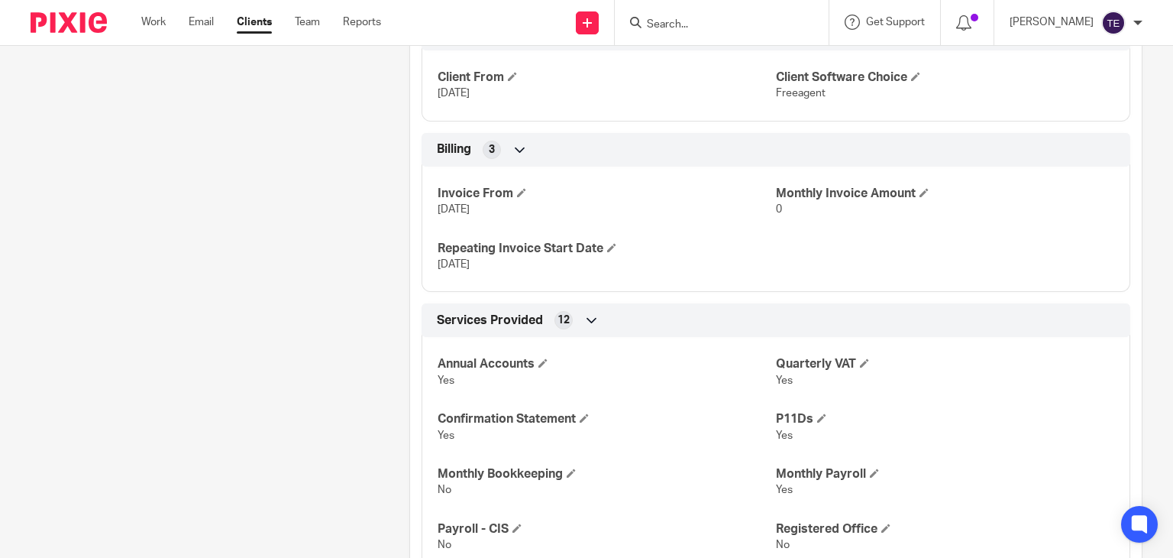
scroll to position [1879, 0]
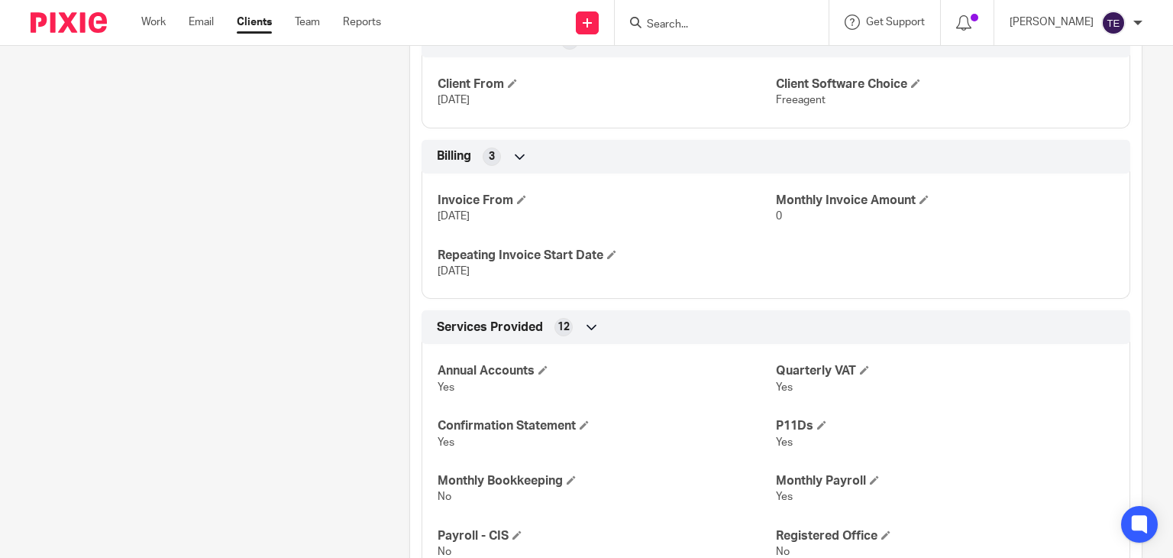
click at [709, 21] on input "Search" at bounding box center [713, 25] width 137 height 14
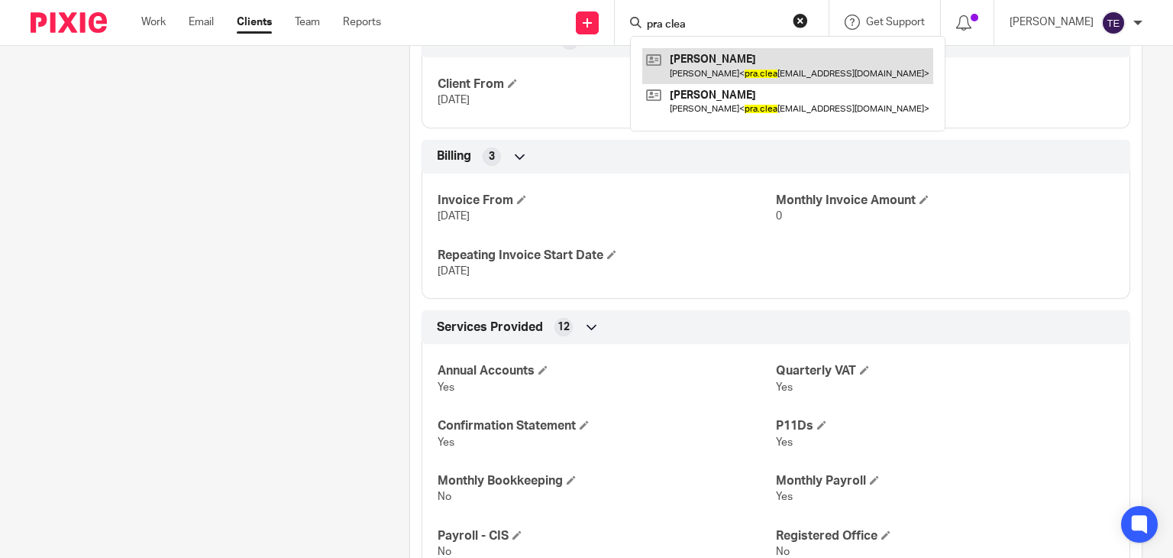
type input "pra clea"
click at [774, 79] on link at bounding box center [787, 65] width 291 height 35
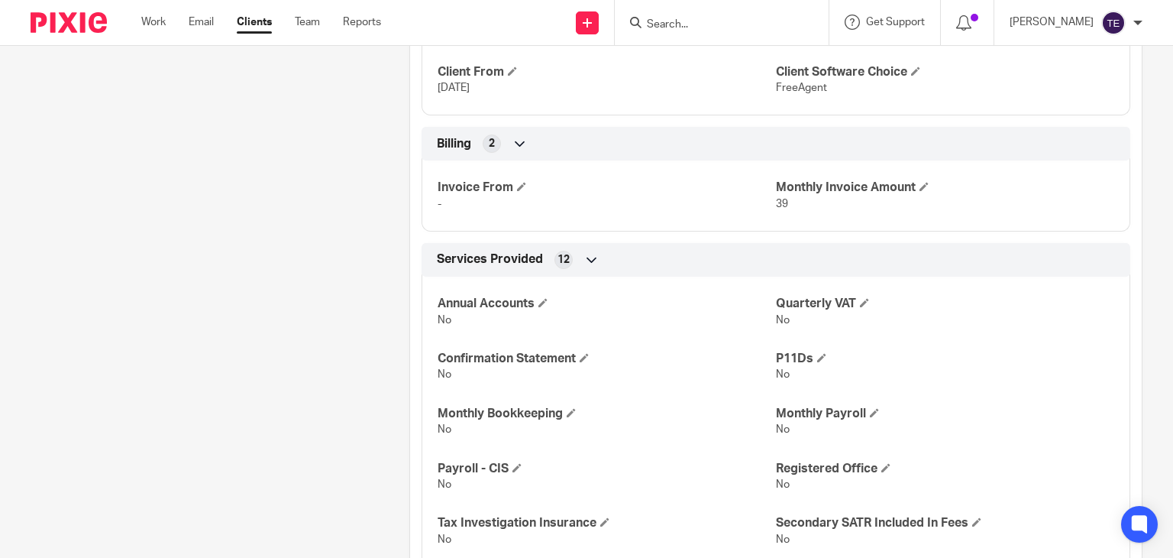
scroll to position [1660, 0]
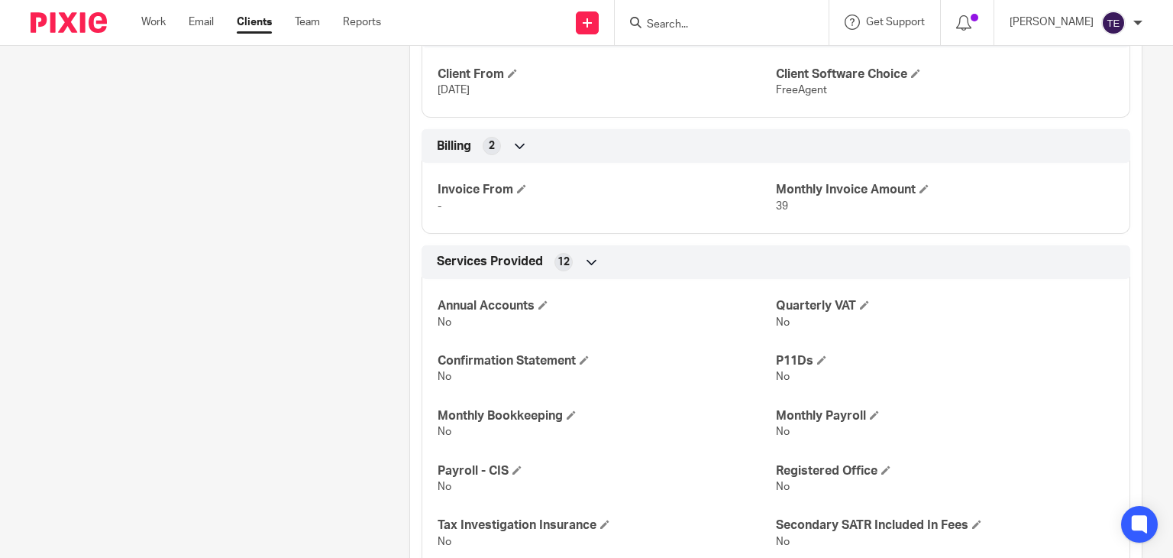
click at [724, 24] on input "Search" at bounding box center [713, 25] width 137 height 14
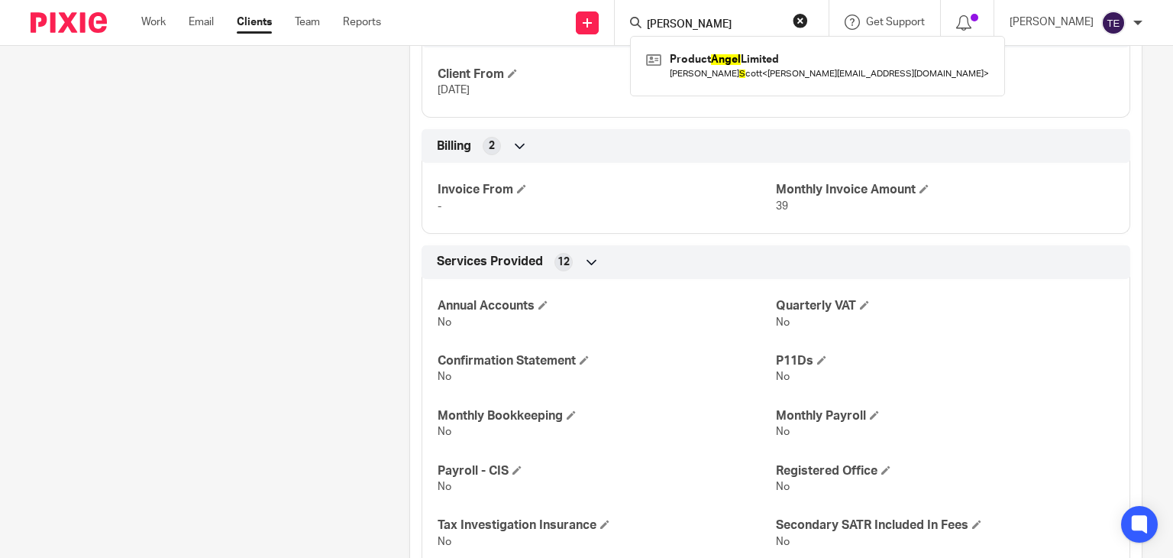
type input "[PERSON_NAME]"
click at [808, 21] on button "reset" at bounding box center [800, 20] width 15 height 15
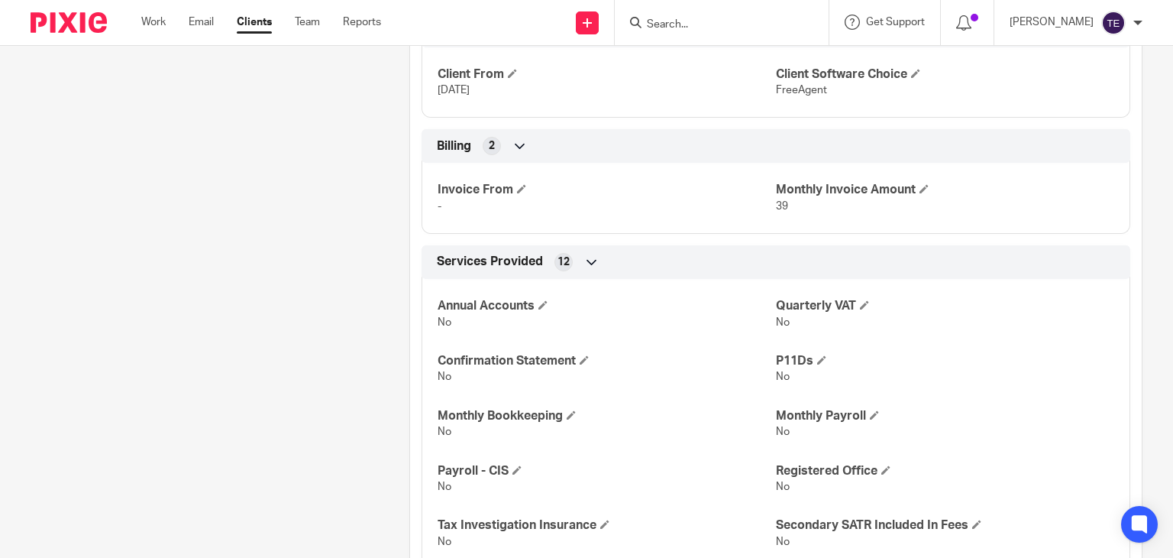
click at [753, 18] on input "Search" at bounding box center [713, 25] width 137 height 14
paste input "[EMAIL_ADDRESS][DOMAIN_NAME]"
type input "angiesingh2010@gmail.com"
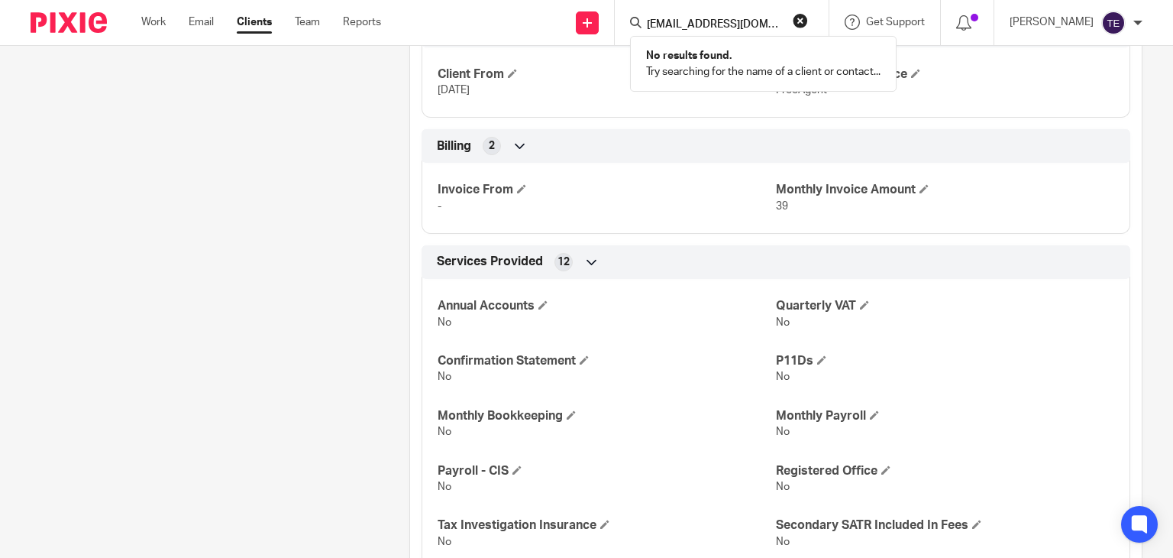
click at [808, 17] on button "reset" at bounding box center [800, 20] width 15 height 15
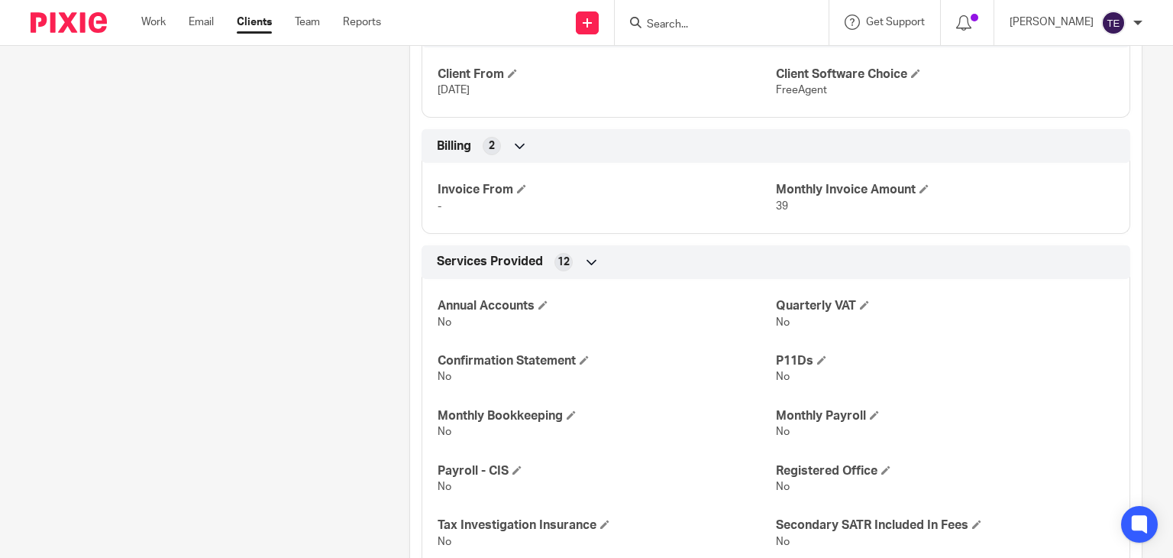
click at [695, 27] on input "Search" at bounding box center [713, 25] width 137 height 14
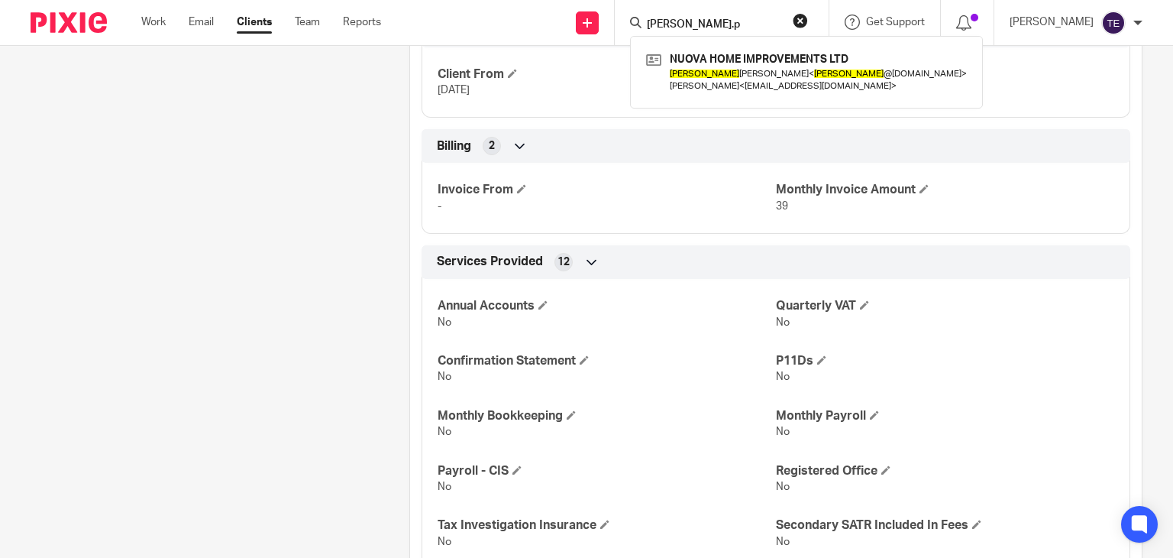
type input "angelo.p"
click at [808, 19] on button "reset" at bounding box center [800, 20] width 15 height 15
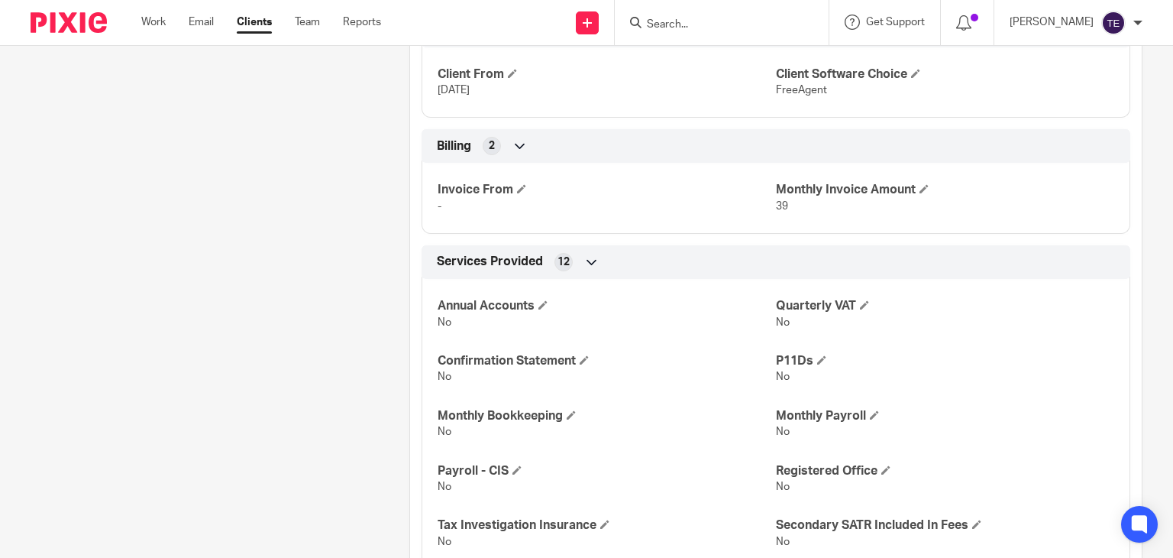
click at [745, 32] on div at bounding box center [722, 22] width 214 height 45
click at [739, 8] on div at bounding box center [722, 22] width 214 height 45
click at [715, 21] on input "Search" at bounding box center [713, 25] width 137 height 14
paste input "angelo.patr@yahoo.com"
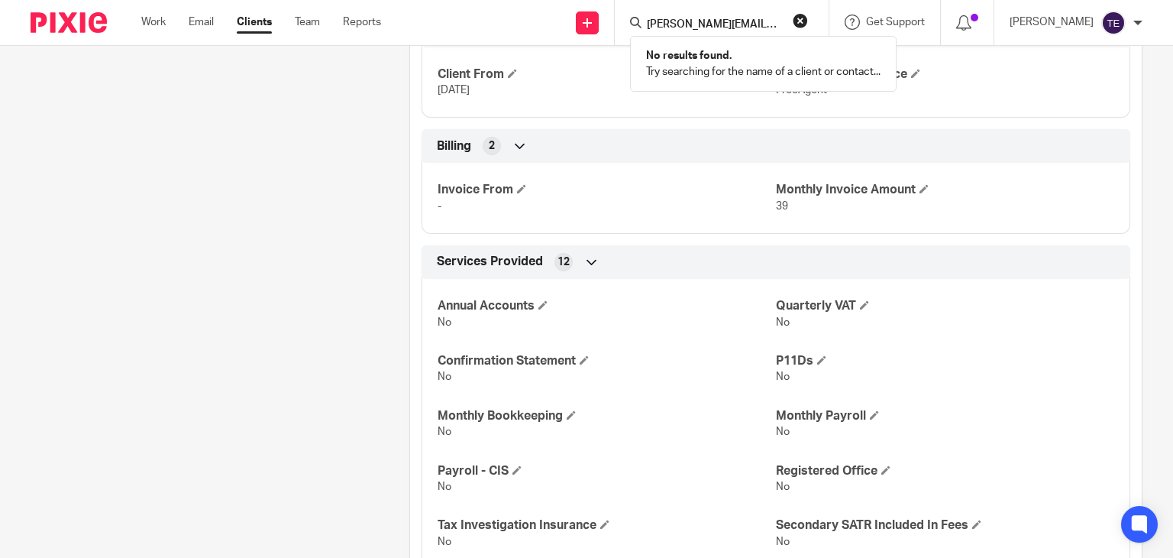
type input "angelo.patr@yahoo.com"
click at [808, 19] on button "reset" at bounding box center [800, 20] width 15 height 15
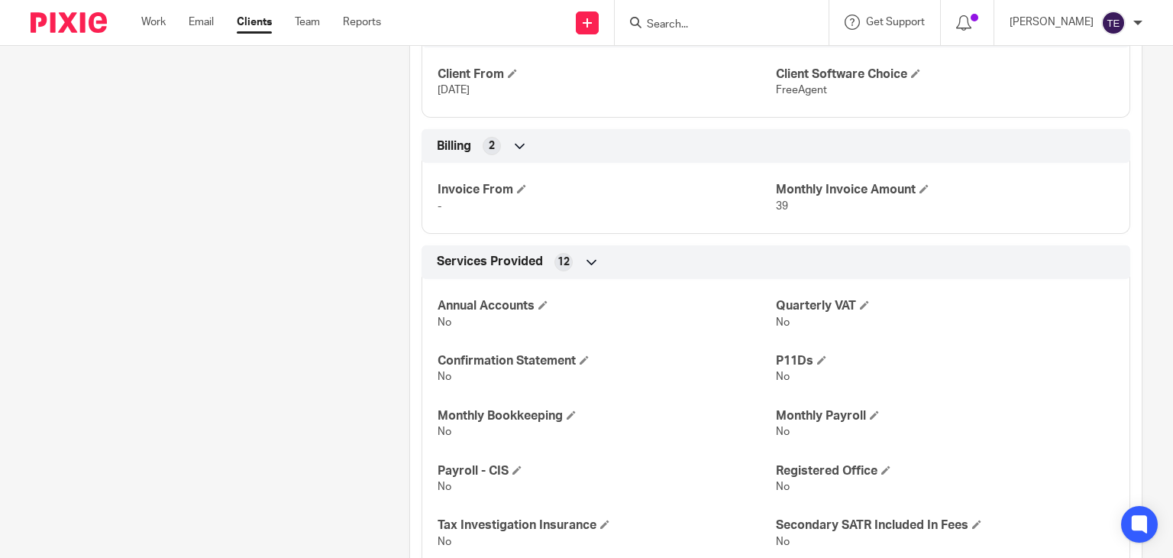
click at [726, 22] on input "Search" at bounding box center [713, 25] width 137 height 14
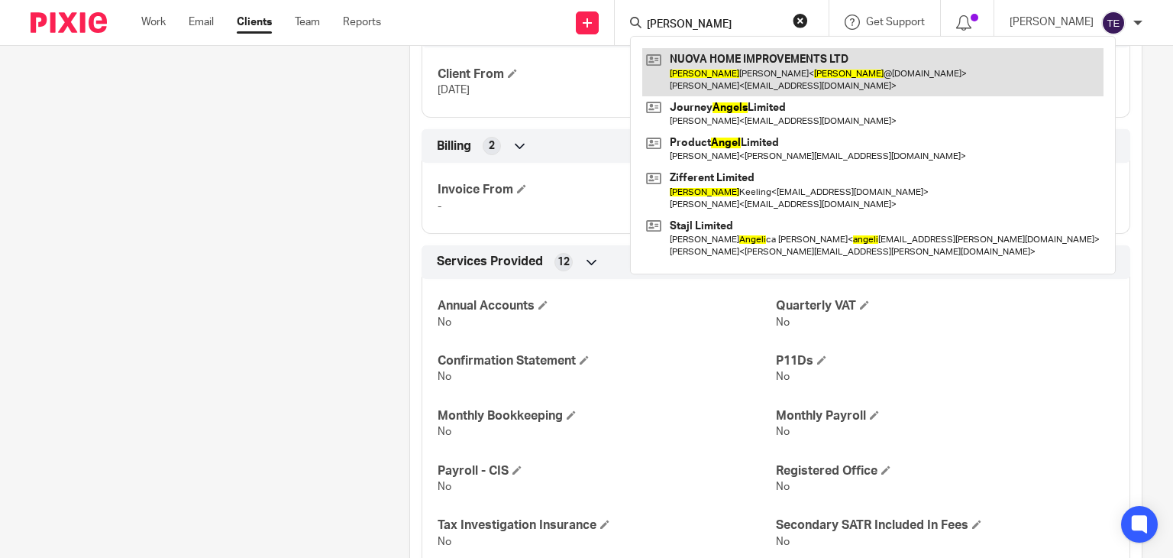
type input "angelo"
click at [805, 67] on link at bounding box center [872, 71] width 461 height 47
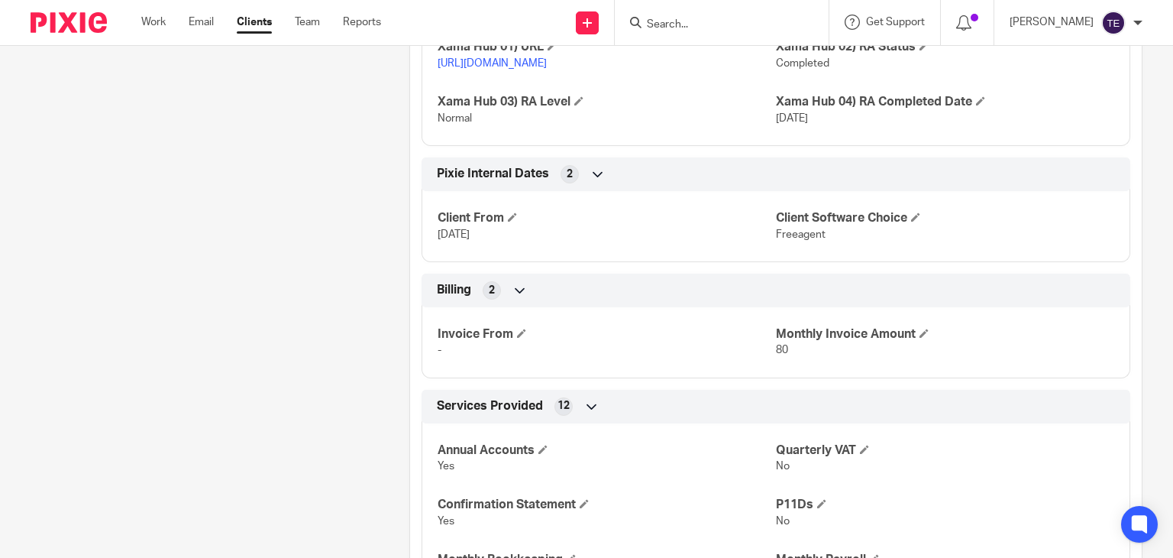
scroll to position [1831, 0]
click at [691, 22] on input "Search" at bounding box center [713, 25] width 137 height 14
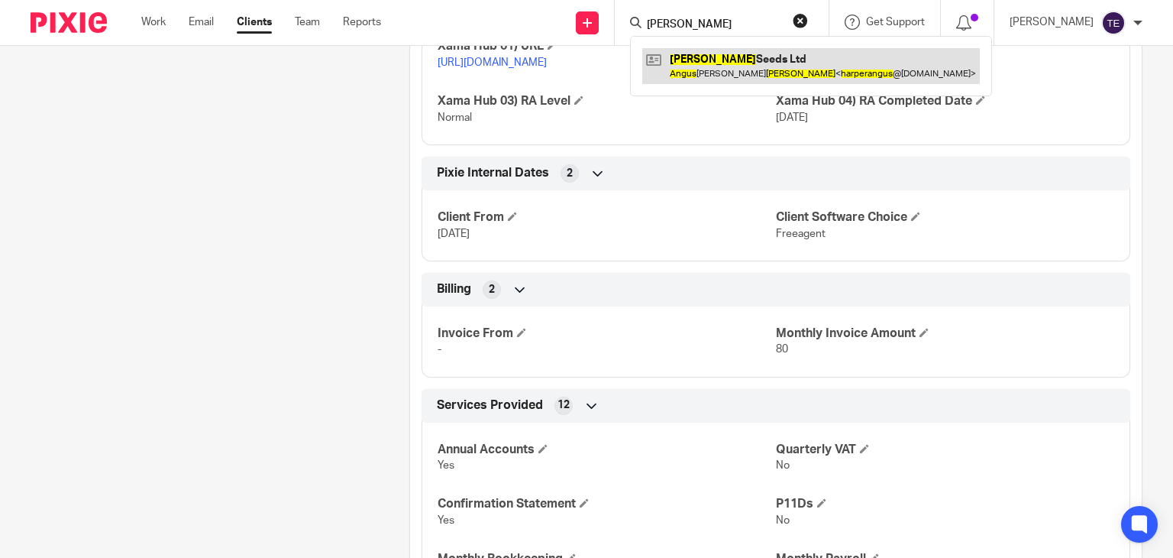
type input "harper angus"
click at [716, 66] on link at bounding box center [811, 65] width 338 height 35
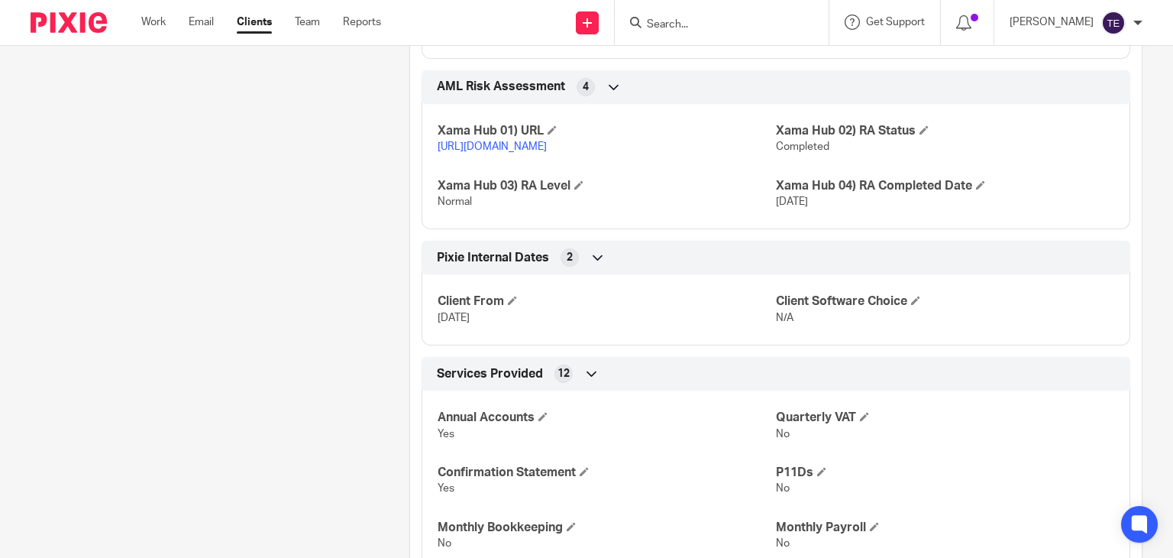
scroll to position [817, 0]
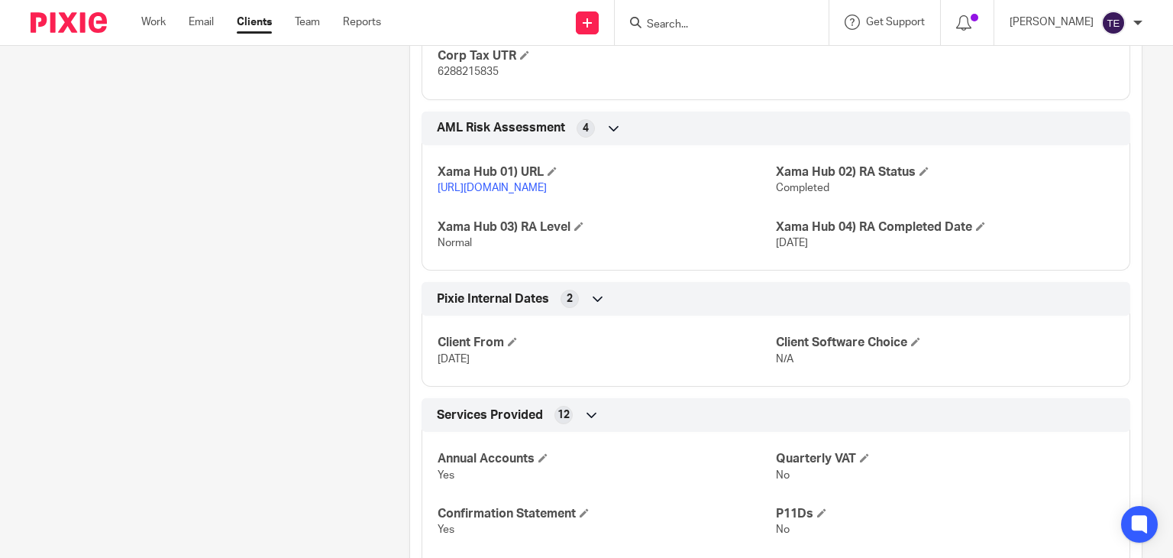
click at [712, 28] on input "Search" at bounding box center [713, 25] width 137 height 14
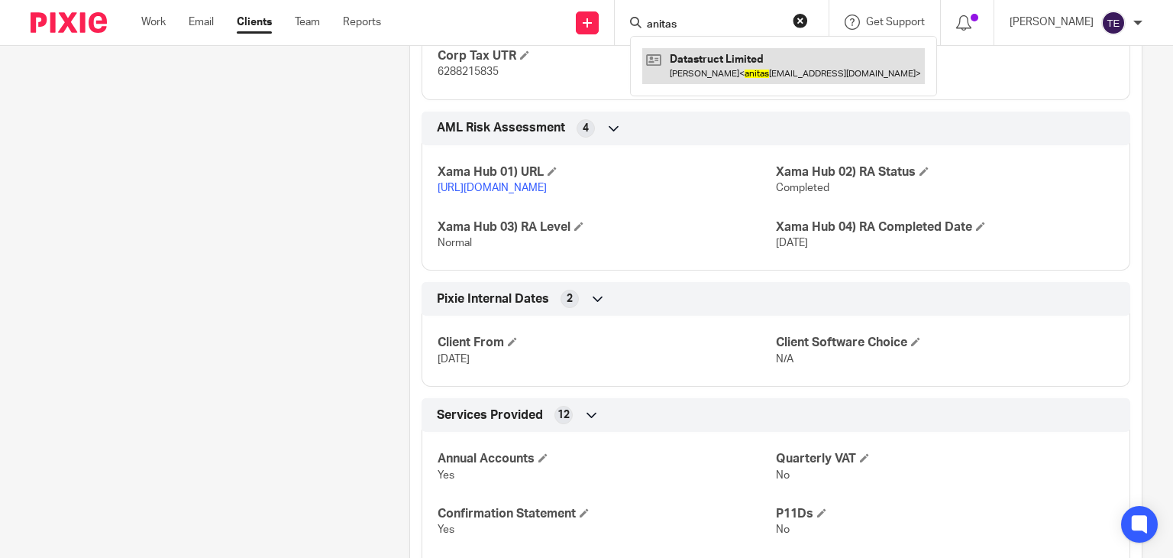
type input "anitas"
click at [740, 66] on link at bounding box center [783, 65] width 283 height 35
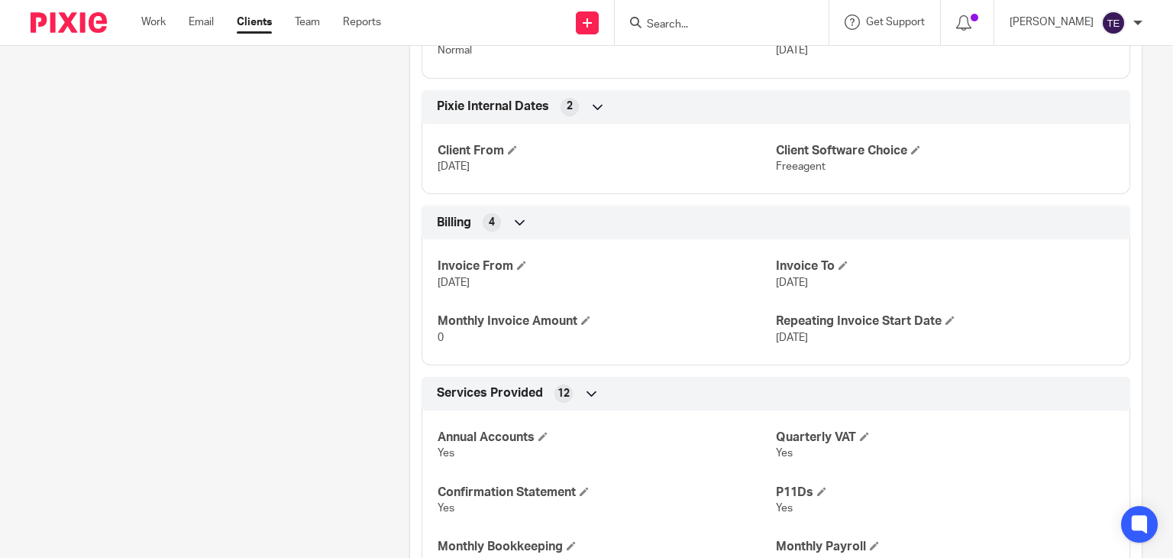
scroll to position [2010, 0]
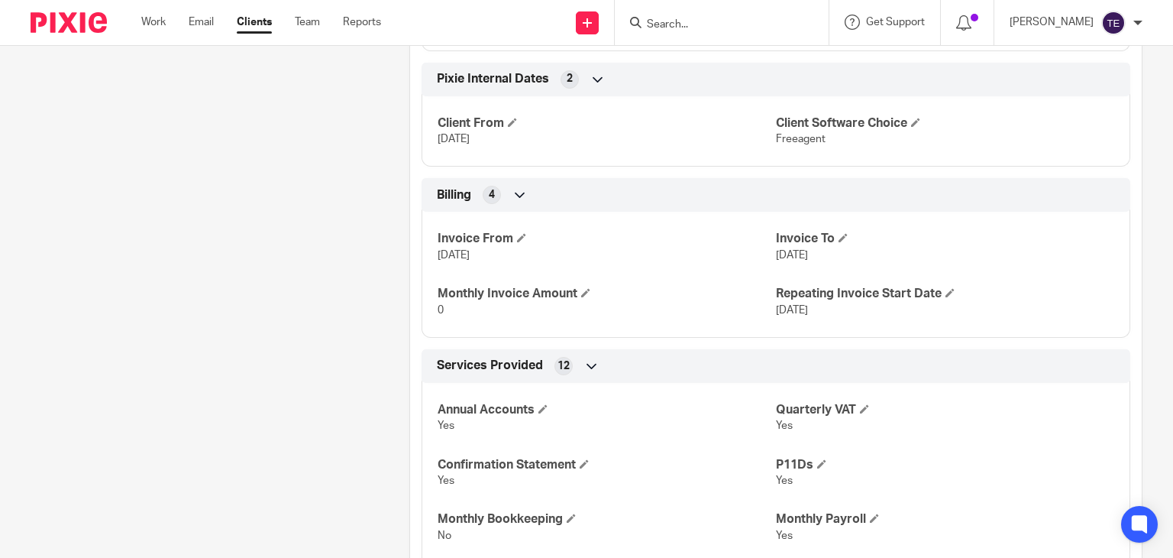
drag, startPoint x: 498, startPoint y: 150, endPoint x: 431, endPoint y: 152, distance: 67.2
click at [431, 152] on div "Client From 20 Aug 2024 Client Software Choice Freeagent" at bounding box center [776, 126] width 709 height 82
copy span "20 Aug 2024"
click at [748, 22] on input "Search" at bounding box center [713, 25] width 137 height 14
paste input "lamourconsultancy@gmail.com"
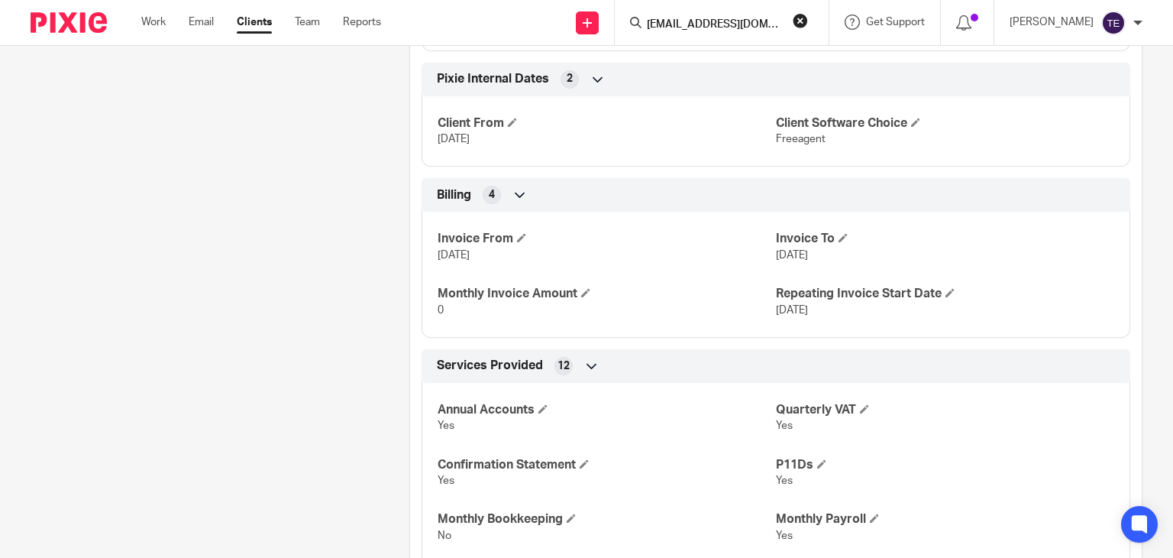
scroll to position [0, 20]
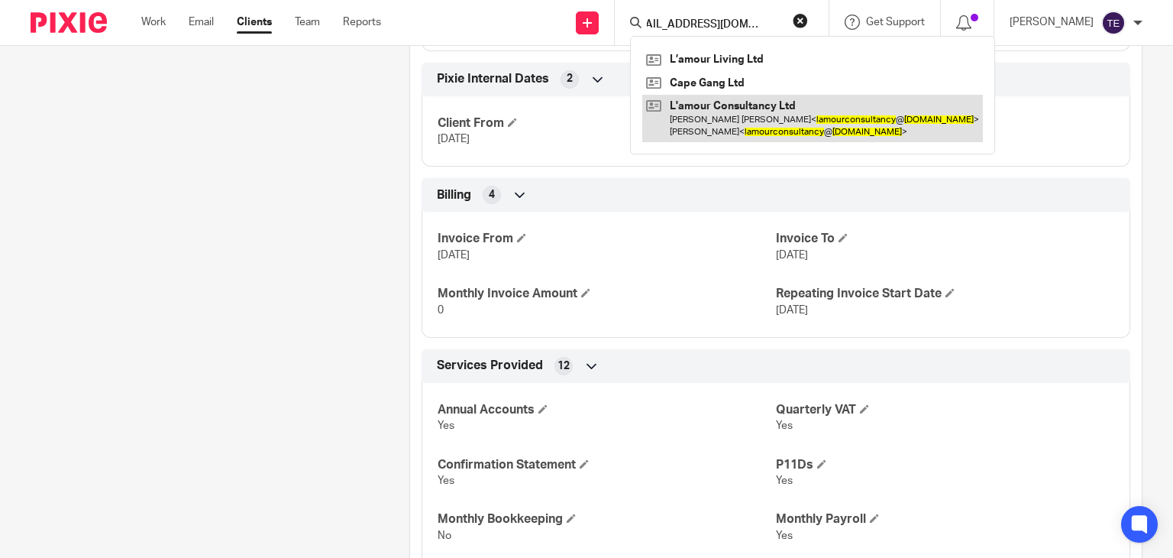
type input "lamourconsultancy@gmail.com"
click at [781, 124] on link at bounding box center [812, 118] width 341 height 47
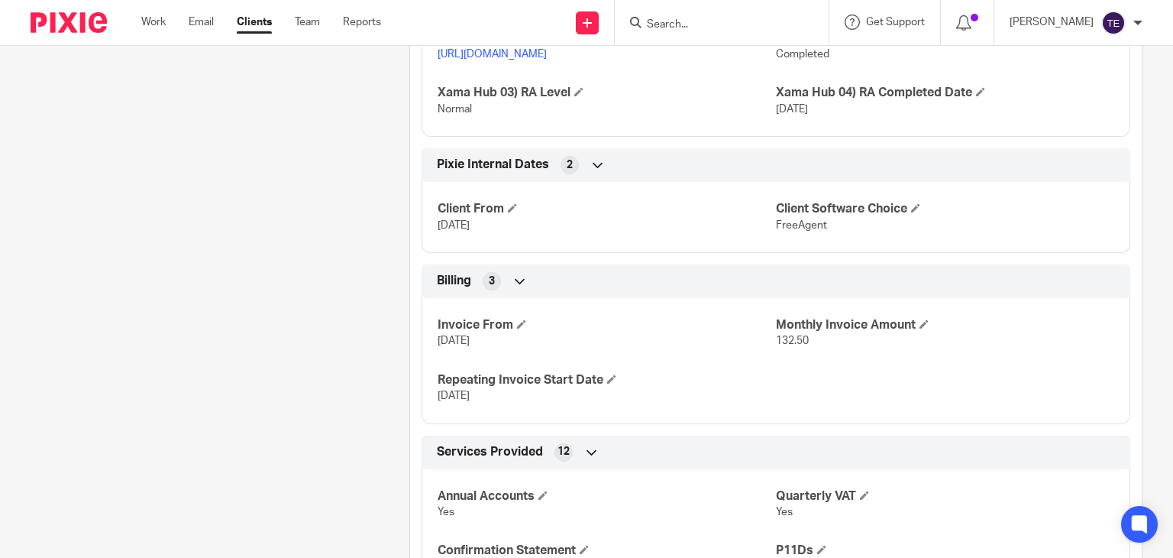
scroll to position [2096, 0]
drag, startPoint x: 500, startPoint y: 251, endPoint x: 422, endPoint y: 257, distance: 78.9
click at [422, 253] on div "Client From [DATE] Client Software Choice FreeAgent" at bounding box center [776, 211] width 709 height 82
copy span "[DATE]"
click at [687, 19] on input "Search" at bounding box center [713, 25] width 137 height 14
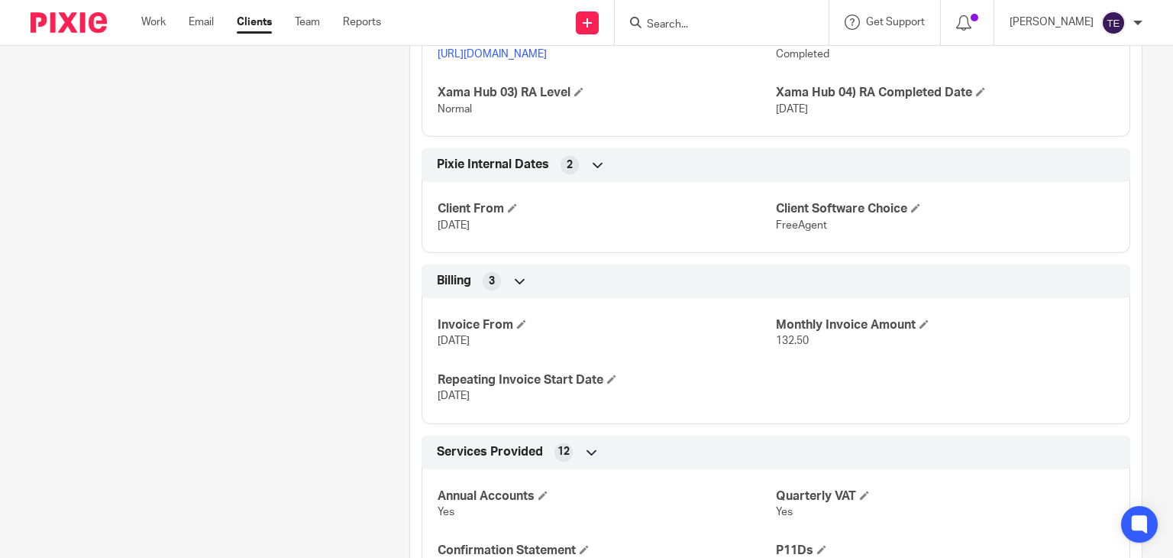
paste input "[EMAIL_ADDRESS][DOMAIN_NAME]"
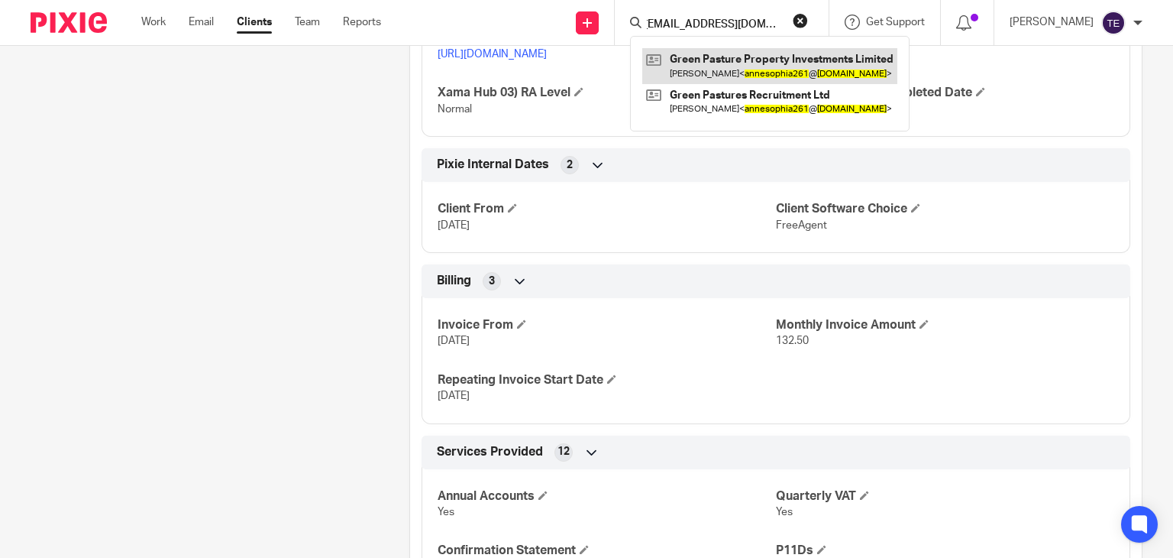
type input "[EMAIL_ADDRESS][DOMAIN_NAME]"
click at [789, 59] on link at bounding box center [769, 65] width 255 height 35
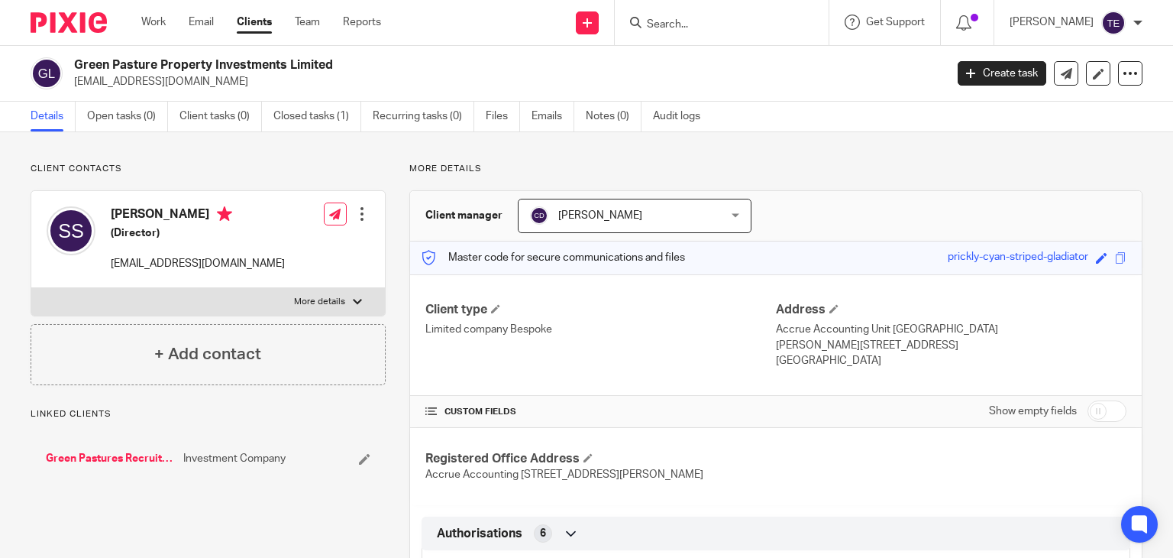
click at [690, 21] on input "Search" at bounding box center [713, 25] width 137 height 14
paste input "[EMAIL_ADDRESS][DOMAIN_NAME]"
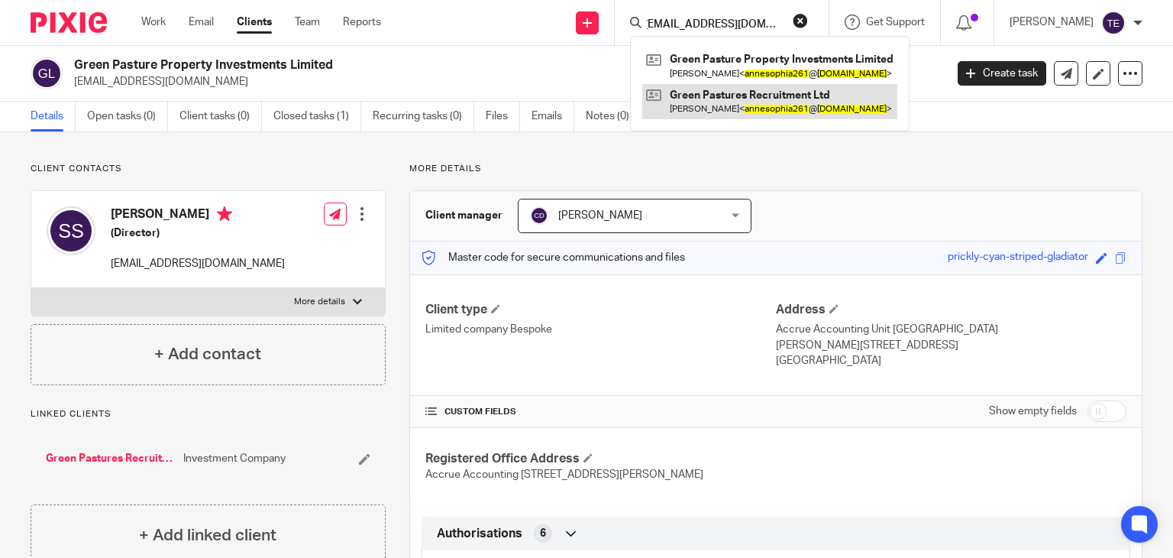
type input "[EMAIL_ADDRESS][DOMAIN_NAME]"
click at [709, 107] on link at bounding box center [769, 101] width 255 height 35
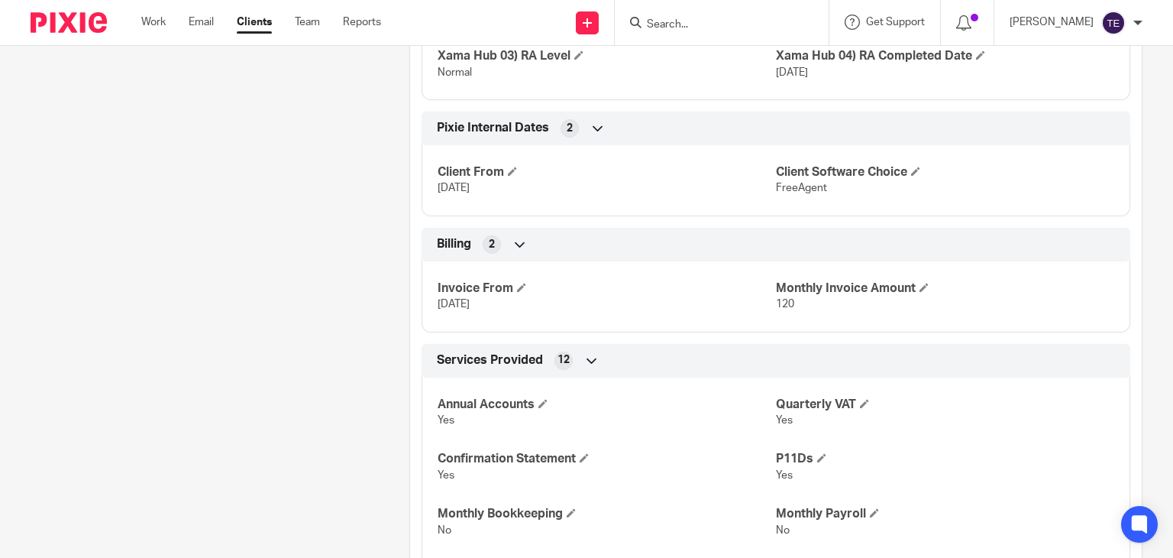
scroll to position [2114, 0]
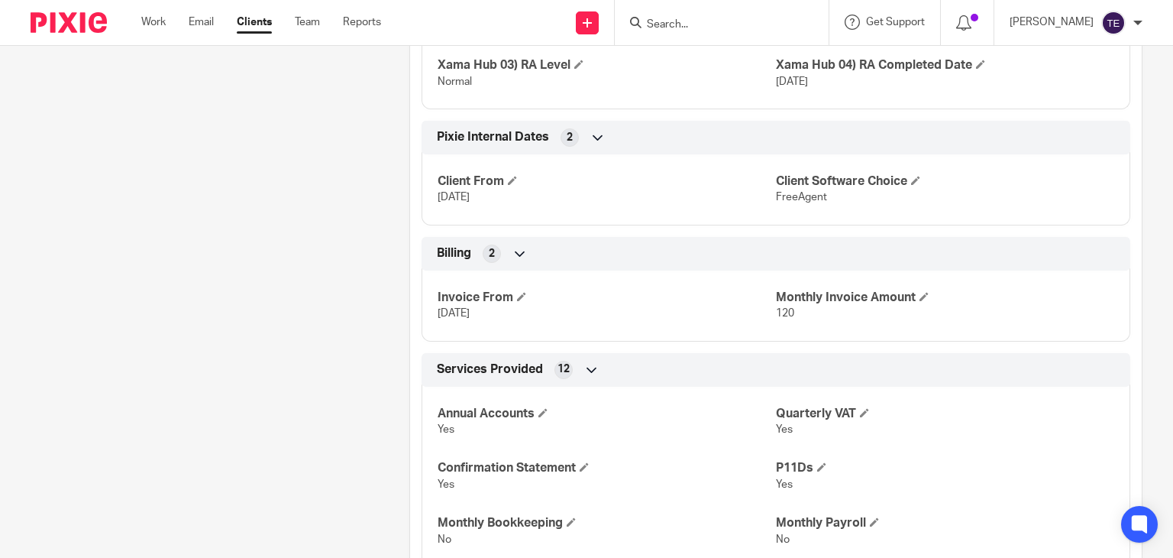
click at [673, 23] on input "Search" at bounding box center [713, 25] width 137 height 14
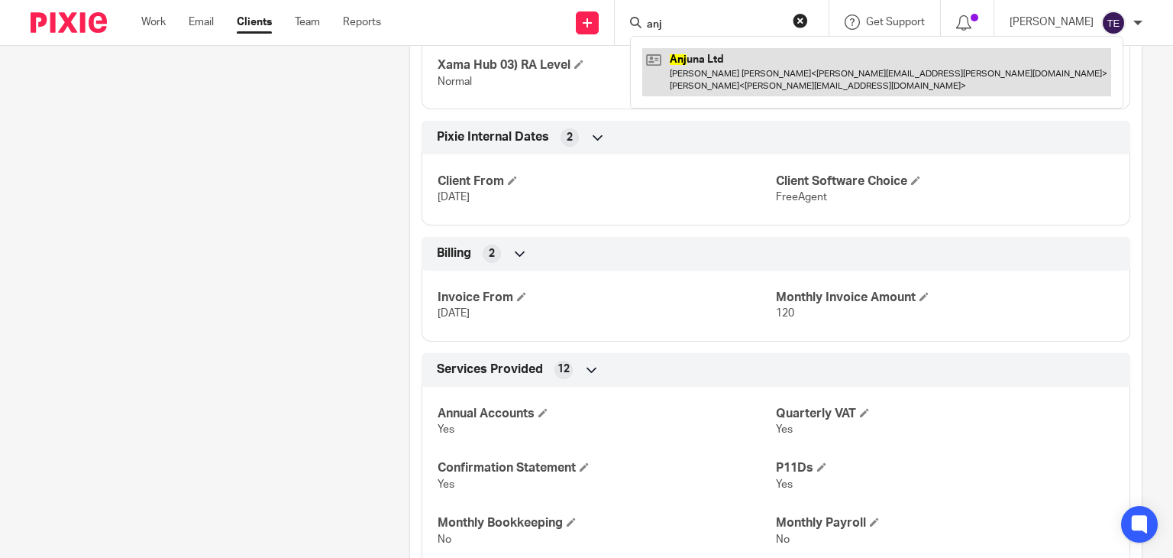
type input "anj"
click at [716, 65] on link at bounding box center [876, 71] width 469 height 47
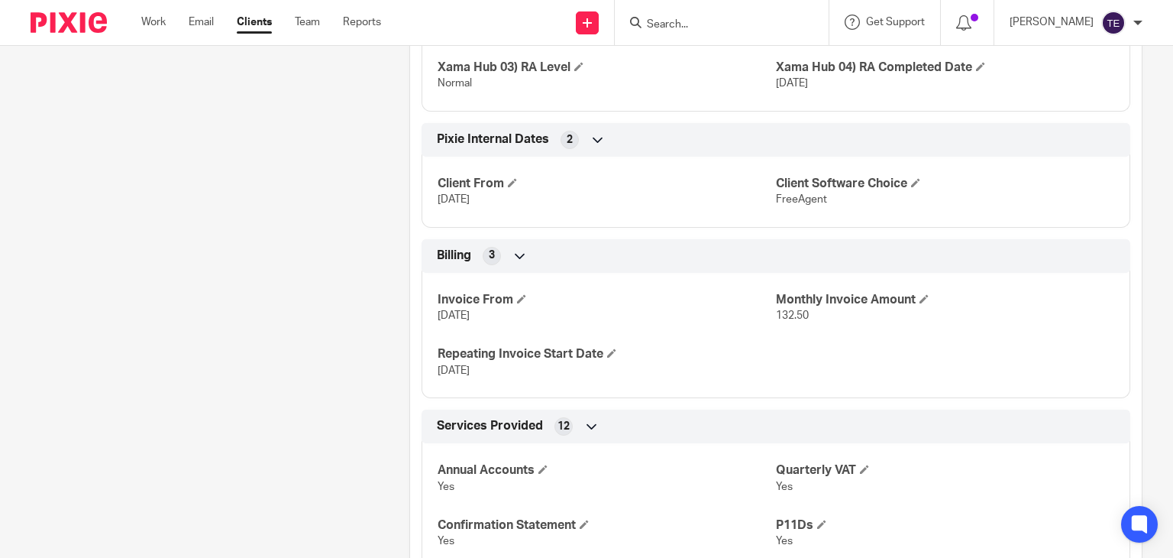
scroll to position [1784, 0]
drag, startPoint x: 516, startPoint y: 215, endPoint x: 426, endPoint y: 211, distance: 90.2
click at [426, 211] on div "Client From [DATE] Client Software Choice FreeAgent" at bounding box center [776, 187] width 709 height 82
copy span "[DATE]"
click at [675, 22] on input "Search" at bounding box center [713, 25] width 137 height 14
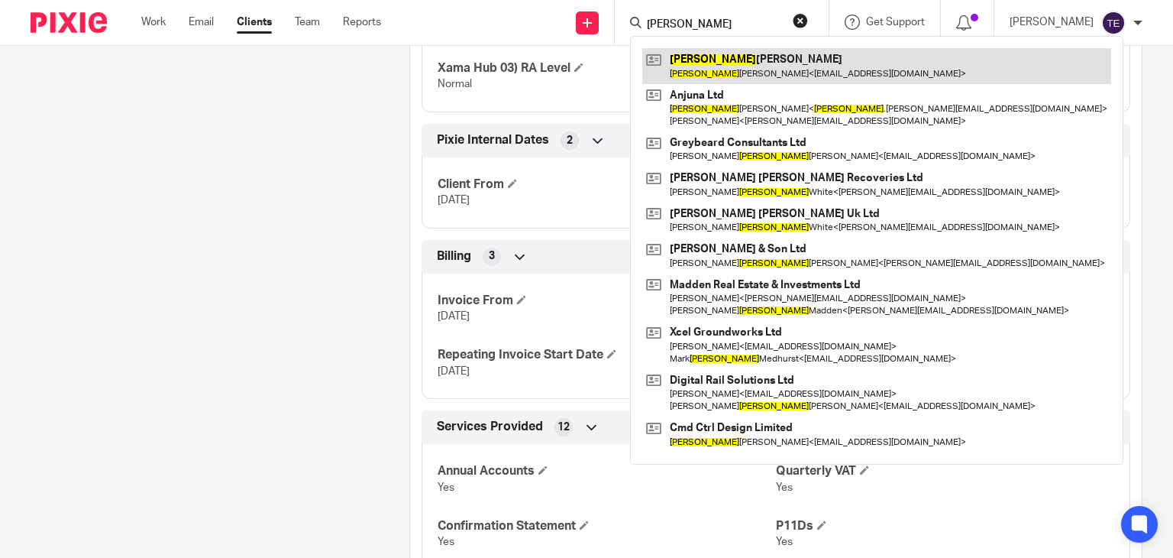
type input "[PERSON_NAME]"
click at [781, 69] on link at bounding box center [876, 65] width 469 height 35
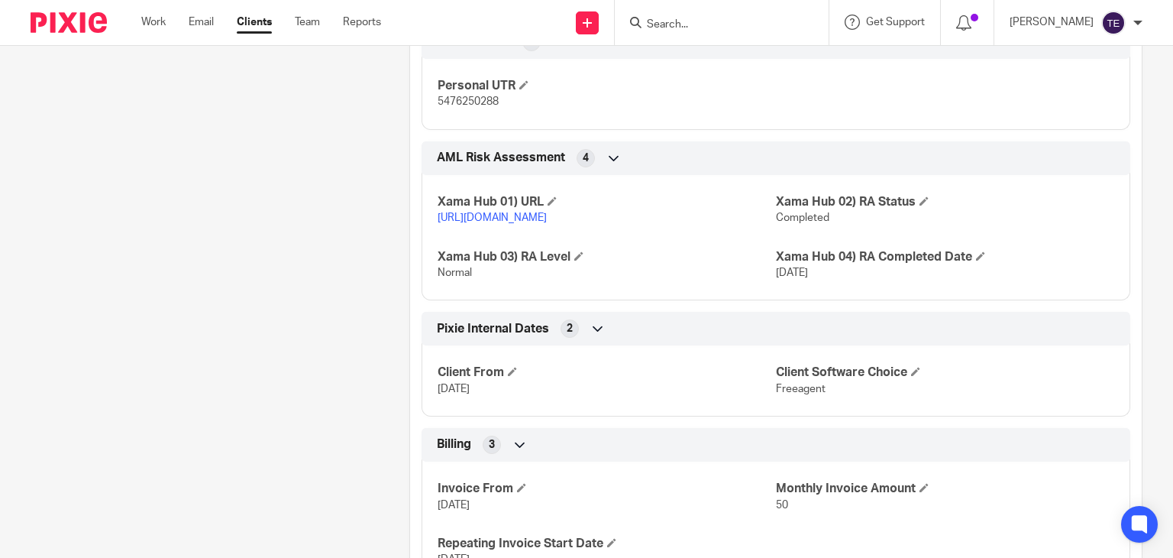
scroll to position [678, 0]
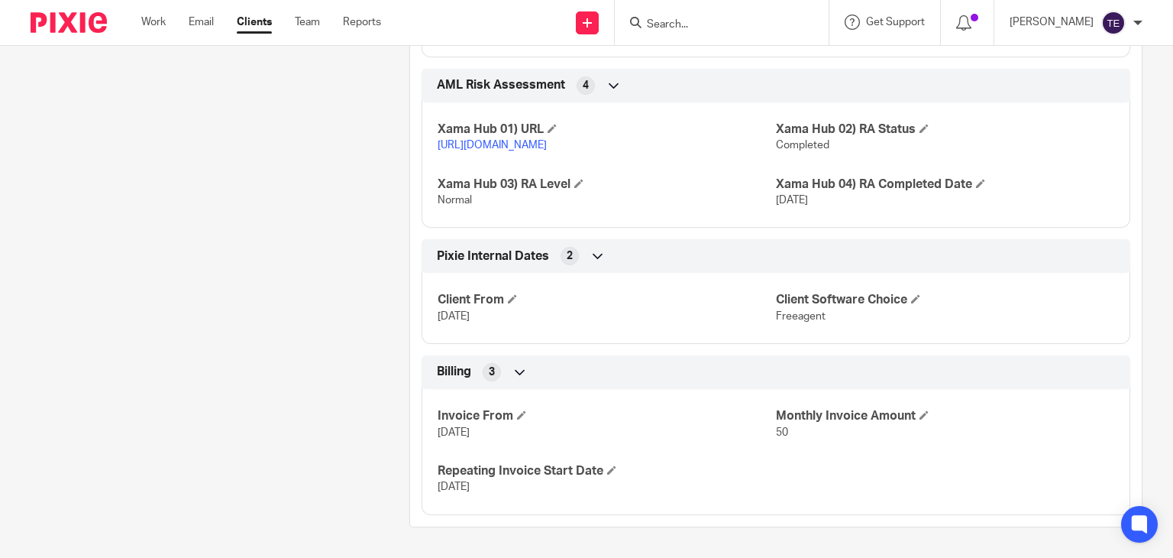
drag, startPoint x: 509, startPoint y: 319, endPoint x: 408, endPoint y: 318, distance: 101.6
click at [410, 318] on div "Pixie Internal Dates 2 Client From 1 Dec 2024 Client Software Choice Freeagent" at bounding box center [776, 291] width 732 height 105
copy span "1 Dec 2024"
click at [783, 20] on input "Search" at bounding box center [713, 25] width 137 height 14
paste input "antonymcd2@yahoo.com.au"
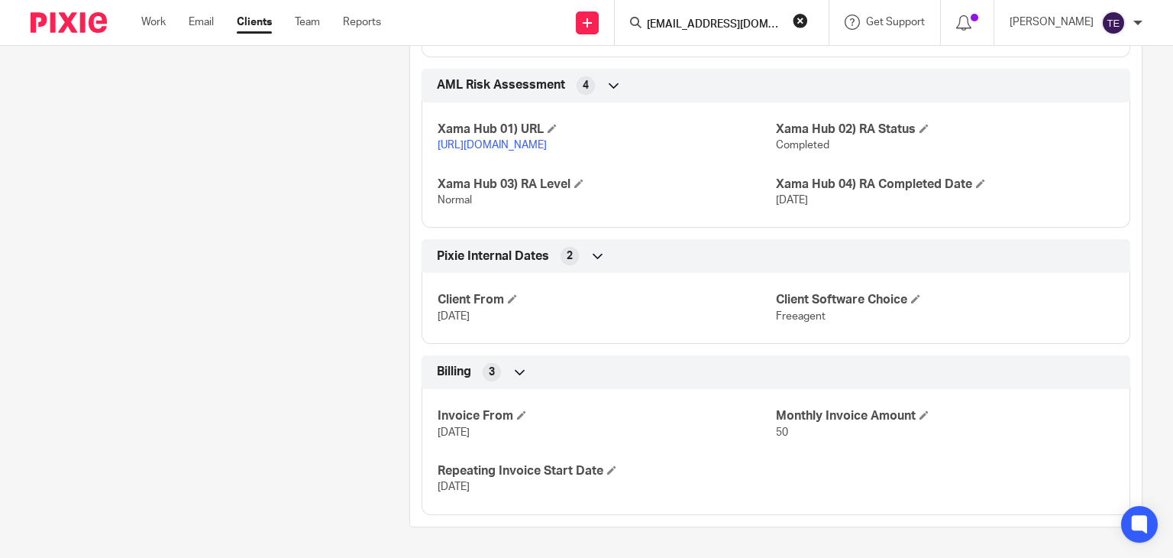
scroll to position [0, 5]
type input "antonymcd2@yahoo.com.au"
click at [808, 17] on button "reset" at bounding box center [800, 20] width 15 height 15
click at [708, 21] on input "Search" at bounding box center [713, 25] width 137 height 14
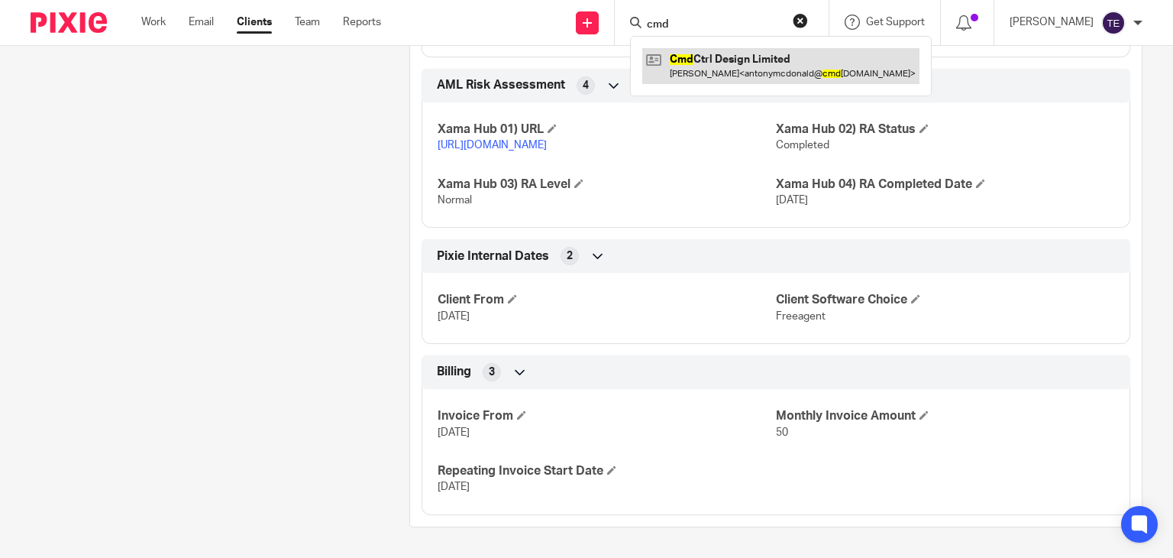
type input "cmd"
click at [735, 83] on link at bounding box center [780, 65] width 277 height 35
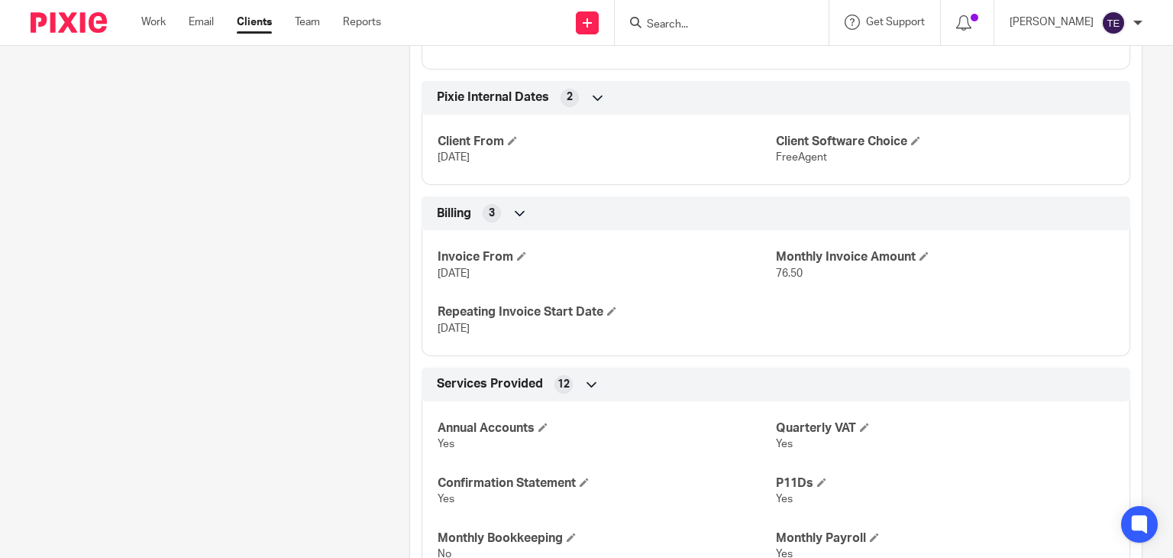
scroll to position [2220, 0]
drag, startPoint x: 492, startPoint y: 186, endPoint x: 425, endPoint y: 178, distance: 67.7
click at [425, 178] on div "Client From [DATE] Client Software Choice FreeAgent" at bounding box center [776, 142] width 709 height 82
copy span "[DATE]"
click at [732, 27] on input "Search" at bounding box center [713, 25] width 137 height 14
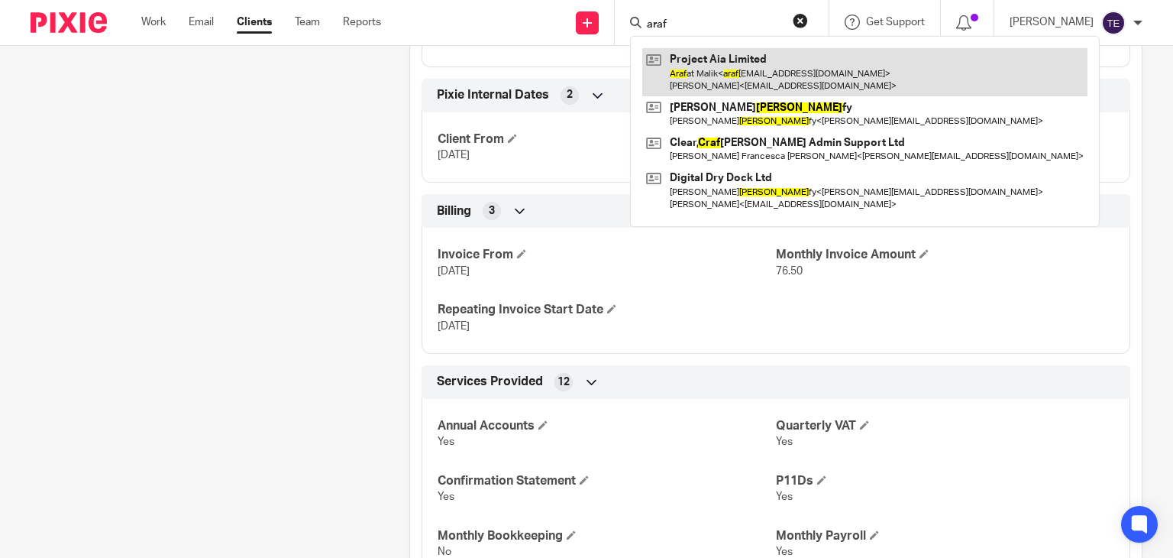
type input "araf"
click at [761, 62] on link at bounding box center [864, 71] width 445 height 47
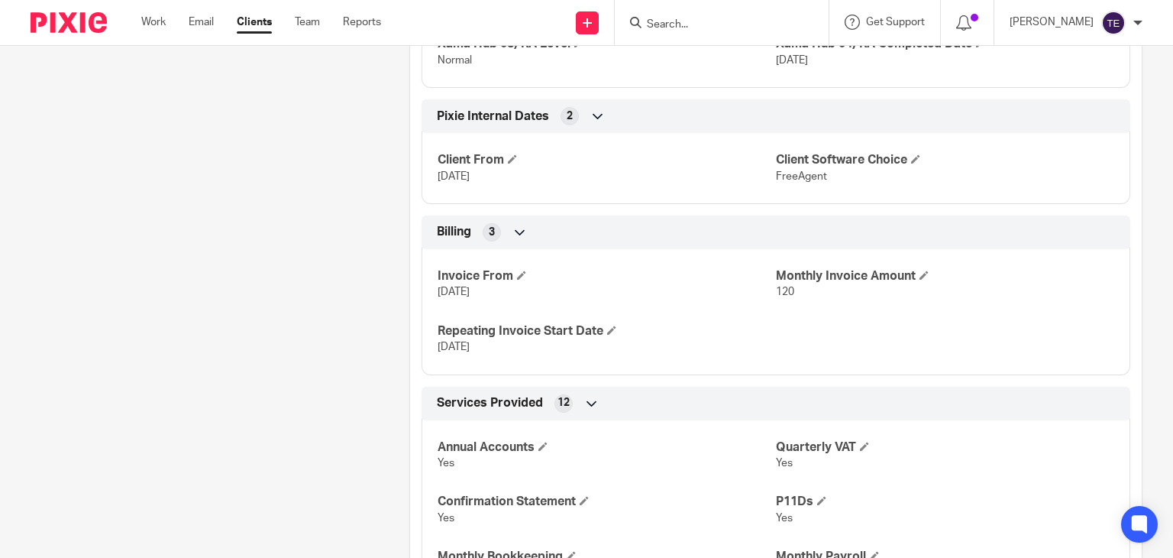
scroll to position [1957, 0]
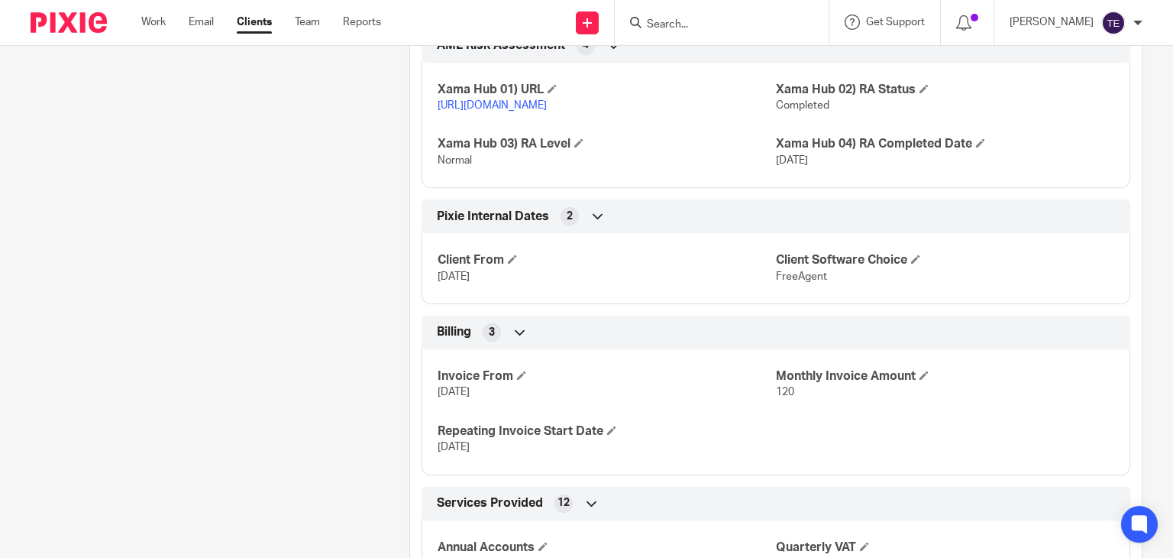
drag, startPoint x: 521, startPoint y: 320, endPoint x: 402, endPoint y: 324, distance: 118.4
copy span "[DATE]"
click at [709, 21] on input "Search" at bounding box center [713, 25] width 137 height 14
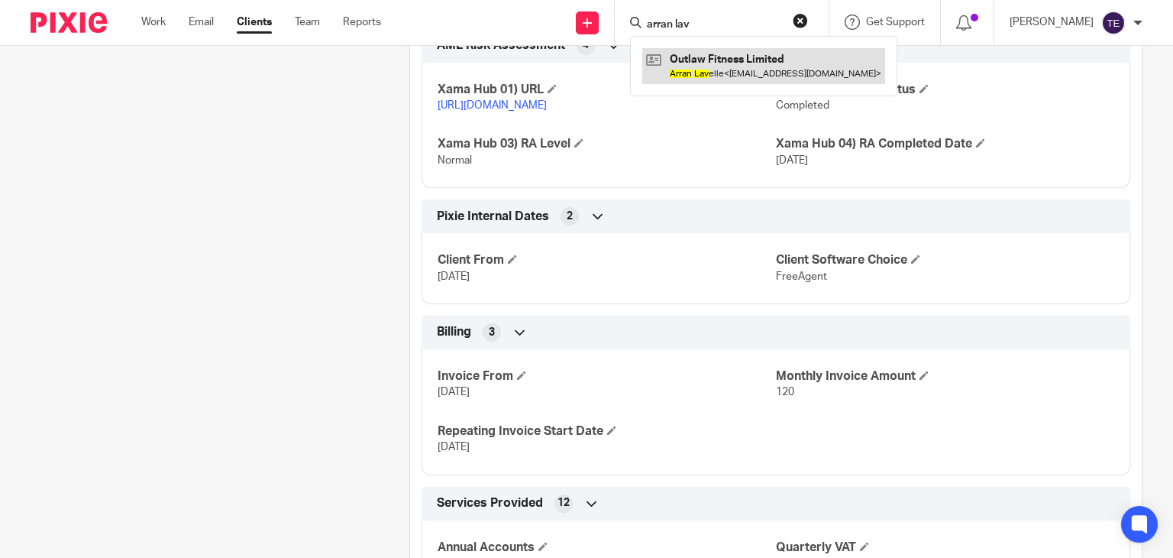
type input "arran lav"
click at [755, 68] on link at bounding box center [763, 65] width 243 height 35
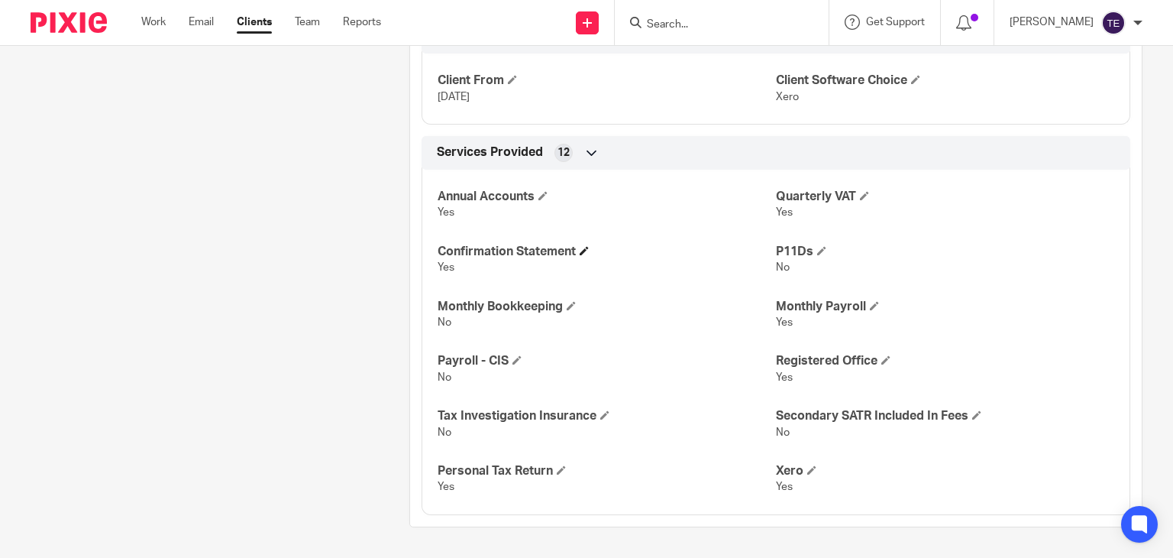
scroll to position [1149, 0]
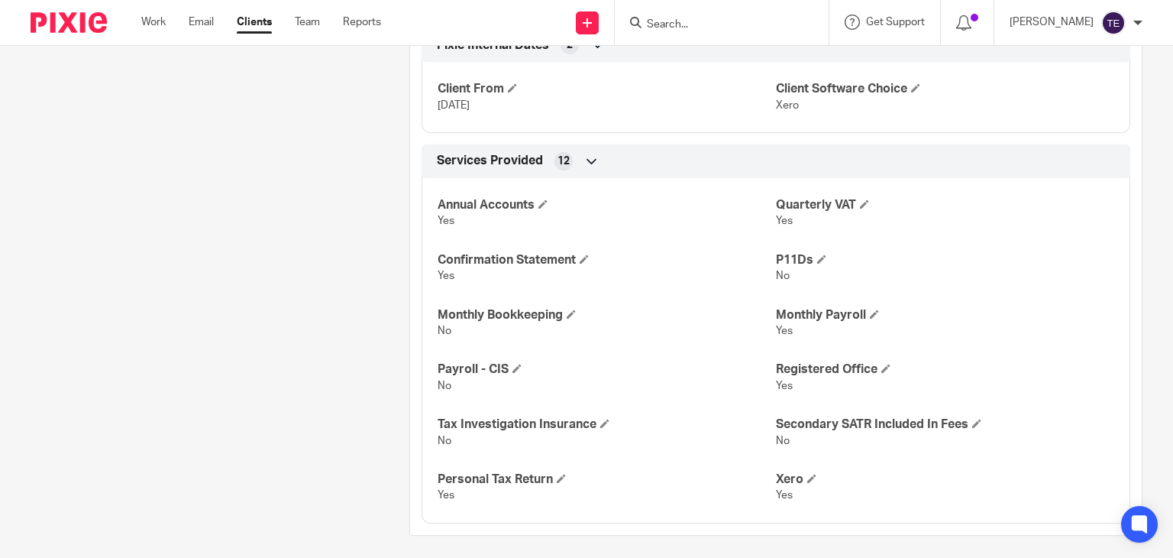
drag, startPoint x: 512, startPoint y: 123, endPoint x: 436, endPoint y: 117, distance: 76.6
click at [438, 113] on p "[DATE]" at bounding box center [607, 105] width 338 height 15
copy span "[DATE]"
click at [718, 25] on input "Search" at bounding box center [713, 25] width 137 height 14
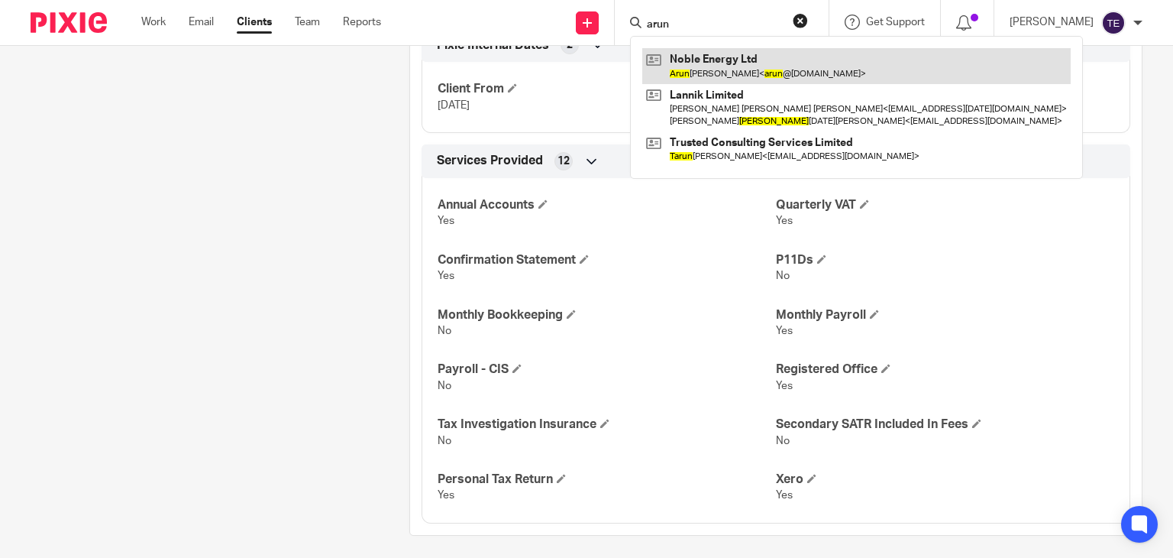
type input "arun"
click at [732, 57] on link at bounding box center [856, 65] width 428 height 35
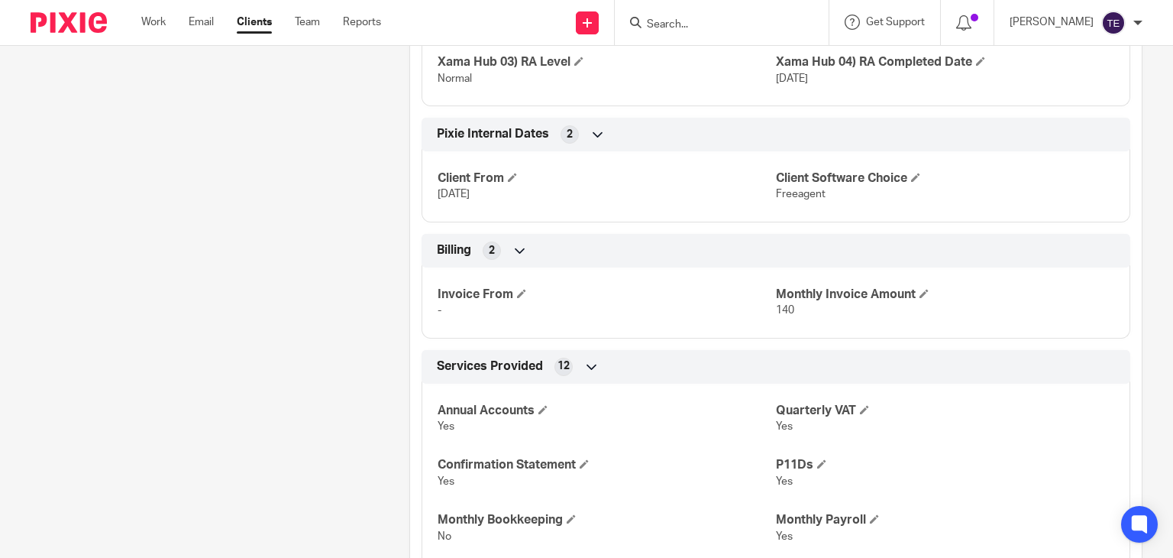
scroll to position [2242, 0]
drag, startPoint x: 499, startPoint y: 208, endPoint x: 432, endPoint y: 207, distance: 68.0
click at [432, 207] on div "Client From [DATE] Client Software Choice Freeagent" at bounding box center [776, 181] width 709 height 82
copy span "[DATE]"
click at [696, 27] on input "Search" at bounding box center [713, 25] width 137 height 14
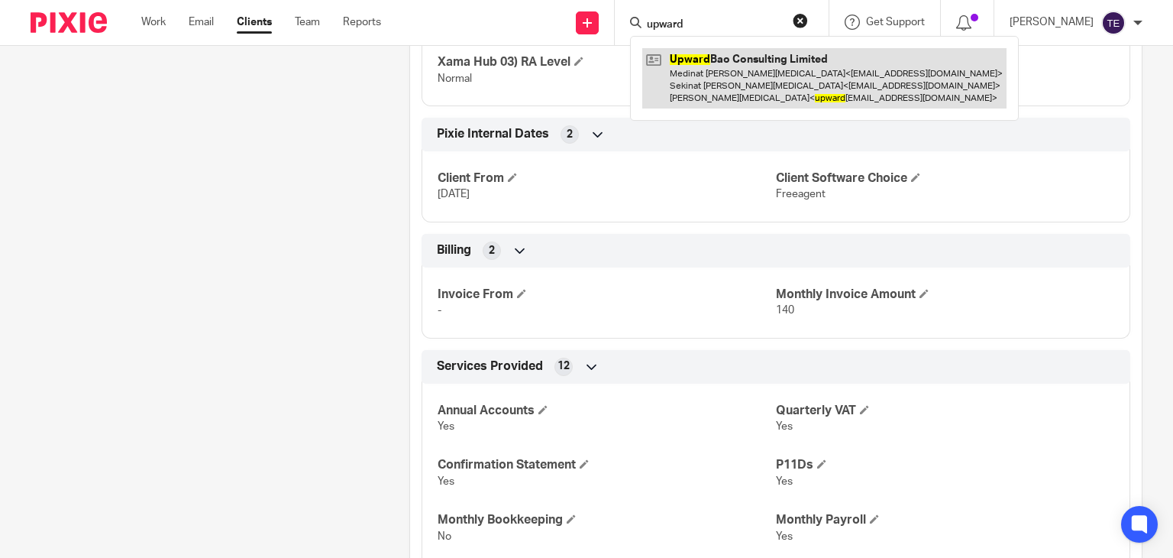
type input "upward"
click at [764, 92] on link at bounding box center [824, 78] width 364 height 60
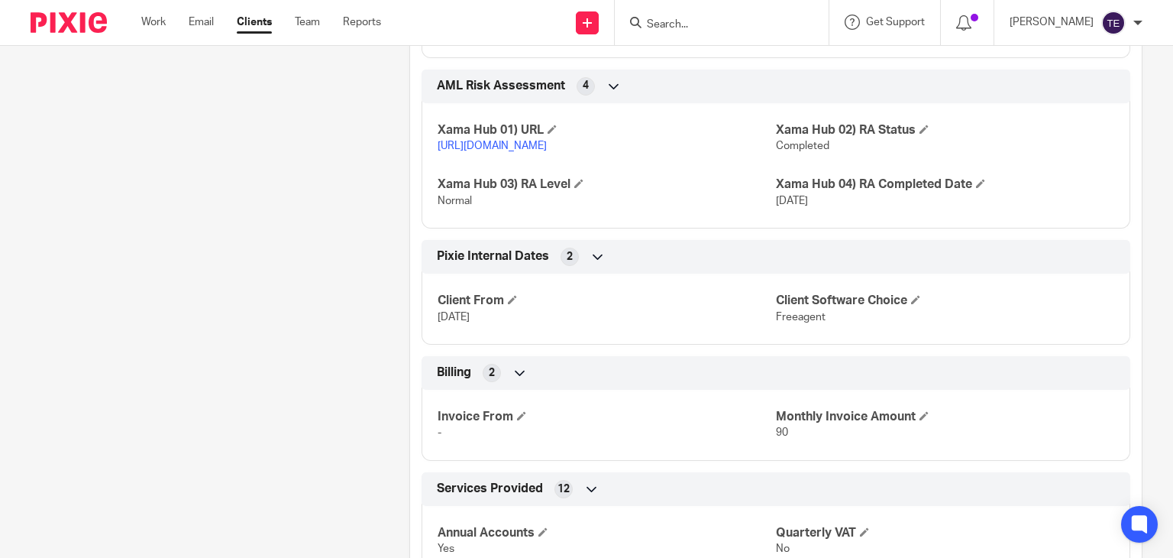
scroll to position [1540, 0]
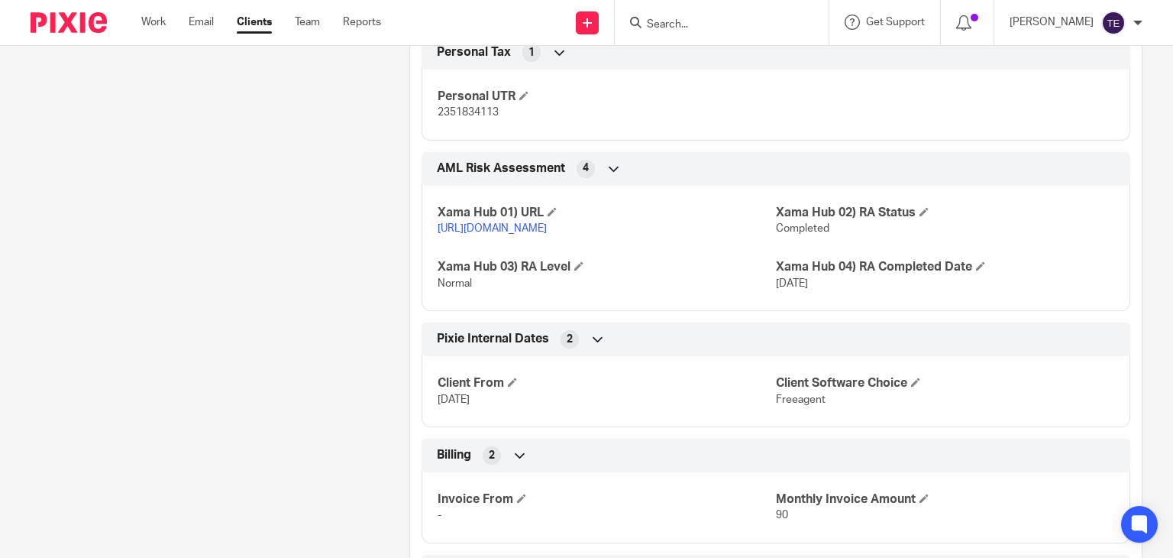
drag, startPoint x: 502, startPoint y: 432, endPoint x: 431, endPoint y: 428, distance: 71.1
click at [431, 427] on div "Client From [DATE] Client Software Choice Freeagent" at bounding box center [776, 385] width 709 height 82
copy span "[DATE]"
click at [706, 21] on input "Search" at bounding box center [713, 25] width 137 height 14
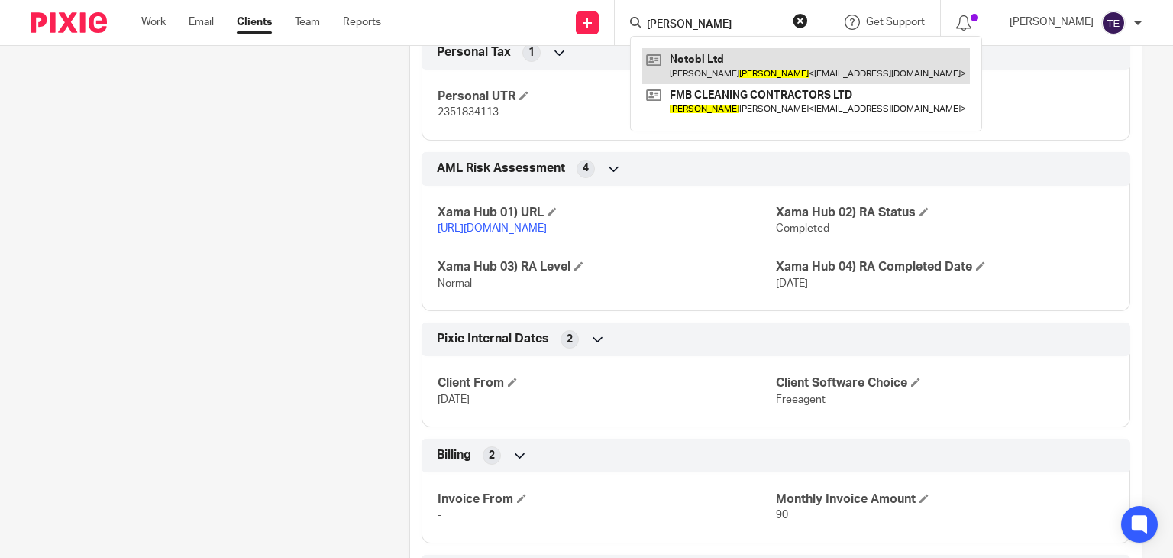
type input "[PERSON_NAME]"
click at [813, 67] on link at bounding box center [806, 65] width 328 height 35
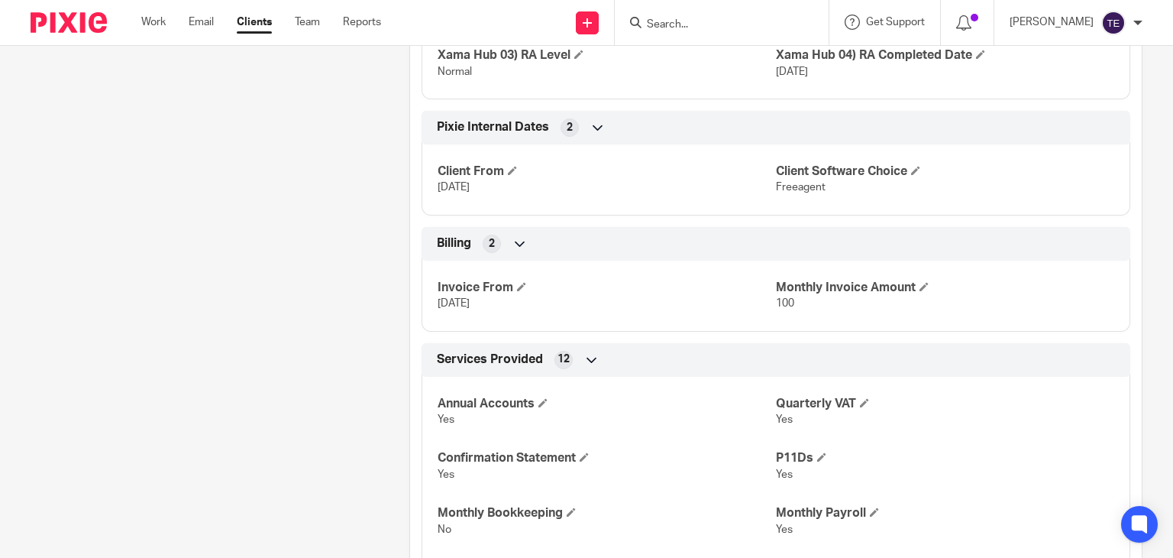
scroll to position [1854, 0]
drag, startPoint x: 492, startPoint y: 183, endPoint x: 423, endPoint y: 189, distance: 68.9
click at [423, 189] on div "Client From 3 Apr 2024 Client Software Choice Freeagent" at bounding box center [776, 173] width 709 height 82
copy span "3 Apr 2024"
click at [677, 19] on input "Search" at bounding box center [713, 25] width 137 height 14
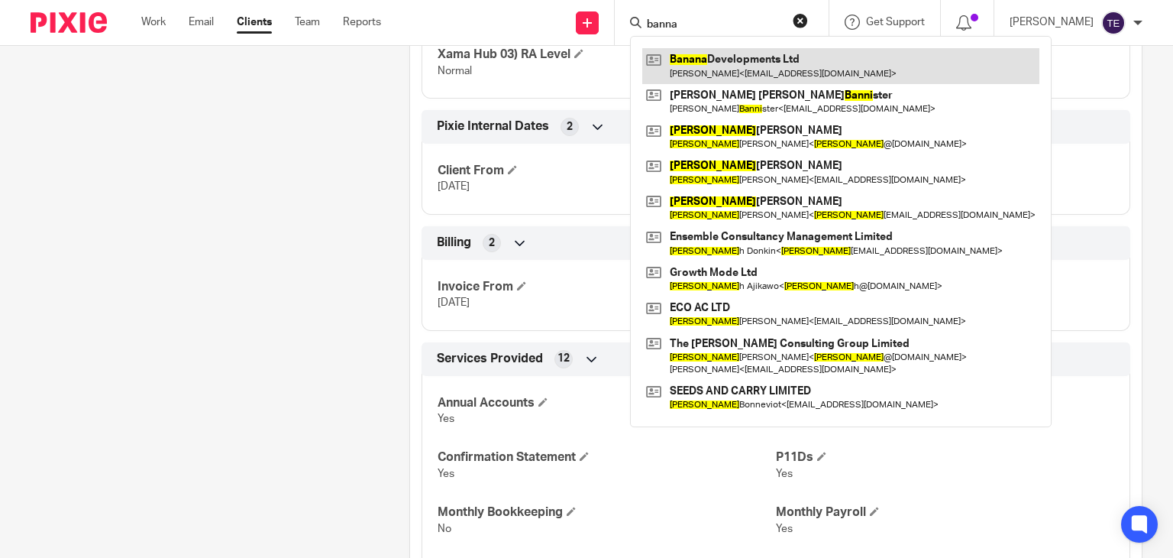
type input "banna"
click at [771, 68] on link at bounding box center [840, 65] width 397 height 35
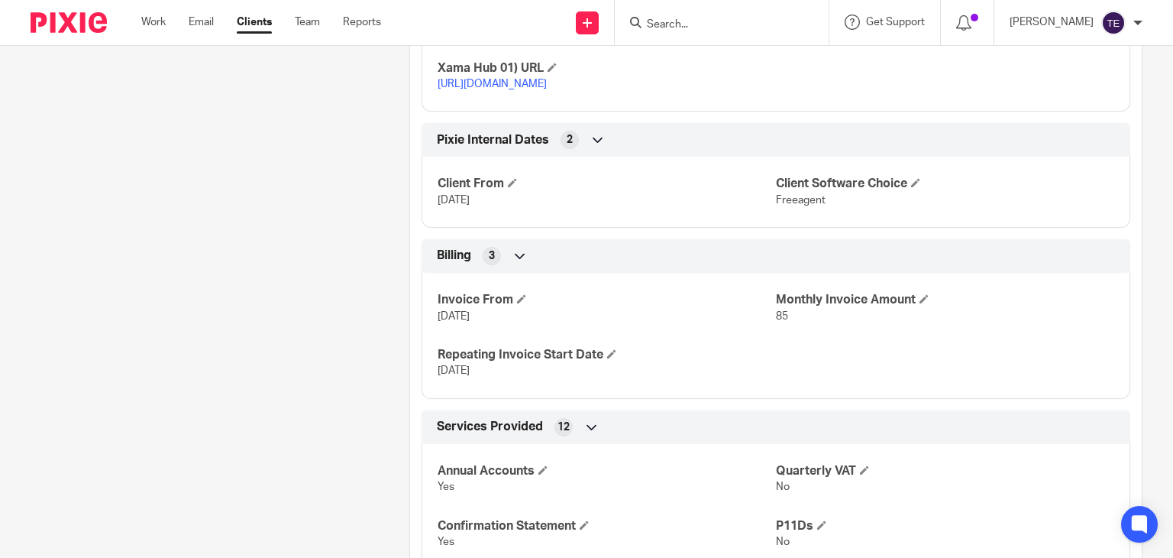
scroll to position [1372, 0]
drag, startPoint x: 499, startPoint y: 229, endPoint x: 402, endPoint y: 228, distance: 97.0
copy span "[DATE]"
click at [693, 28] on input "Search" at bounding box center [713, 25] width 137 height 14
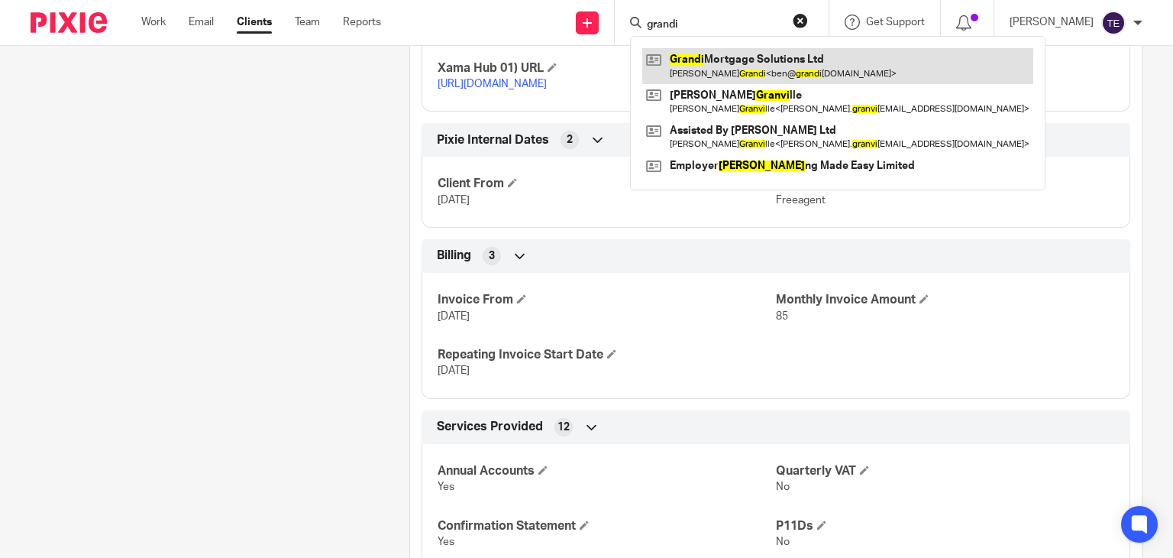
type input "grandi"
click at [721, 50] on link at bounding box center [837, 65] width 391 height 35
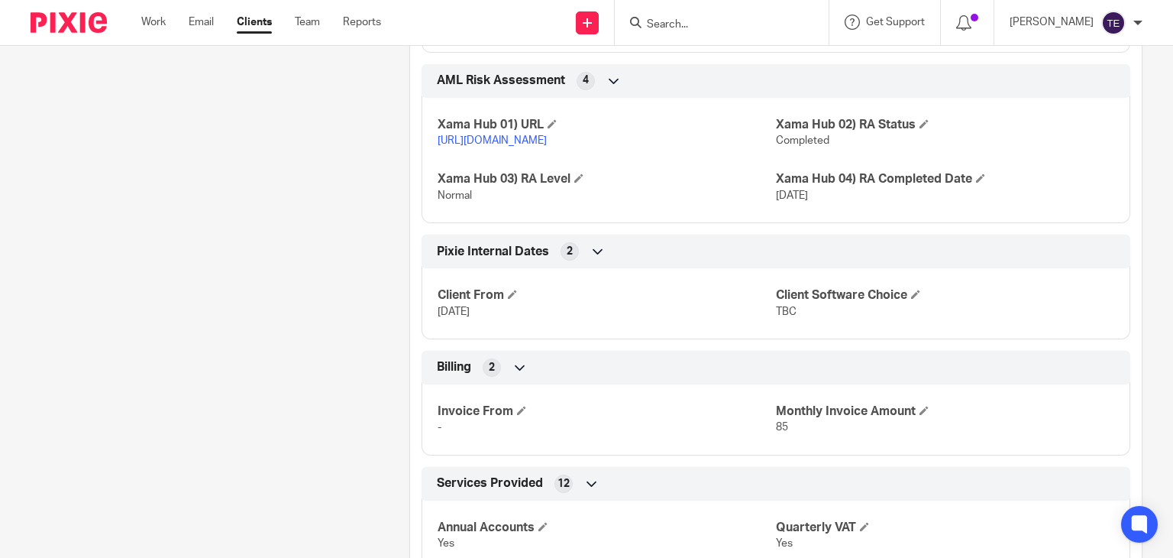
scroll to position [1862, 0]
drag, startPoint x: 531, startPoint y: 324, endPoint x: 412, endPoint y: 322, distance: 119.2
click at [412, 322] on div "Pixie Internal Dates 2 Client From 20 Nov 2023 Client Software Choice TBC" at bounding box center [776, 286] width 732 height 105
copy span "20 Nov 2023"
click at [693, 29] on input "Search" at bounding box center [713, 25] width 137 height 14
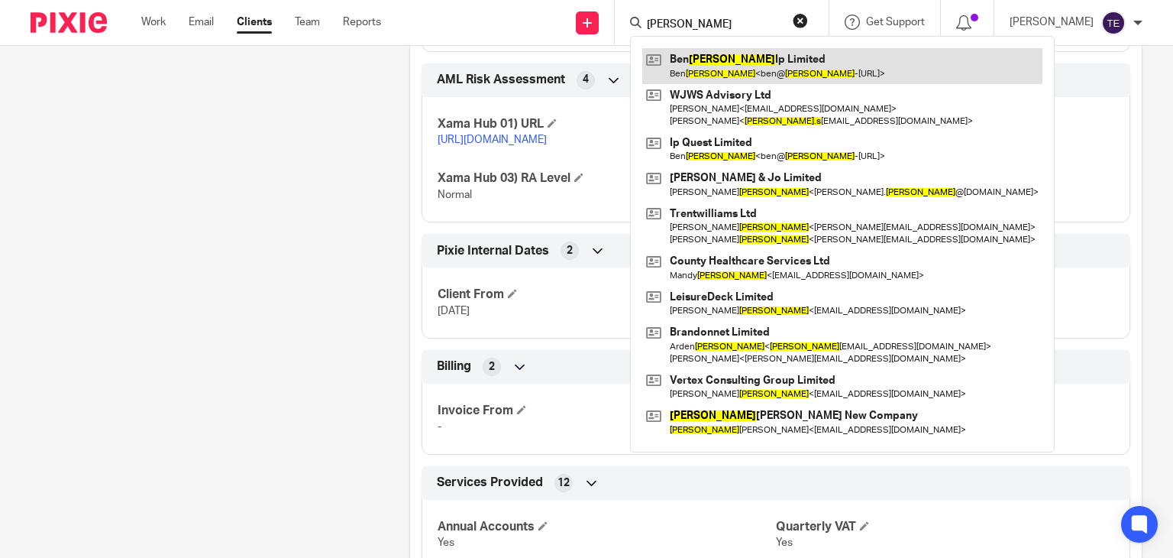
type input "ben williams"
click at [734, 65] on link at bounding box center [842, 65] width 400 height 35
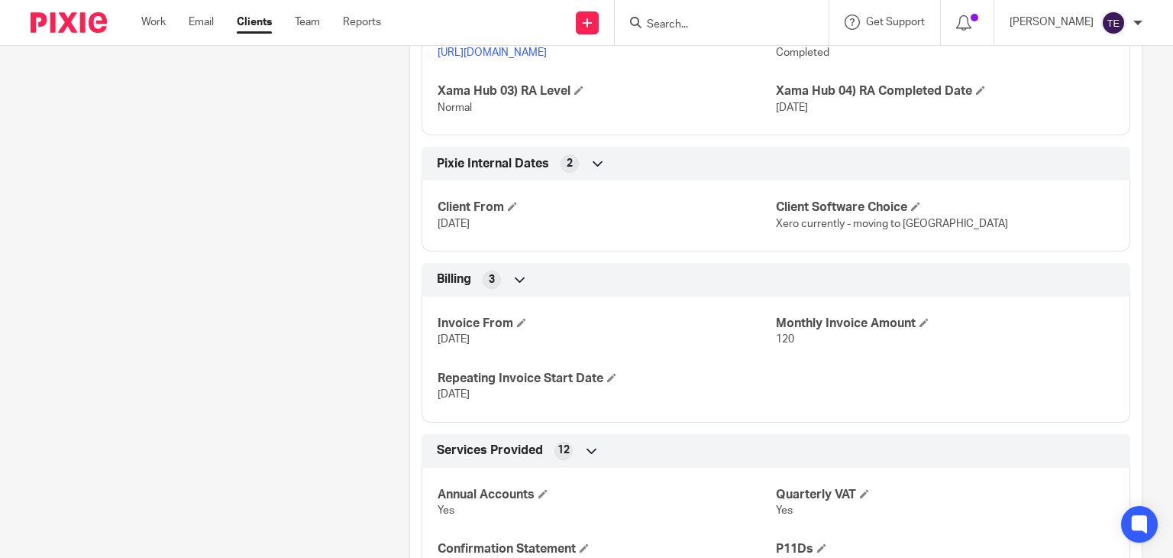
scroll to position [2500, 0]
drag, startPoint x: 522, startPoint y: 241, endPoint x: 432, endPoint y: 239, distance: 90.9
click at [432, 239] on div "Client From [DATE] Client Software Choice Xero currently - moving to Freeagent" at bounding box center [776, 211] width 709 height 82
copy span "[DATE]"
click at [696, 24] on input "Search" at bounding box center [713, 25] width 137 height 14
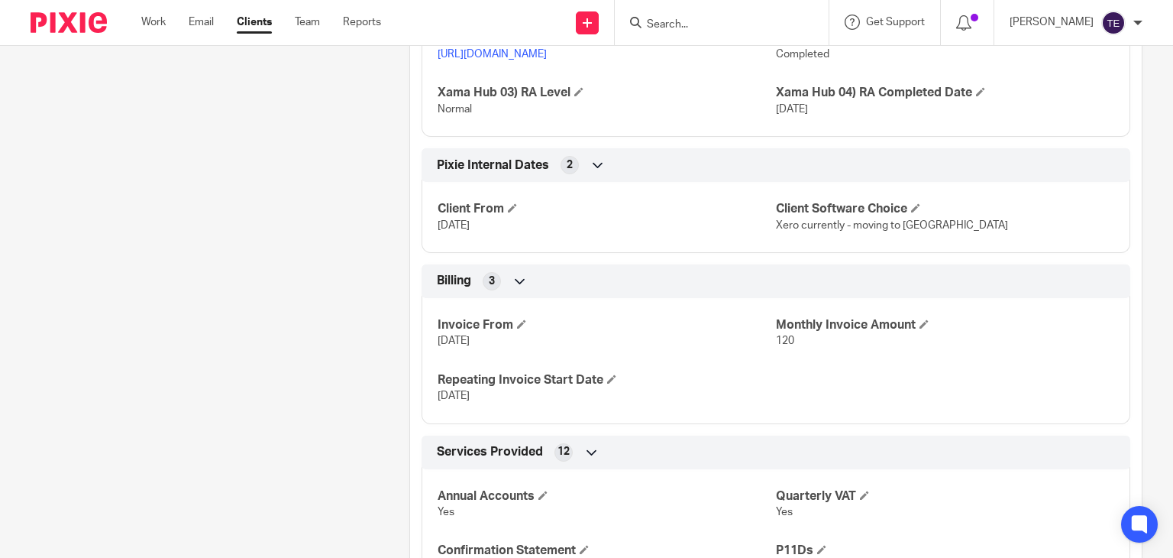
type input "n"
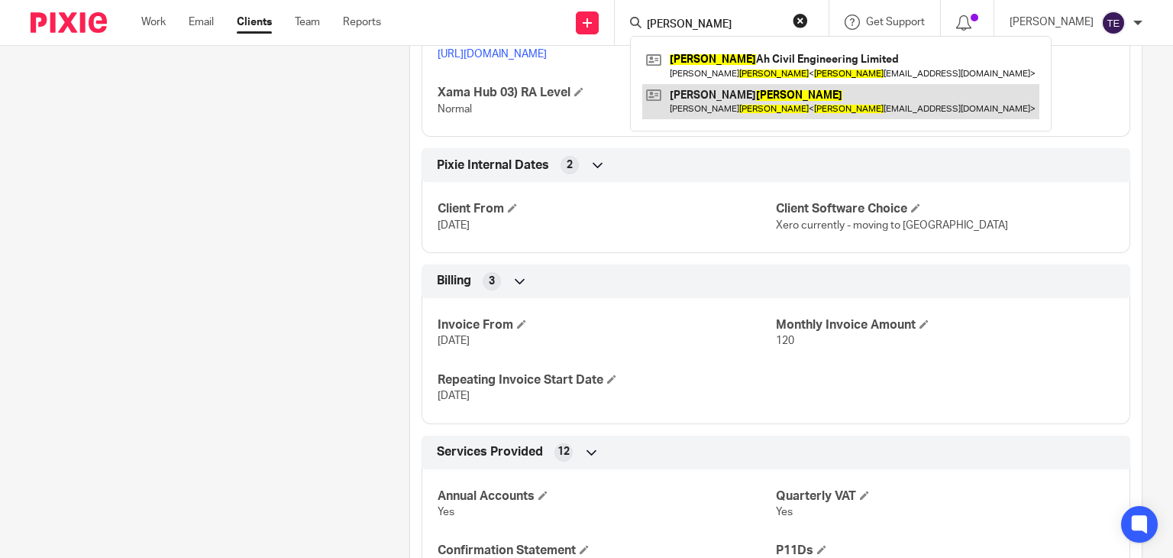
type input "[PERSON_NAME]"
click at [774, 102] on link at bounding box center [840, 101] width 397 height 35
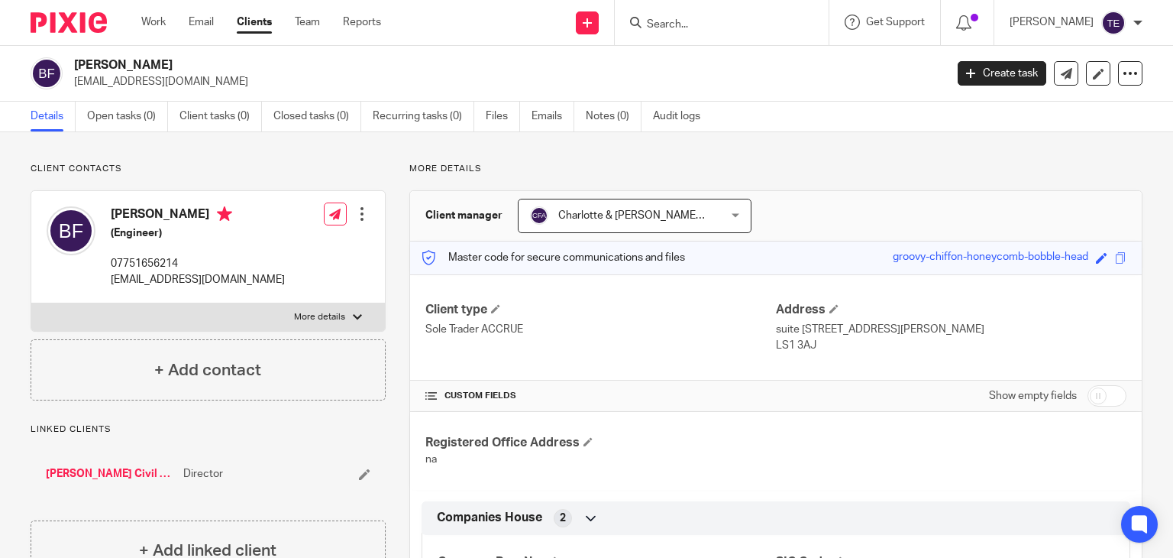
click at [706, 22] on input "Search" at bounding box center [713, 25] width 137 height 14
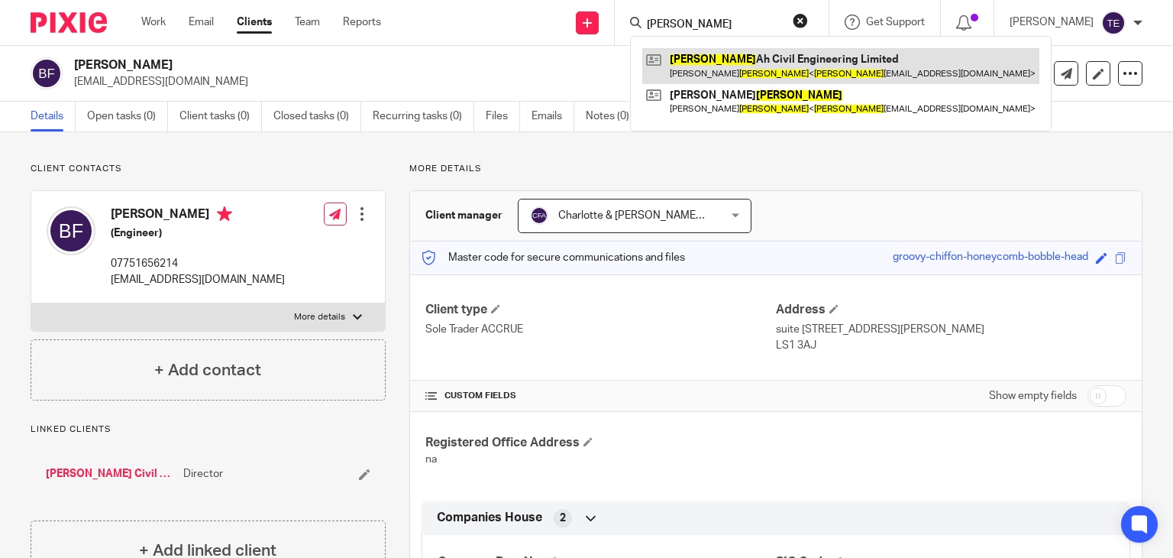
type input "farley"
click at [759, 56] on link at bounding box center [840, 65] width 397 height 35
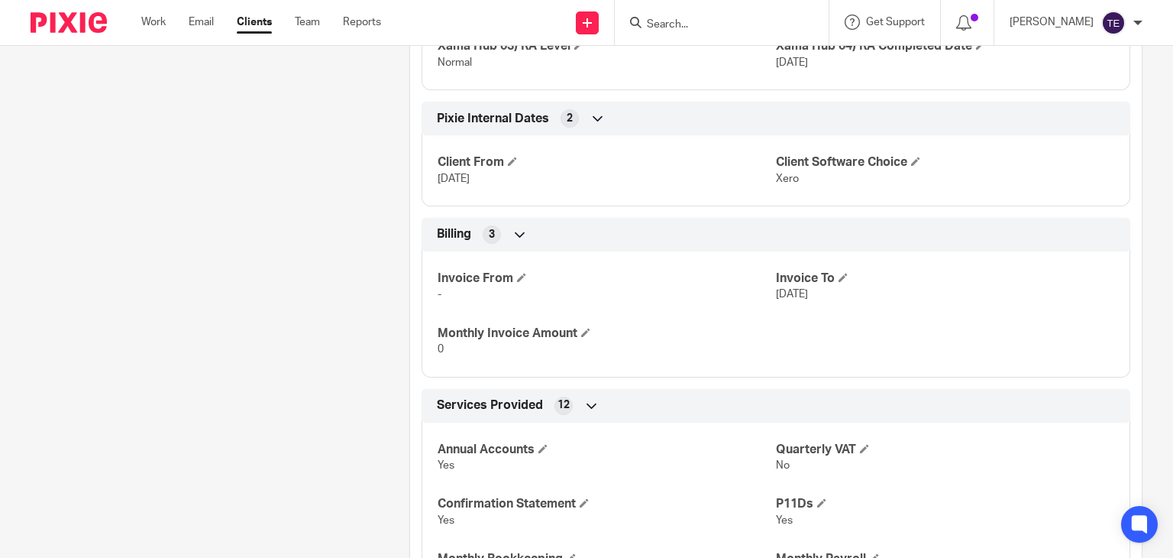
scroll to position [1640, 0]
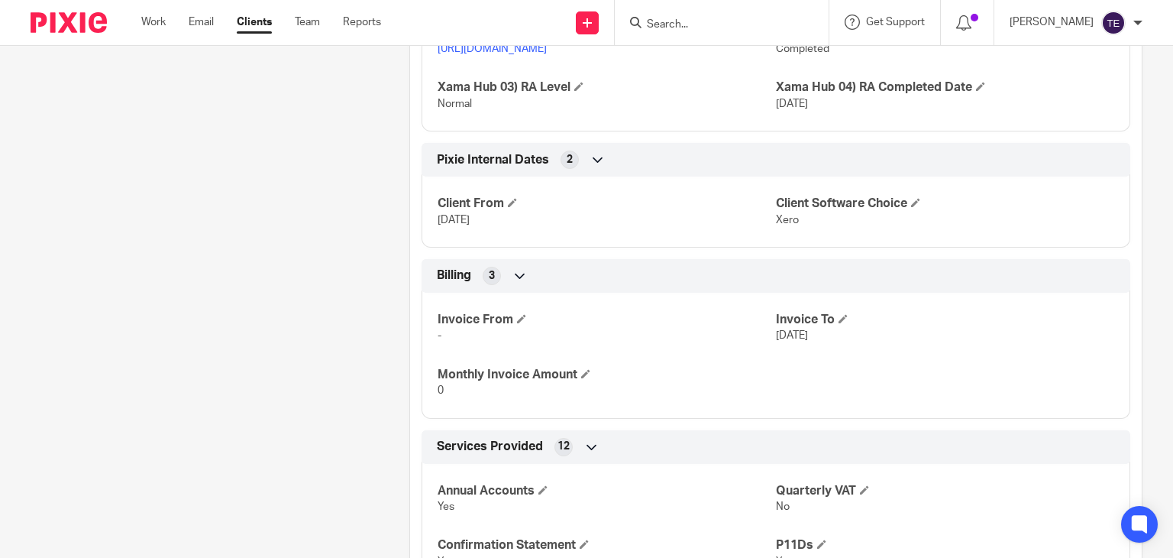
drag, startPoint x: 501, startPoint y: 234, endPoint x: 425, endPoint y: 233, distance: 75.6
click at [425, 233] on div "Client From [DATE] Client Software Choice Xero" at bounding box center [776, 206] width 709 height 82
copy span "[DATE]"
click at [719, 27] on input "Search" at bounding box center [713, 25] width 137 height 14
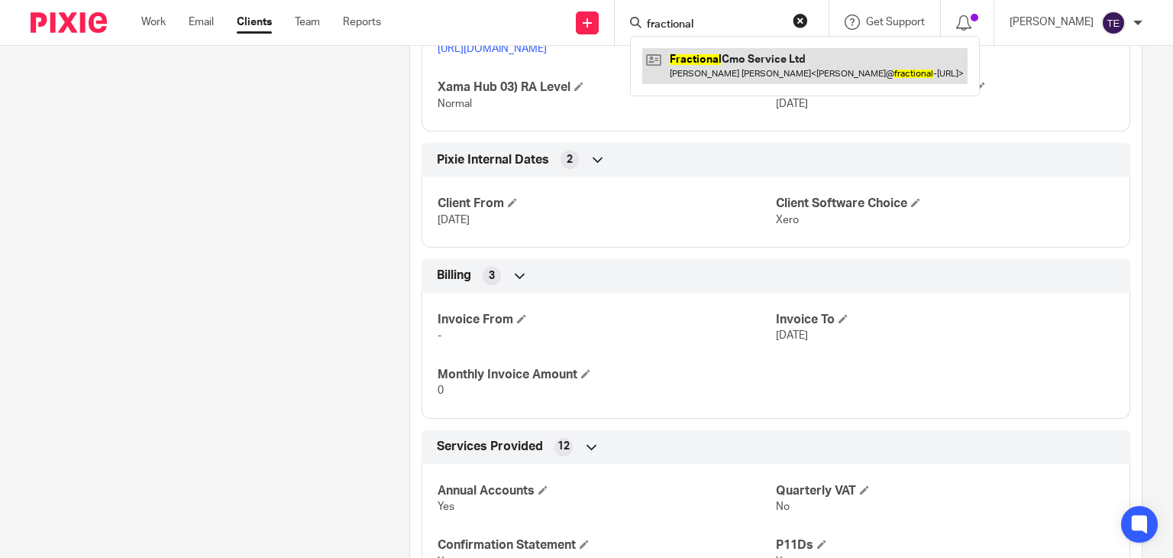
type input "fractional"
click at [782, 56] on link at bounding box center [804, 65] width 325 height 35
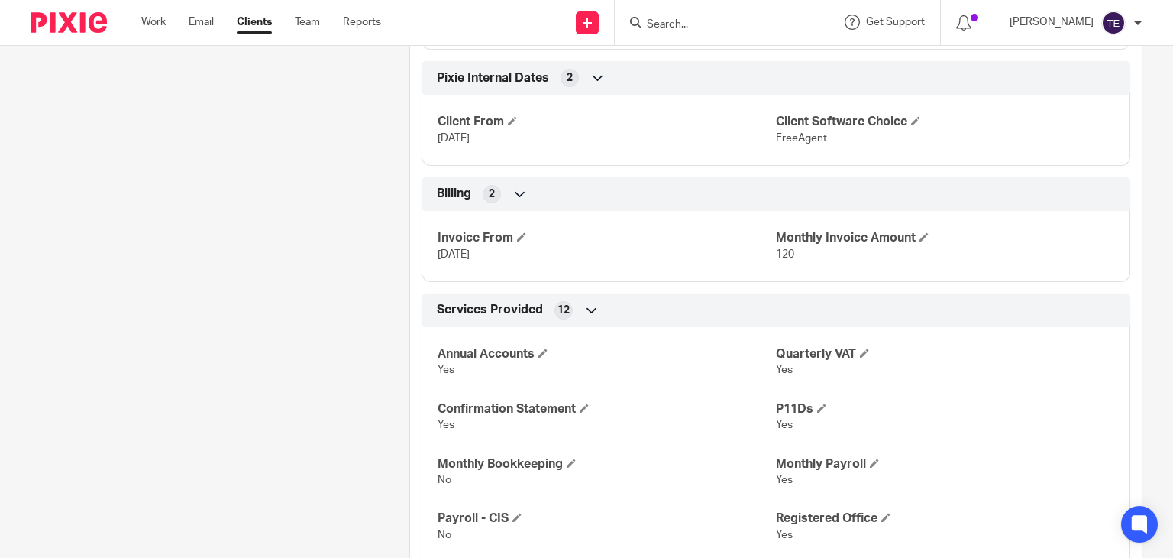
scroll to position [2288, 0]
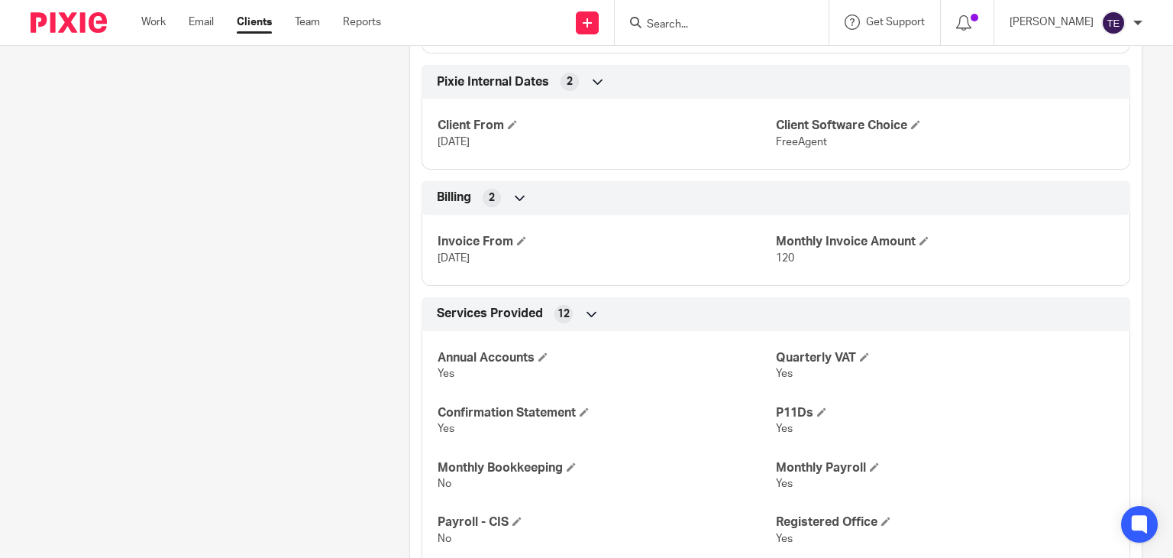
drag, startPoint x: 508, startPoint y: 154, endPoint x: 432, endPoint y: 160, distance: 76.6
click at [432, 160] on div "Client From 19 Nov 2024 Client Software Choice FreeAgent" at bounding box center [776, 128] width 709 height 82
copy span "19 Nov 2024"
click at [680, 27] on input "Search" at bounding box center [713, 25] width 137 height 14
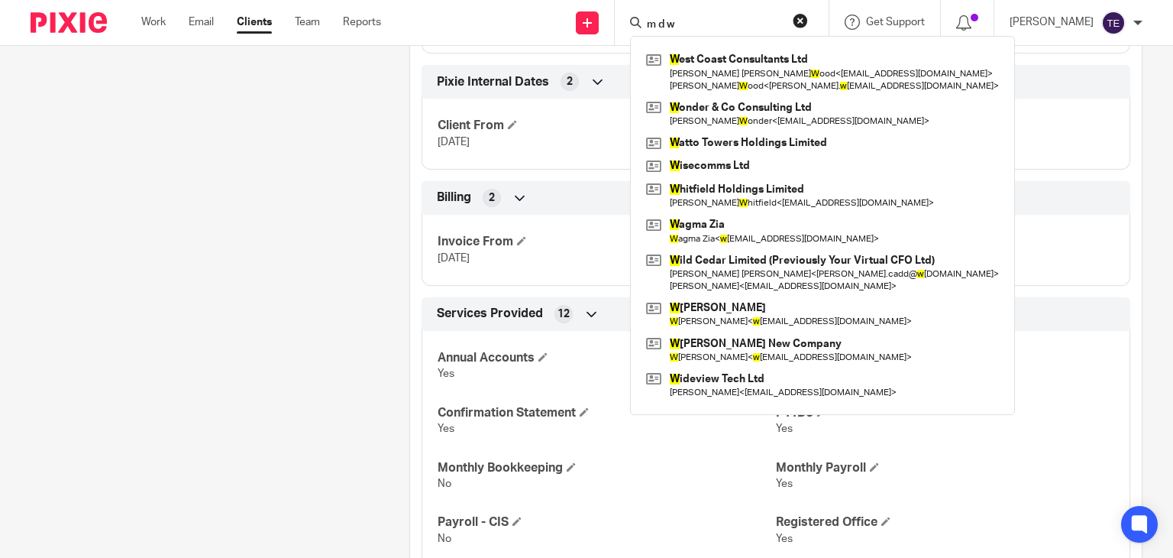
click at [678, 21] on input "m d w" at bounding box center [713, 25] width 137 height 14
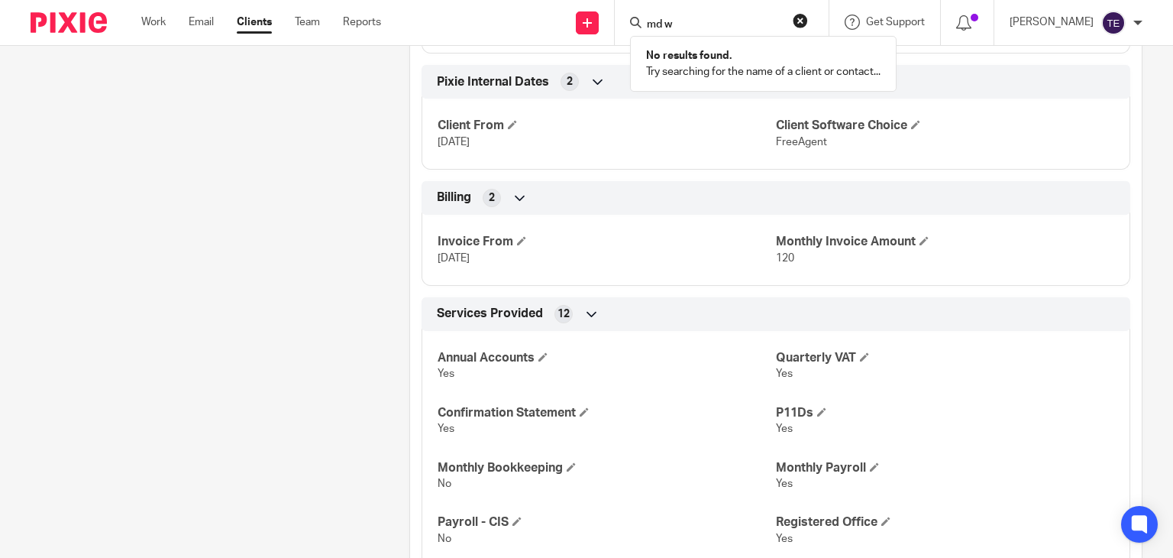
click at [684, 29] on input "md w" at bounding box center [713, 25] width 137 height 14
click at [702, 22] on input "mdw" at bounding box center [713, 25] width 137 height 14
click at [698, 24] on input "mdw" at bounding box center [713, 25] width 137 height 14
type input "m"
click at [687, 22] on input "Search" at bounding box center [713, 25] width 137 height 14
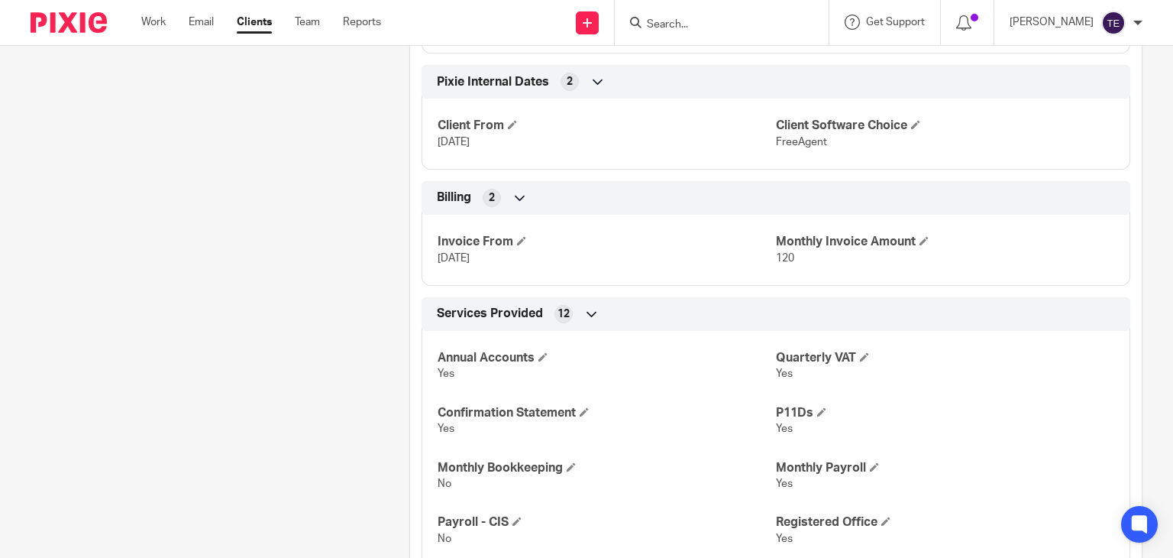
paste input "mdwcleaning.specialists@gmail.com"
type input "mdwcleaning.specialists@gmail.com"
click at [808, 19] on button "reset" at bounding box center [800, 20] width 15 height 15
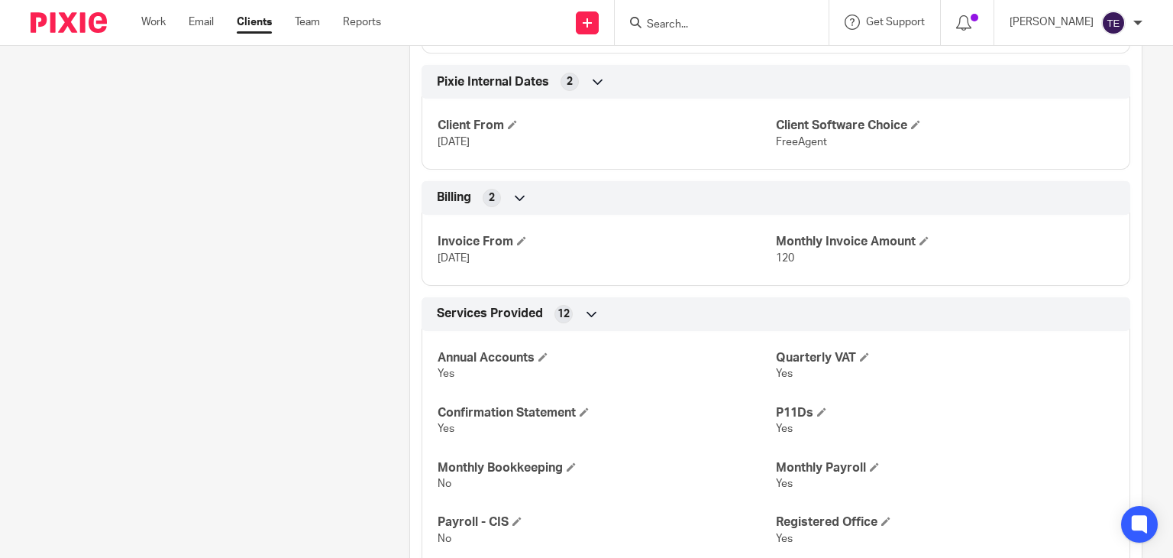
click at [698, 25] on input "Search" at bounding box center [713, 25] width 137 height 14
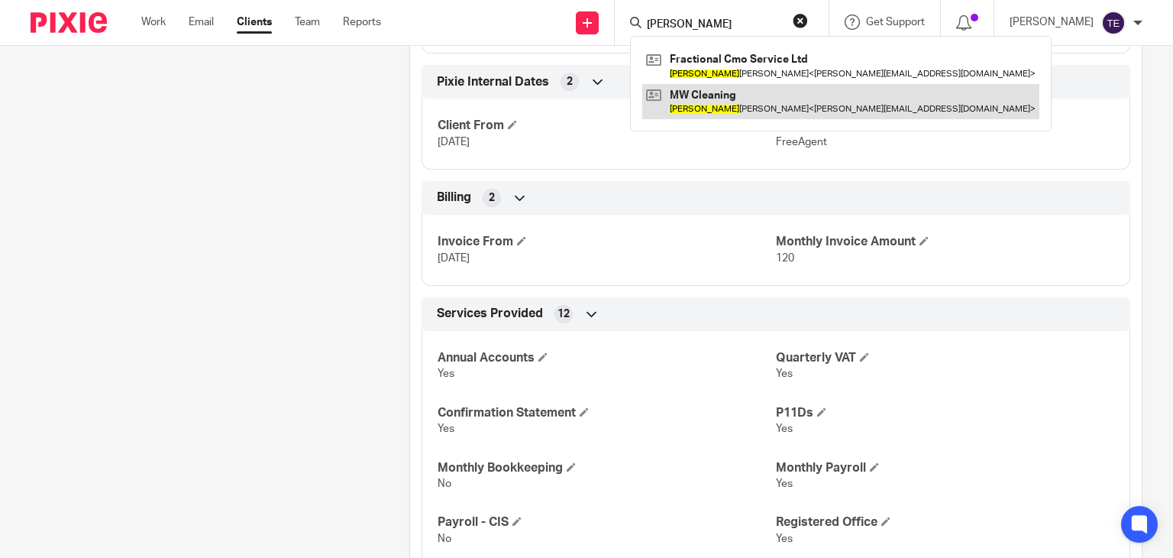
type input "bethany"
click at [760, 94] on link at bounding box center [840, 101] width 397 height 35
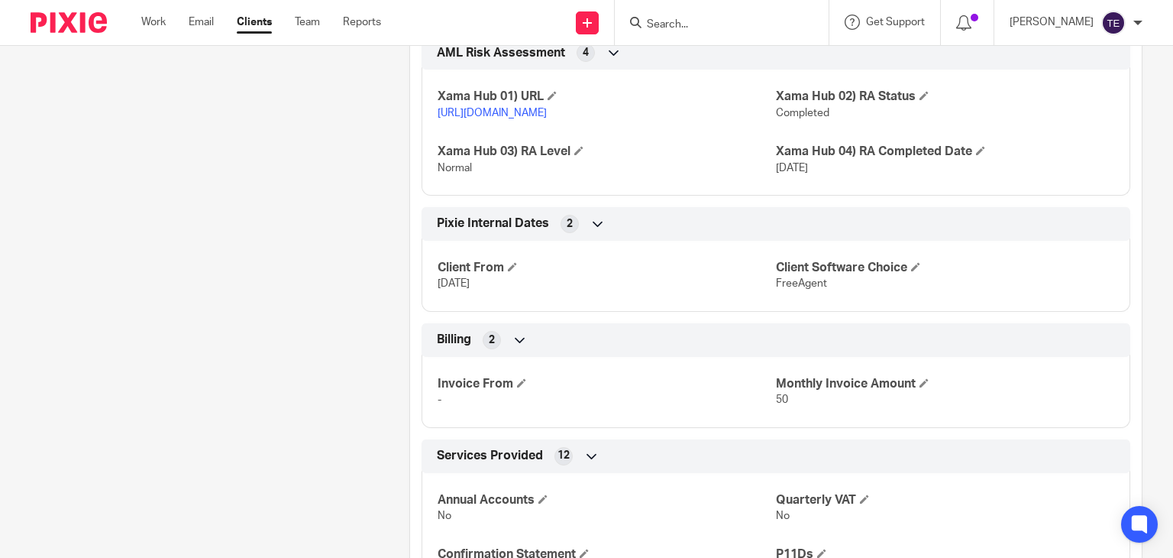
scroll to position [1586, 0]
drag, startPoint x: 497, startPoint y: 280, endPoint x: 425, endPoint y: 284, distance: 72.7
click at [425, 284] on div "Client From [DATE] Client Software Choice FreeAgent" at bounding box center [776, 269] width 709 height 82
copy span "[DATE]"
click at [720, 21] on input "Search" at bounding box center [713, 25] width 137 height 14
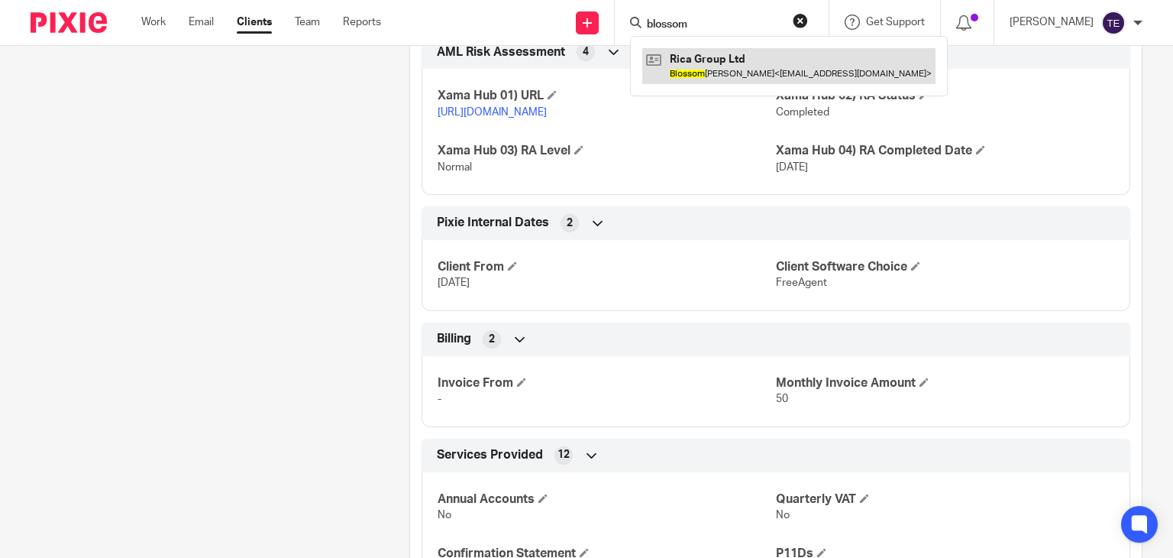
type input "blossom"
click at [736, 52] on link at bounding box center [788, 65] width 293 height 35
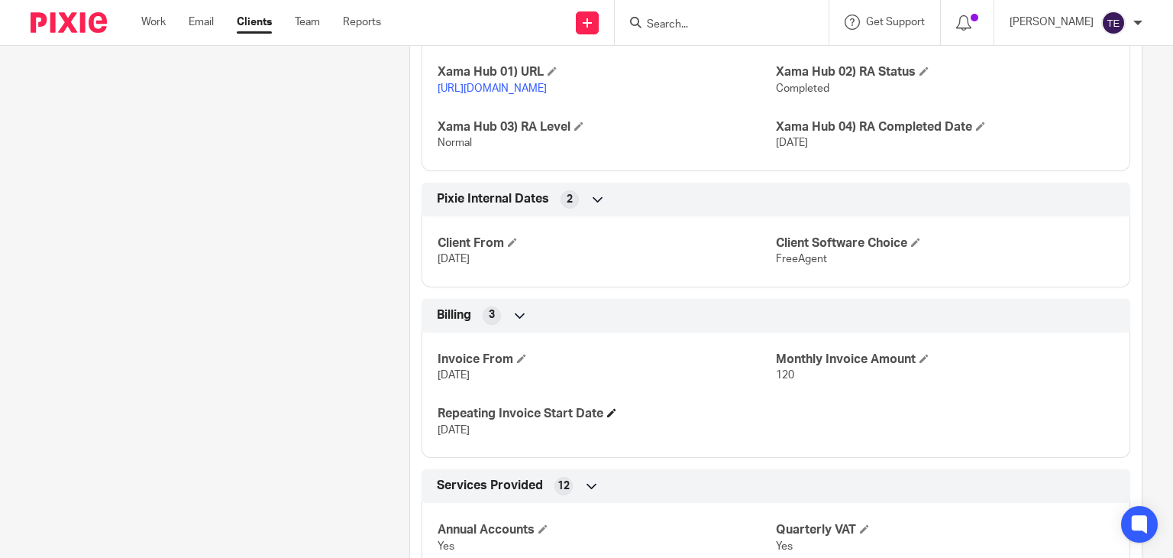
scroll to position [1976, 0]
drag, startPoint x: 507, startPoint y: 306, endPoint x: 432, endPoint y: 305, distance: 74.9
click at [432, 288] on div "Client From 16 Oct 2024 Client Software Choice FreeAgent" at bounding box center [776, 246] width 709 height 82
copy span "16 Oct 2024"
click at [725, 23] on input "Search" at bounding box center [713, 25] width 137 height 14
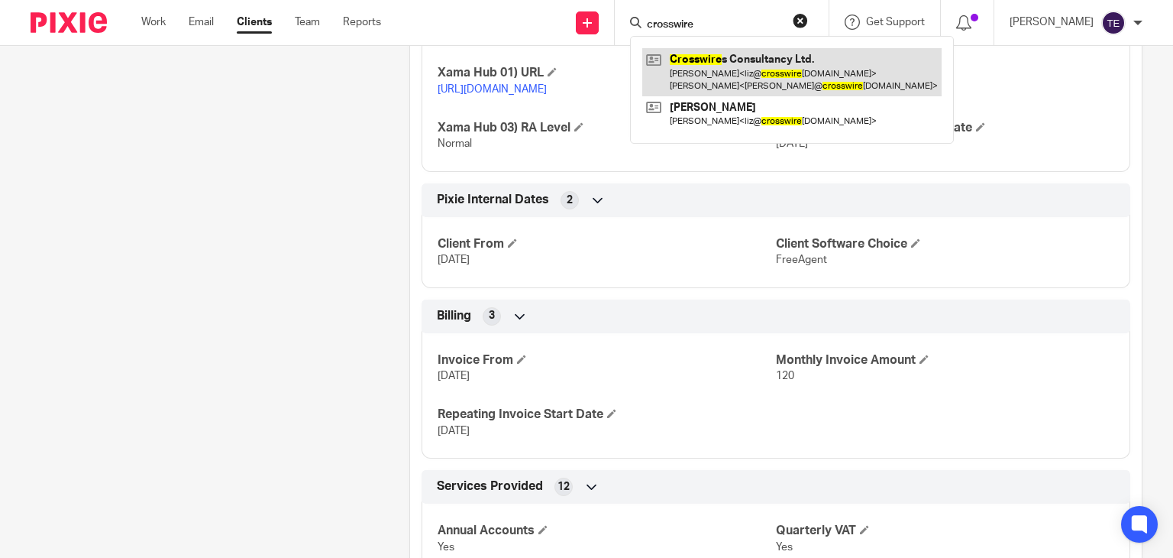
type input "crosswire"
click at [786, 95] on link at bounding box center [791, 71] width 299 height 47
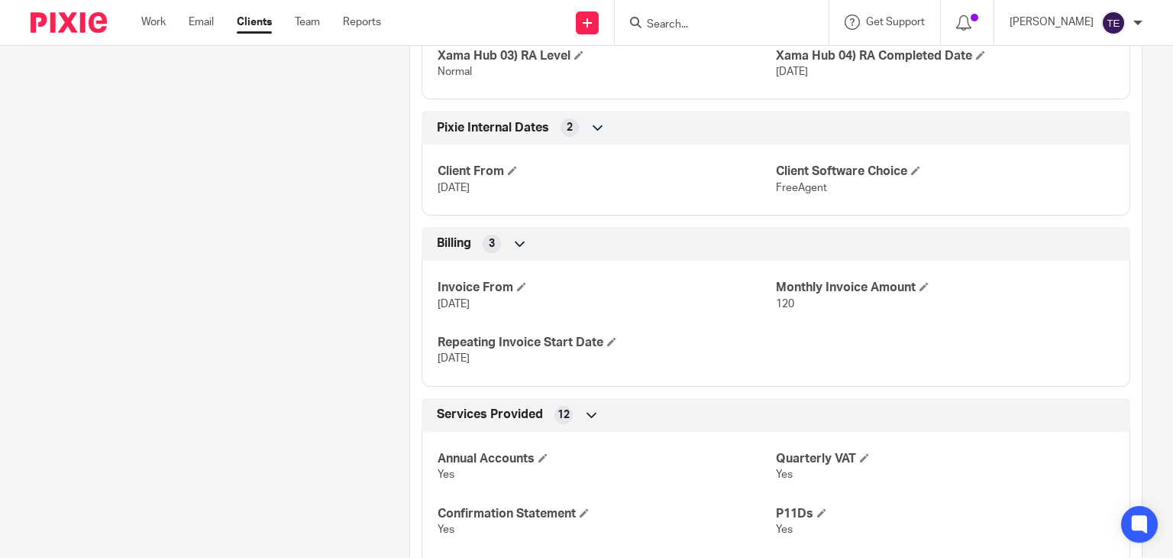
scroll to position [2206, 0]
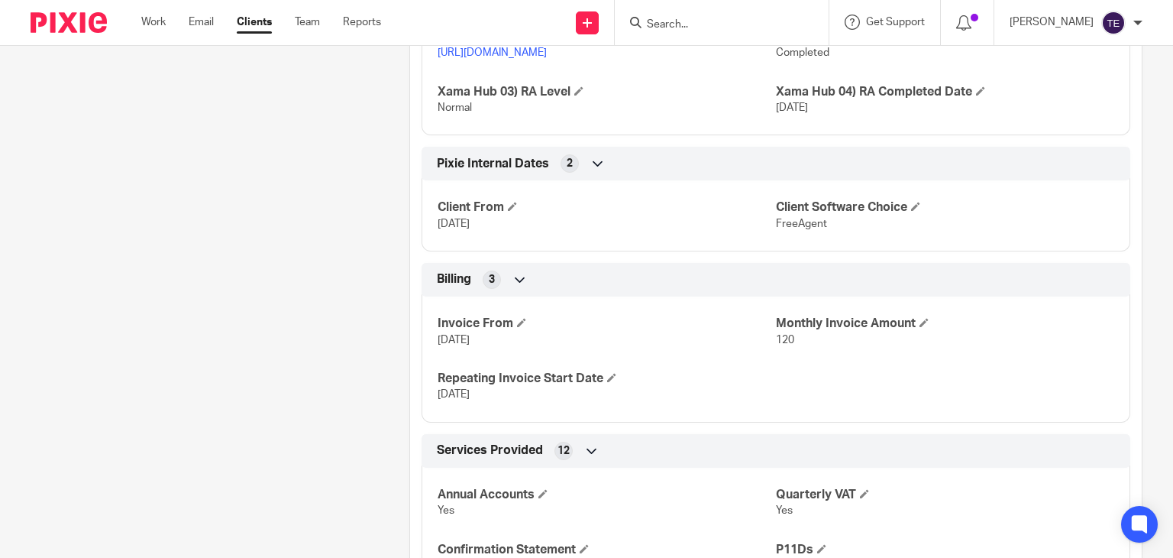
drag, startPoint x: 503, startPoint y: 254, endPoint x: 403, endPoint y: 251, distance: 100.1
copy span "[DATE]"
click at [698, 25] on input "Search" at bounding box center [713, 25] width 137 height 14
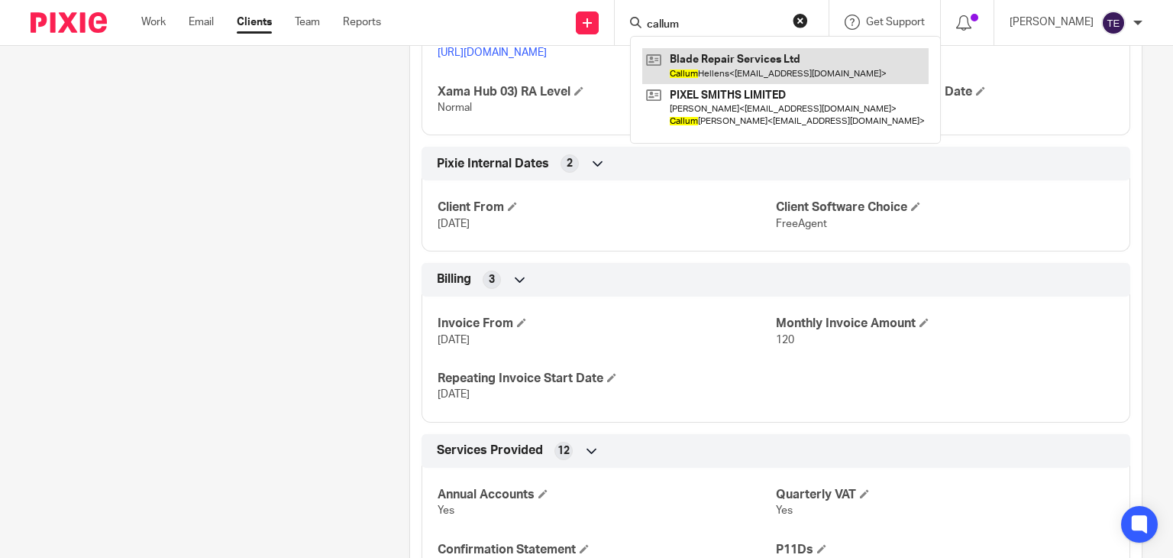
type input "callum"
click at [730, 72] on link at bounding box center [785, 65] width 286 height 35
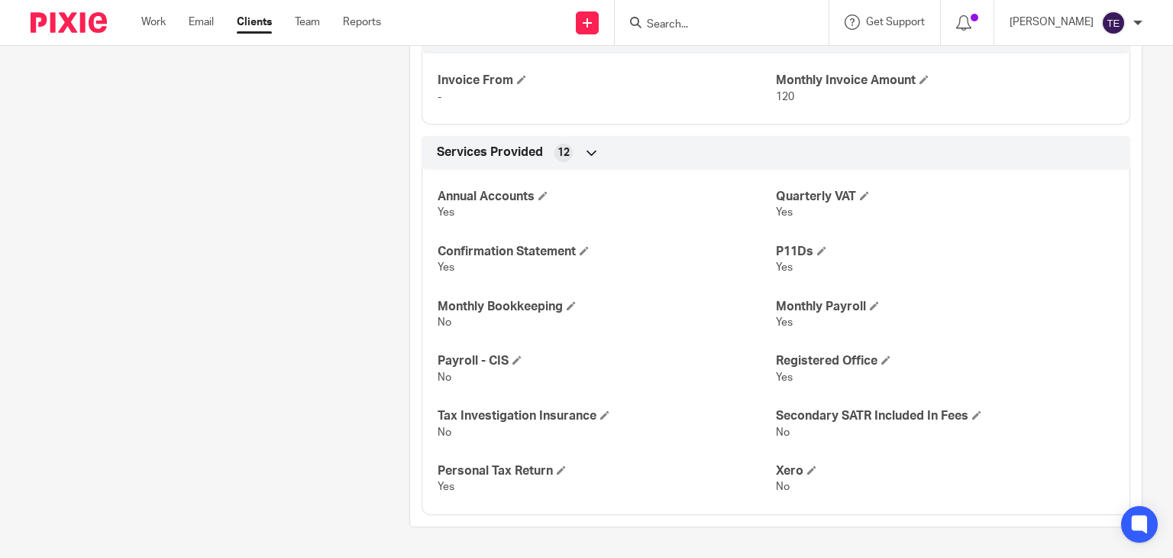
scroll to position [1663, 0]
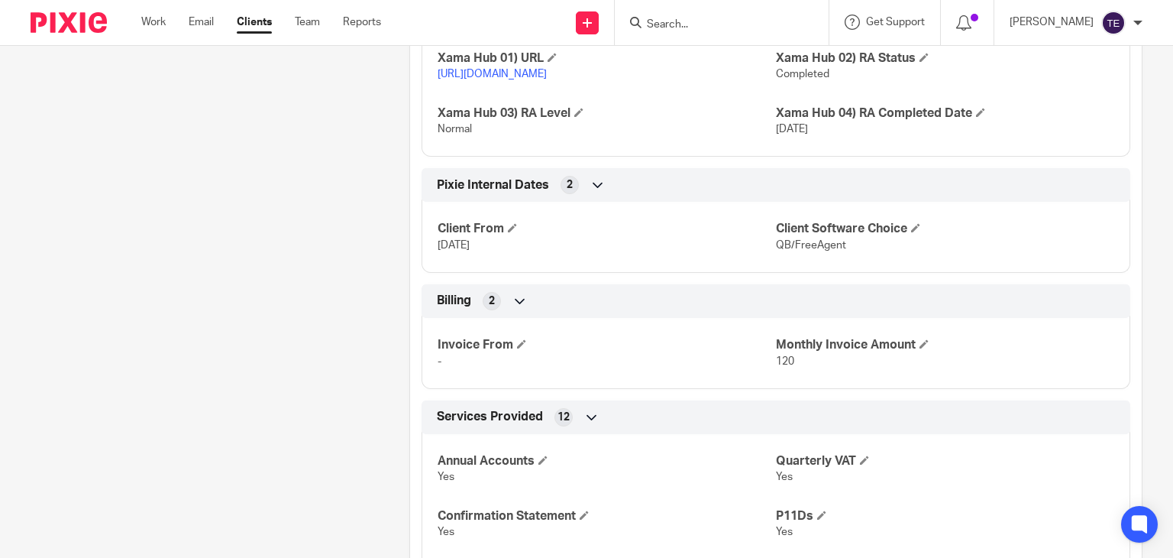
drag, startPoint x: 497, startPoint y: 273, endPoint x: 426, endPoint y: 274, distance: 71.0
click at [426, 273] on div "Client From 3 Oct 2023 Client Software Choice QB/FreeAgent" at bounding box center [776, 231] width 709 height 82
copy span "3 Oct 2023"
click at [688, 22] on input "Search" at bounding box center [713, 25] width 137 height 14
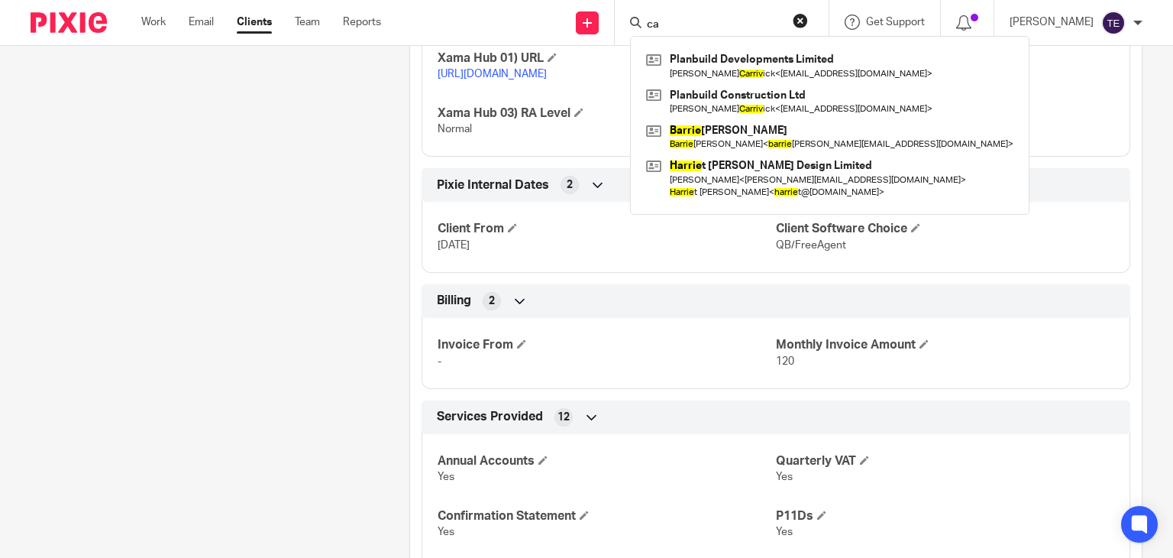
type input "c"
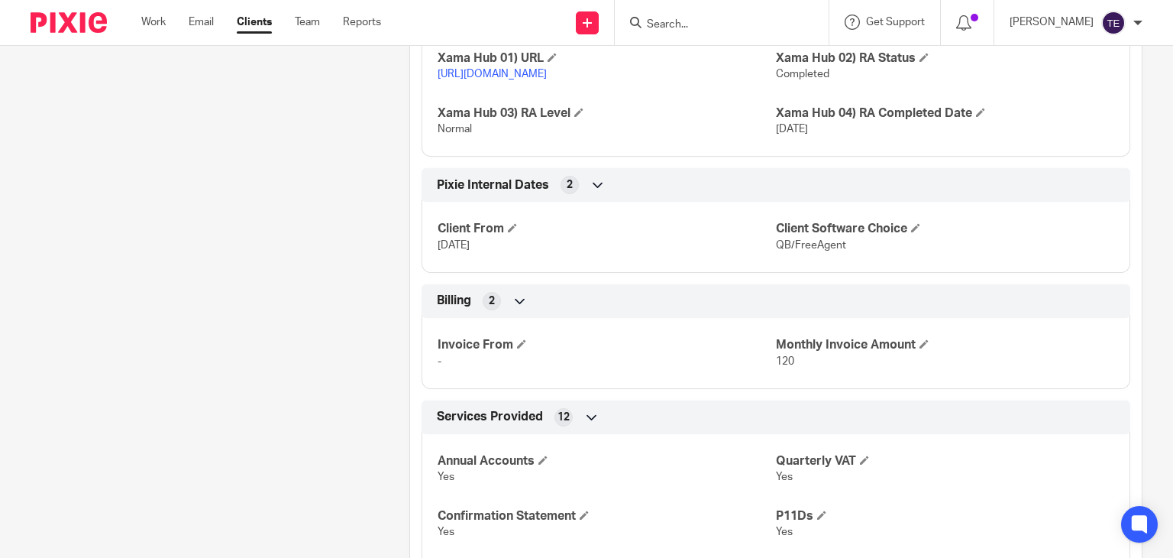
click at [707, 22] on input "Search" at bounding box center [713, 25] width 137 height 14
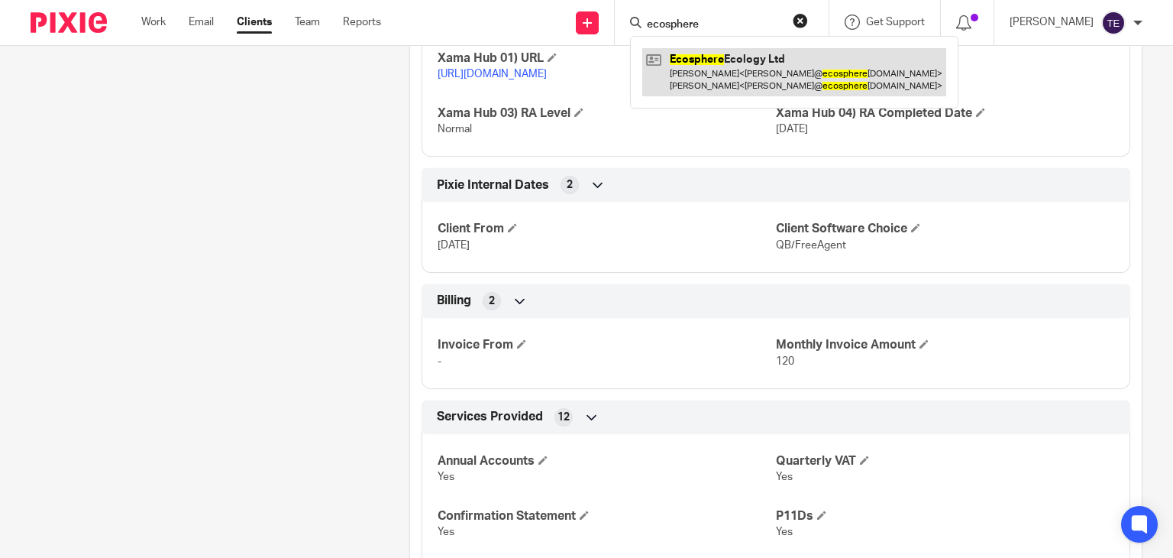
type input "ecosphere"
click at [750, 62] on link at bounding box center [794, 71] width 304 height 47
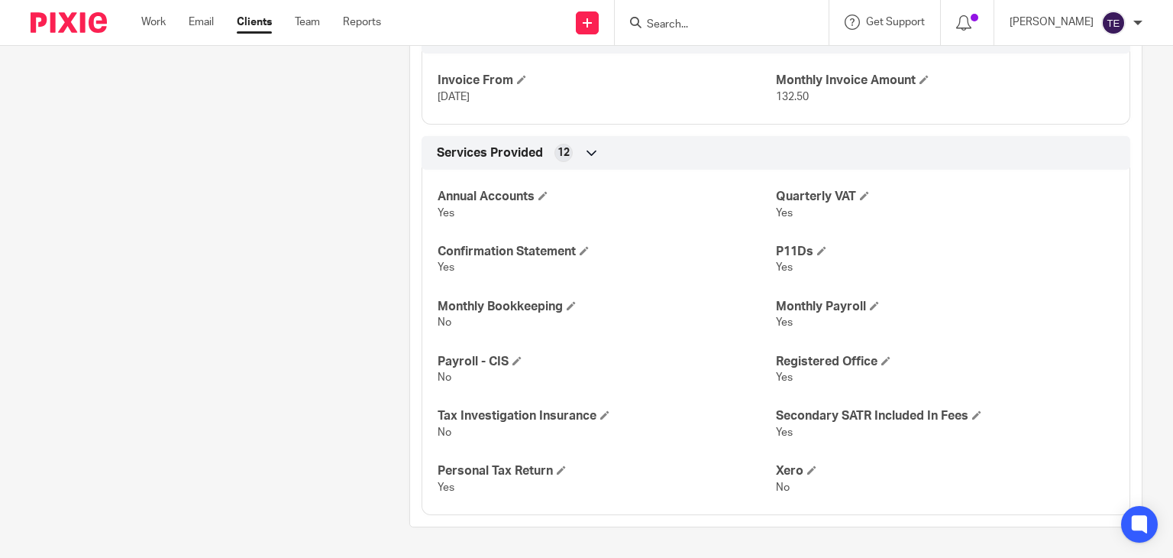
scroll to position [1987, 0]
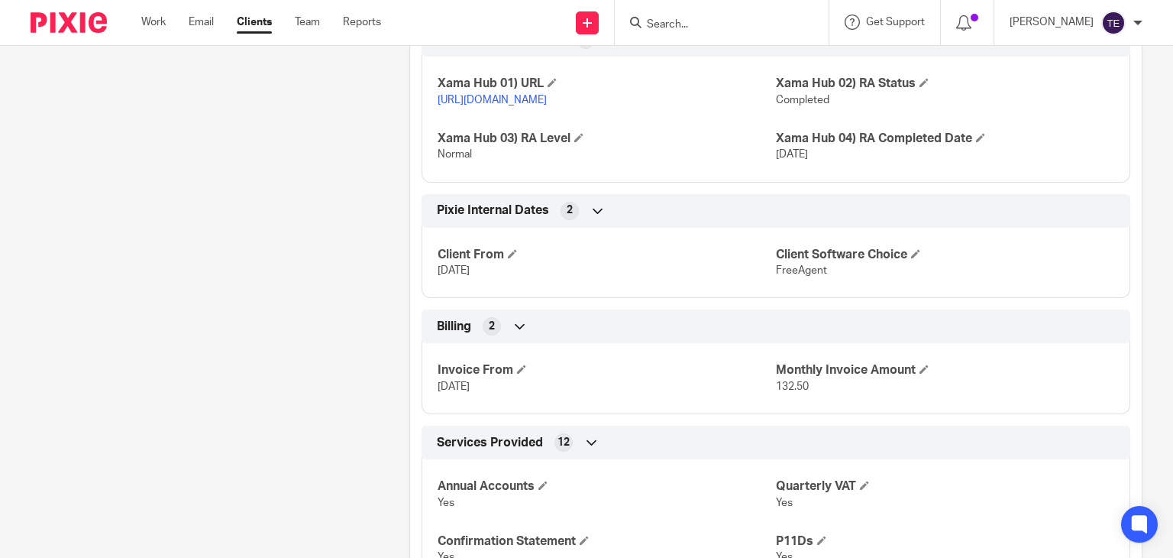
drag, startPoint x: 497, startPoint y: 300, endPoint x: 425, endPoint y: 293, distance: 72.9
click at [425, 293] on div "Client From [DATE] Client Software Choice FreeAgent" at bounding box center [776, 257] width 709 height 82
copy span "[DATE]"
click at [754, 29] on input "Search" at bounding box center [713, 25] width 137 height 14
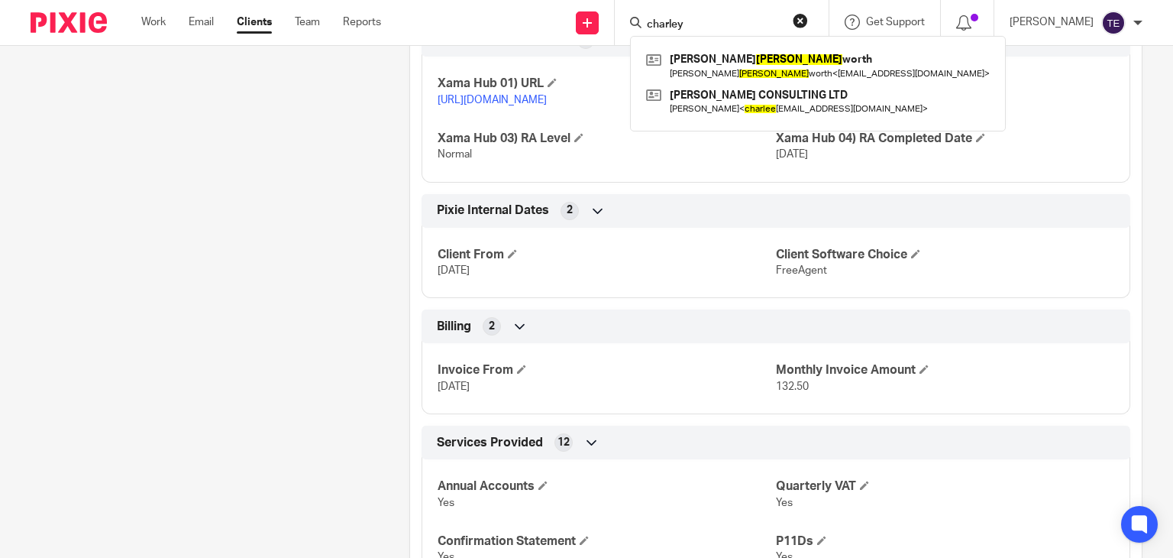
type input "charley"
click at [808, 20] on form "charley" at bounding box center [726, 22] width 163 height 19
click at [808, 18] on button "reset" at bounding box center [800, 20] width 15 height 15
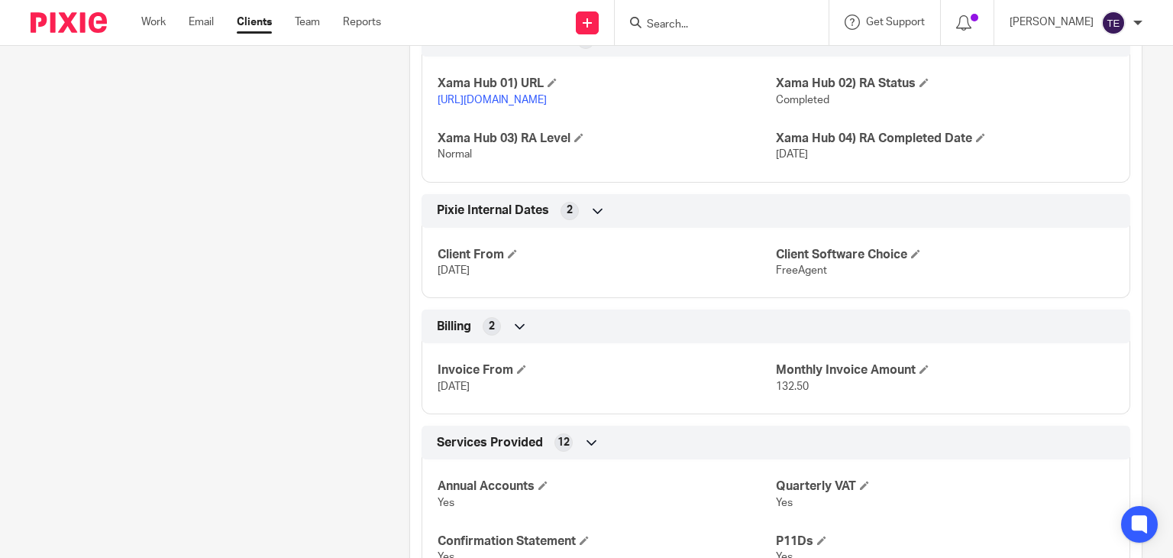
click at [723, 31] on input "Search" at bounding box center [713, 25] width 137 height 14
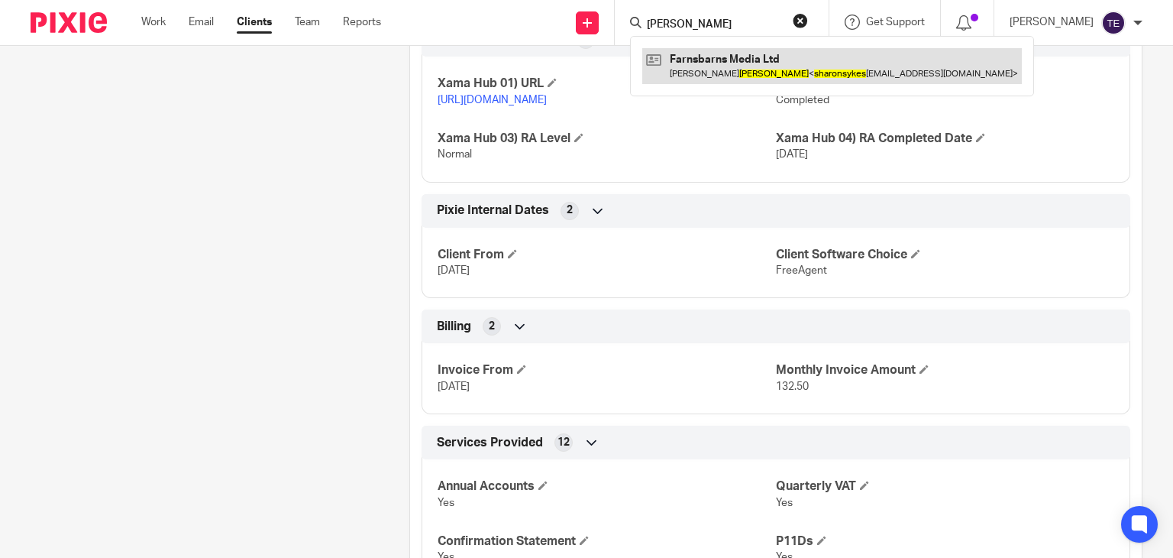
type input "sharon sykes"
click at [723, 58] on link at bounding box center [832, 65] width 380 height 35
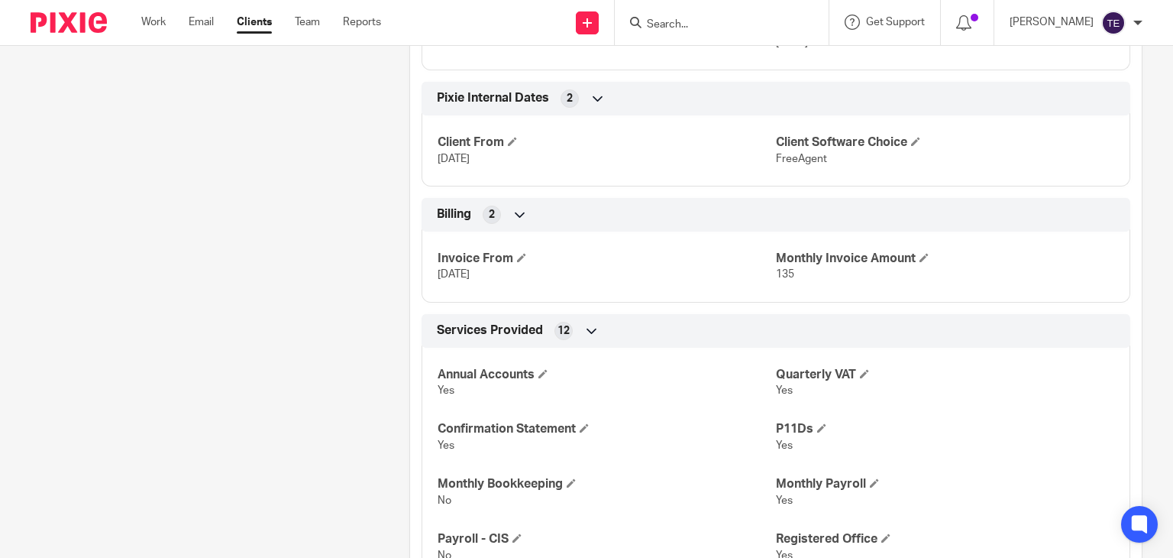
scroll to position [1558, 0]
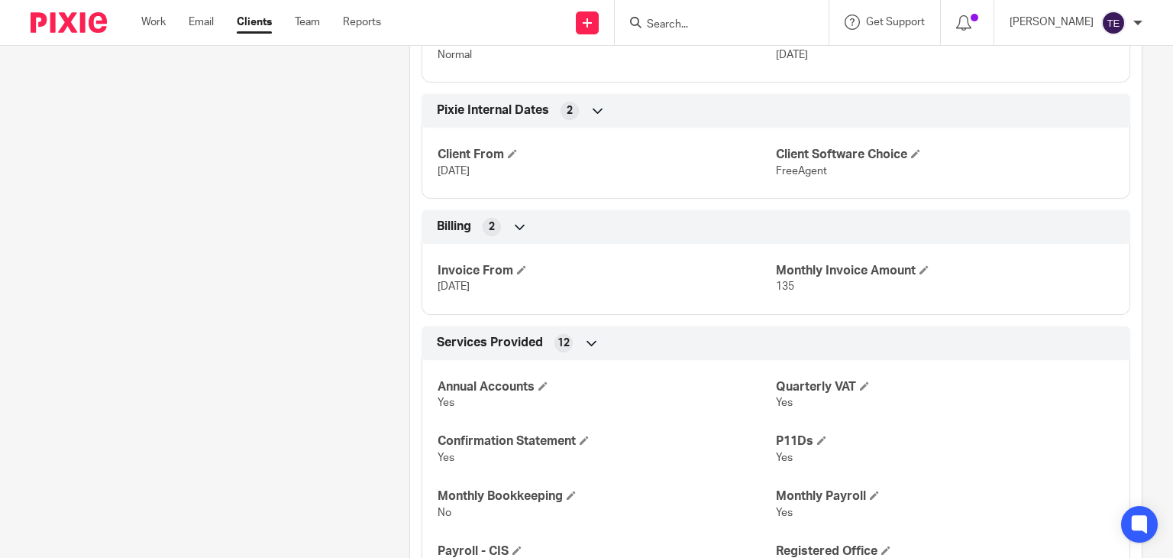
drag, startPoint x: 510, startPoint y: 200, endPoint x: 406, endPoint y: 196, distance: 104.7
click at [410, 196] on div "Pixie Internal Dates 2 Client From 10 Jan 2025 Client Software Choice FreeAgent" at bounding box center [776, 146] width 732 height 105
copy span "10 Jan 2025"
click at [738, 25] on input "Search" at bounding box center [713, 25] width 137 height 14
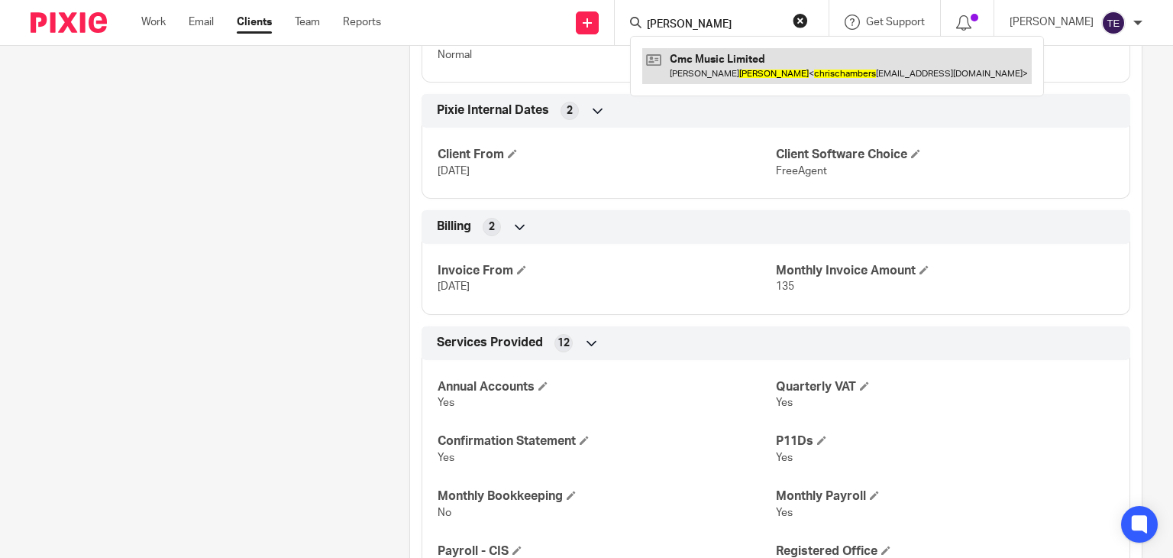
type input "chris chambers"
click at [738, 54] on link at bounding box center [836, 65] width 389 height 35
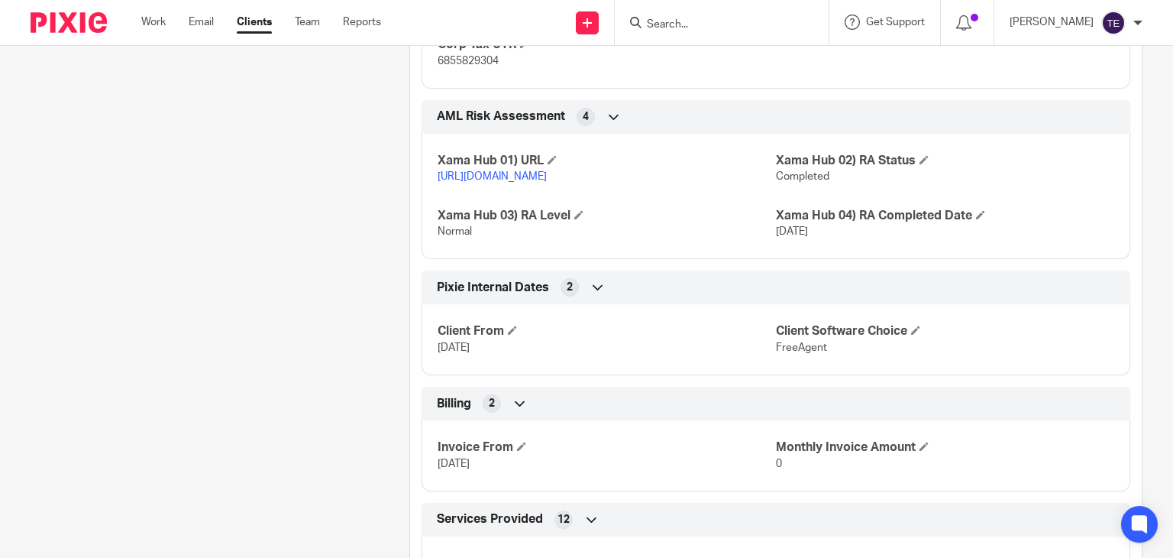
scroll to position [1037, 0]
drag, startPoint x: 499, startPoint y: 386, endPoint x: 409, endPoint y: 387, distance: 90.1
click at [410, 377] on div "Pixie Internal Dates 2 Client From [DATE] Client Software Choice FreeAgent" at bounding box center [776, 324] width 732 height 105
copy span "[DATE]"
click at [686, 24] on input "Search" at bounding box center [713, 25] width 137 height 14
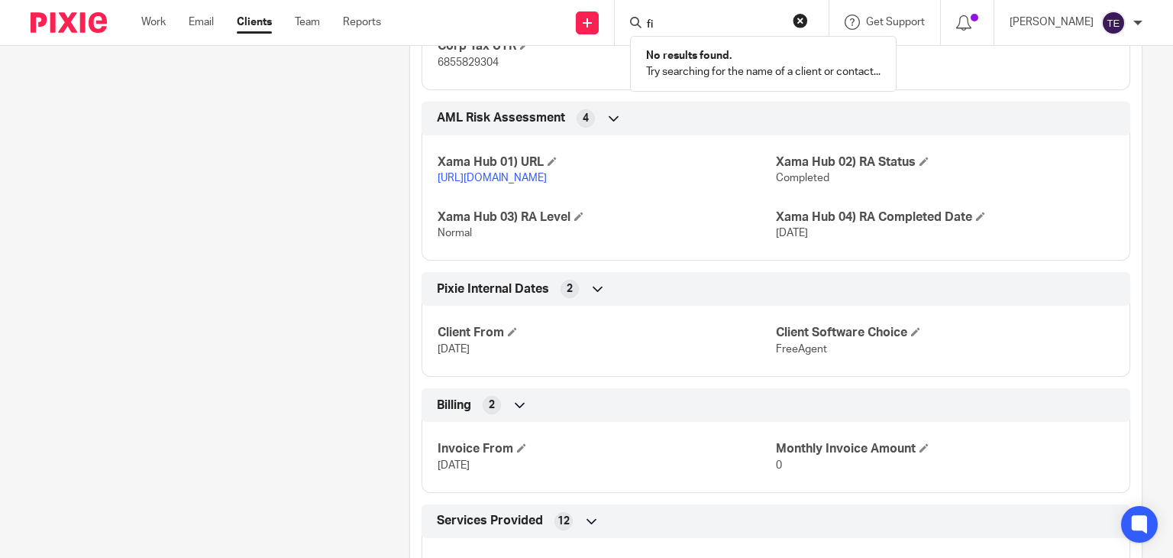
type input "f"
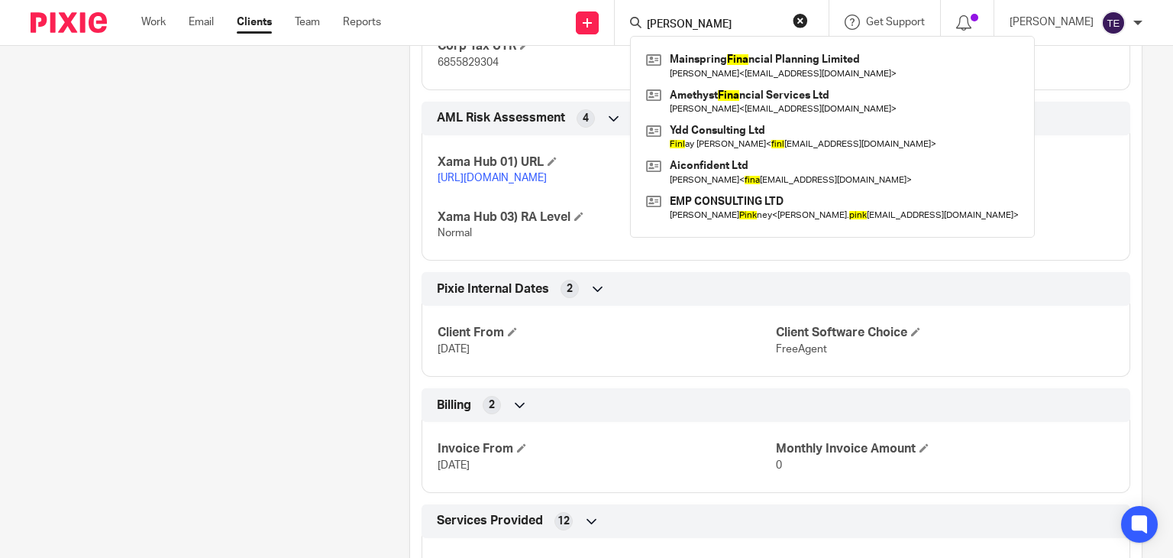
type input "[PERSON_NAME]"
click at [808, 16] on button "reset" at bounding box center [800, 20] width 15 height 15
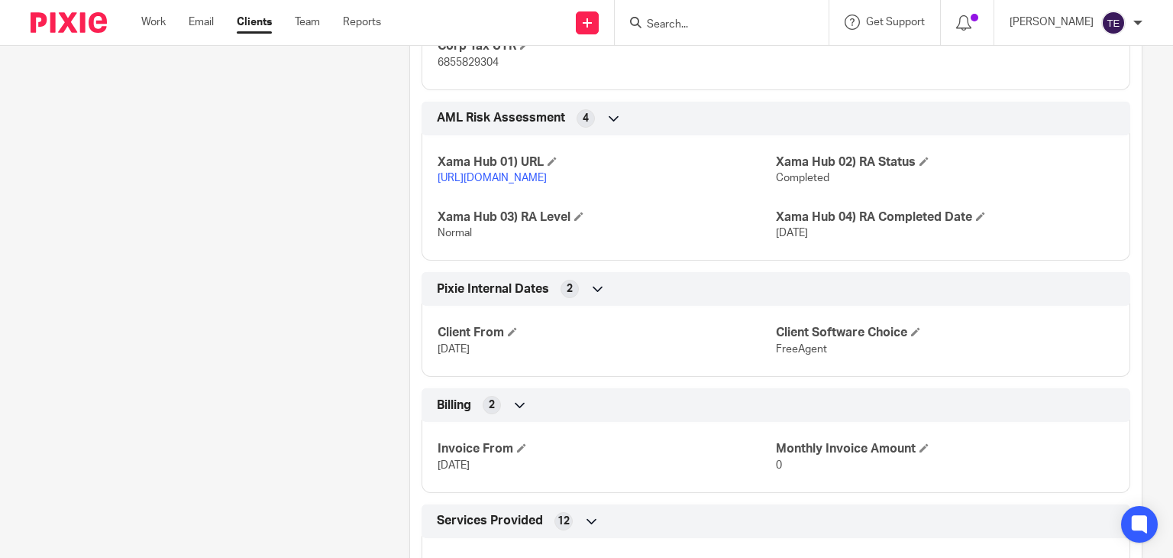
click at [693, 28] on input "Search" at bounding box center [713, 25] width 137 height 14
paste input "finkenergy@gmail.com"
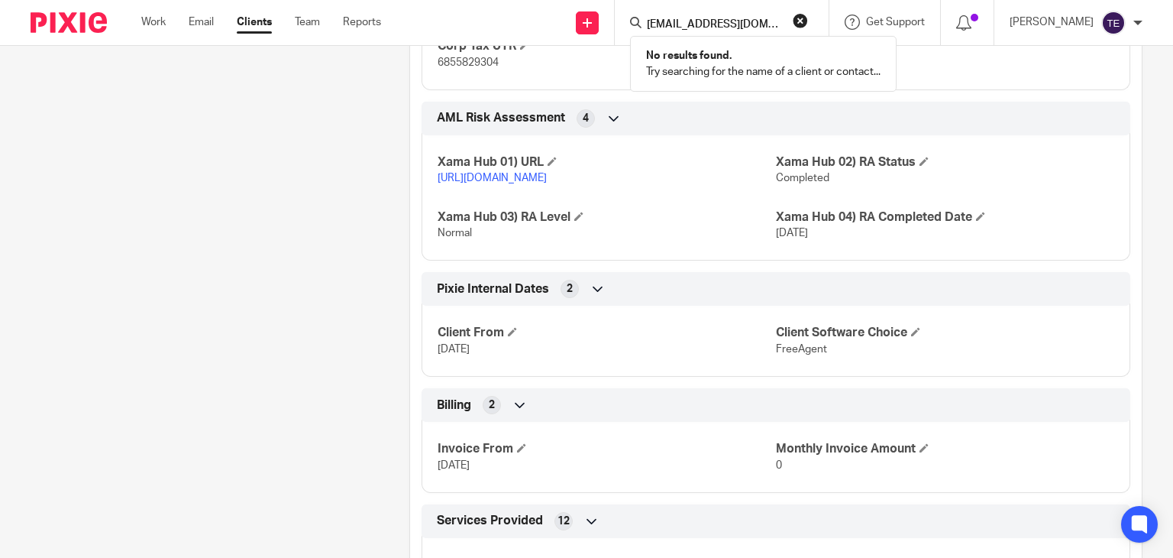
type input "finkenergy@gmail.com"
click at [808, 18] on button "reset" at bounding box center [800, 20] width 15 height 15
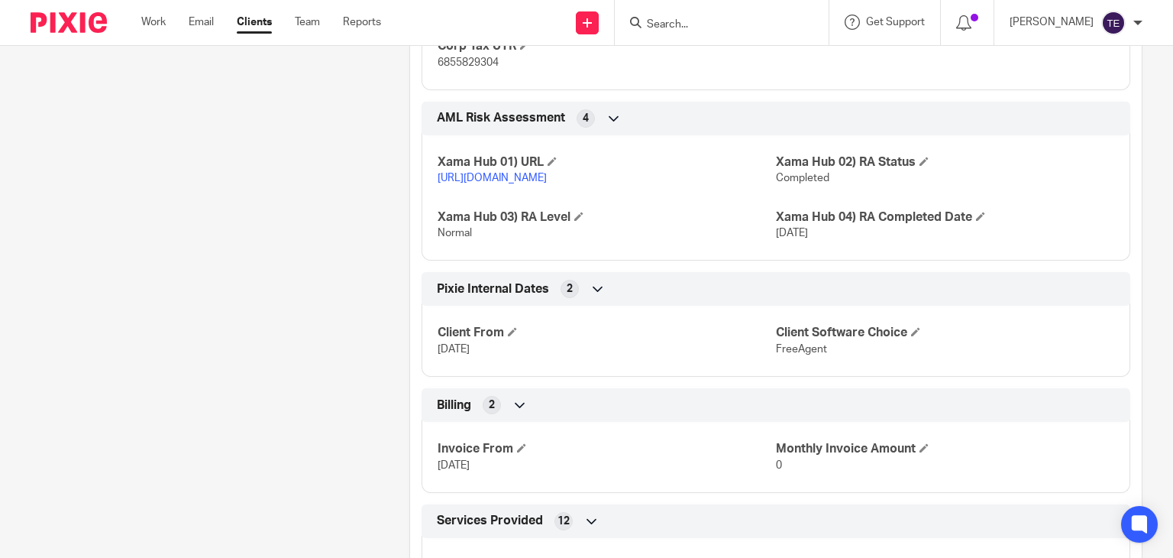
click at [730, 25] on input "Search" at bounding box center [713, 25] width 137 height 14
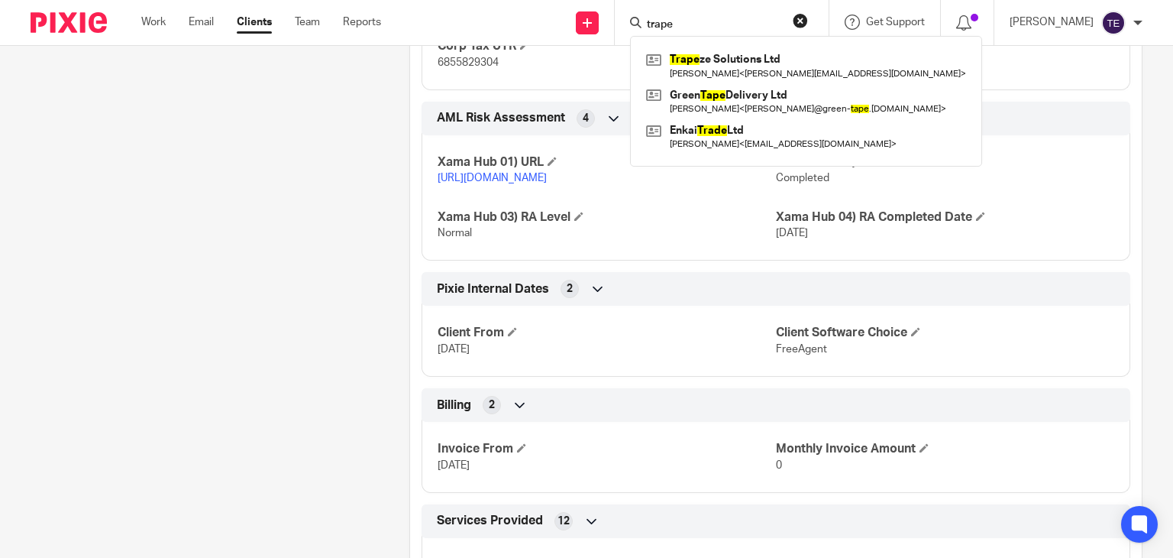
type input "trape"
click at [733, 31] on form "trape" at bounding box center [726, 22] width 163 height 19
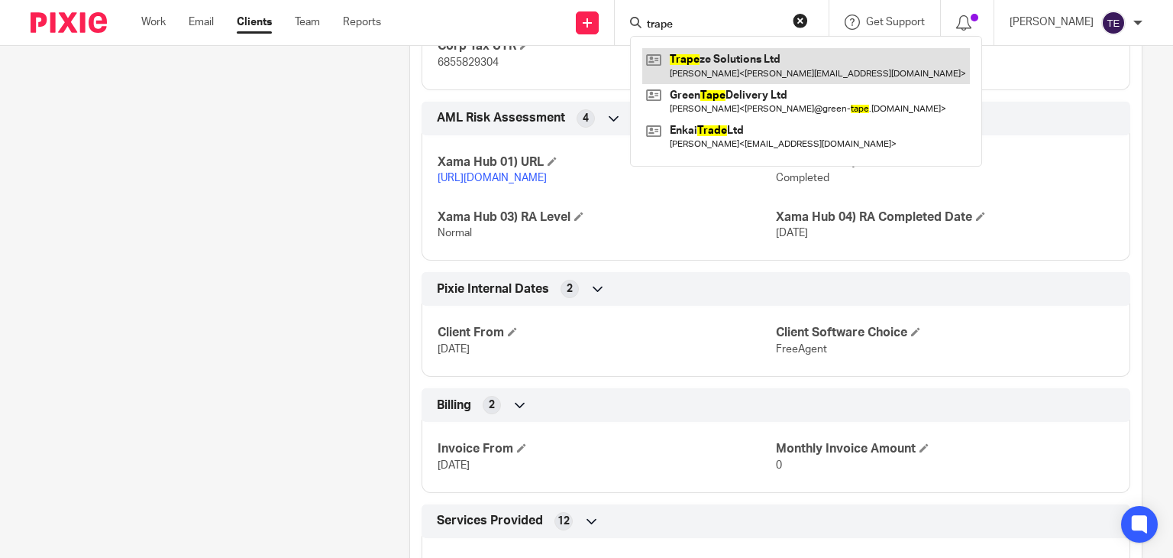
click at [744, 54] on link at bounding box center [806, 65] width 328 height 35
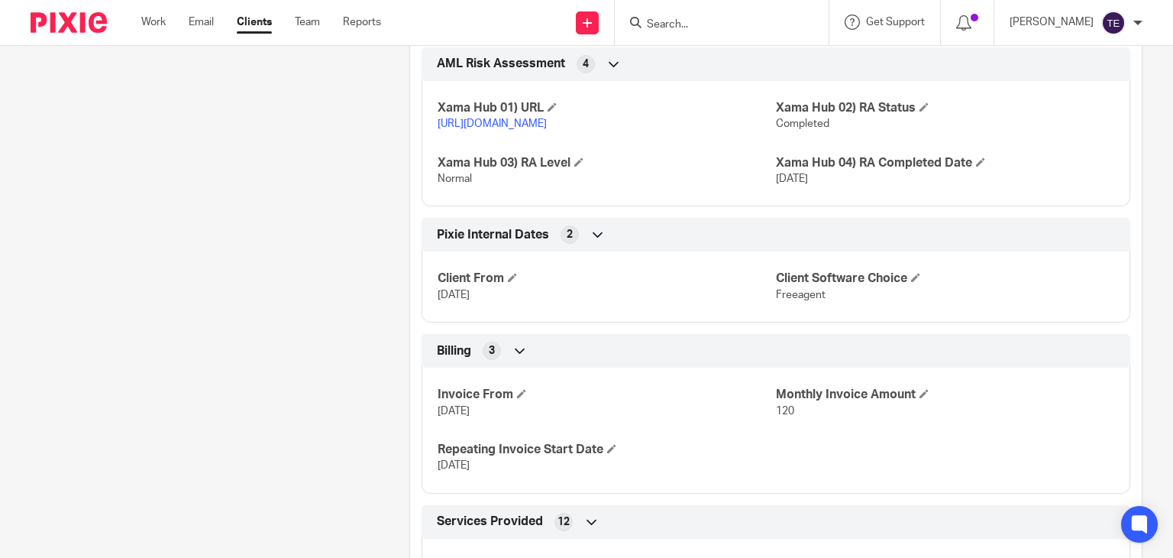
scroll to position [2308, 0]
drag, startPoint x: 519, startPoint y: 312, endPoint x: 420, endPoint y: 307, distance: 98.7
click at [422, 307] on div "Client From [DATE] Client Software Choice Freeagent" at bounding box center [776, 280] width 709 height 82
copy span "[DATE]"
click at [693, 23] on input "Search" at bounding box center [713, 25] width 137 height 14
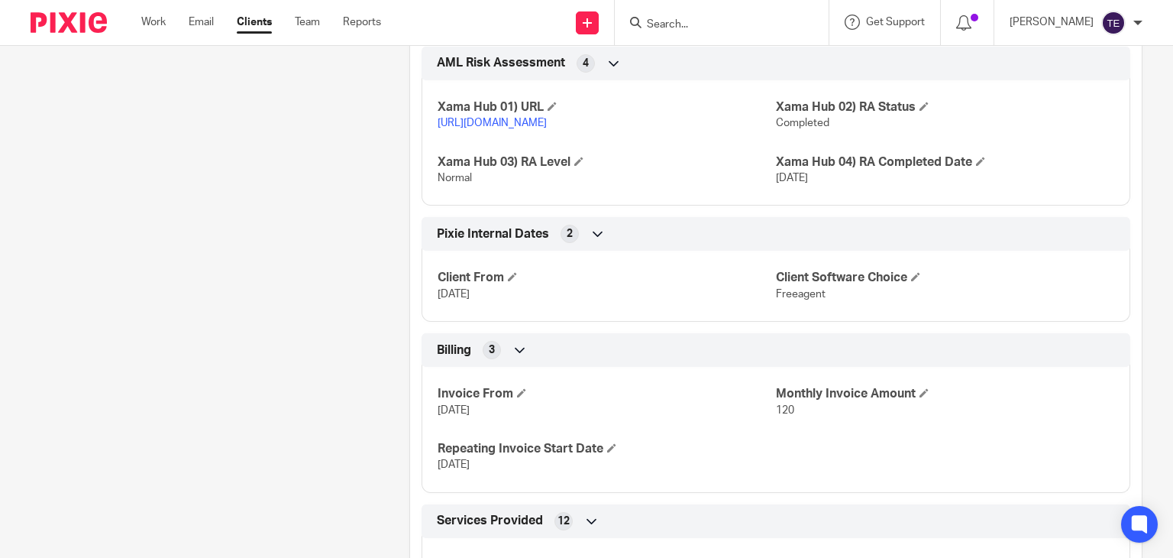
paste input "[EMAIL_ADDRESS][DOMAIN_NAME]"
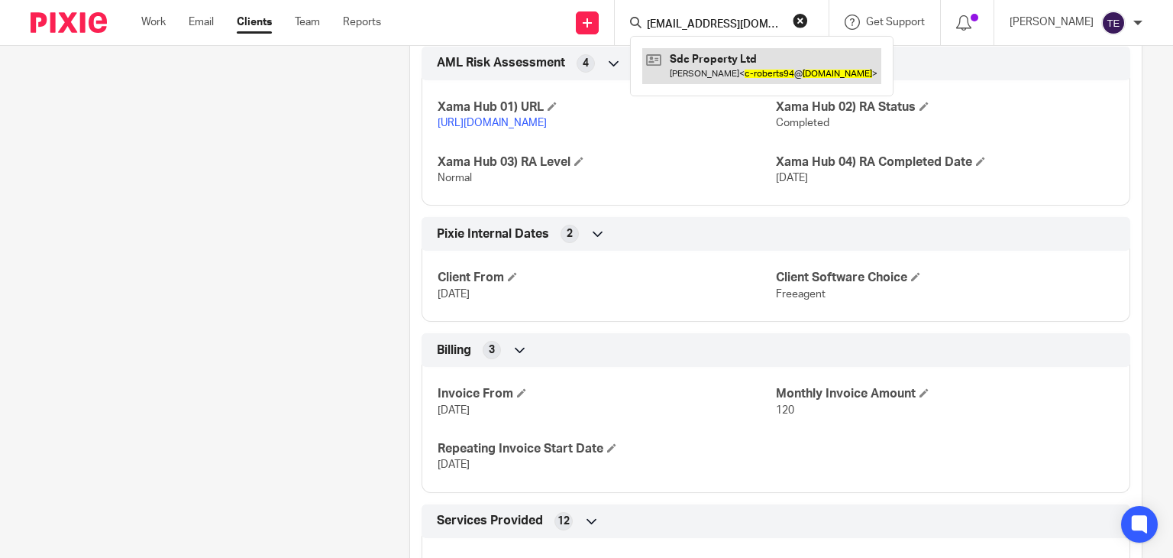
type input "[EMAIL_ADDRESS][DOMAIN_NAME]"
click at [719, 58] on link at bounding box center [761, 65] width 239 height 35
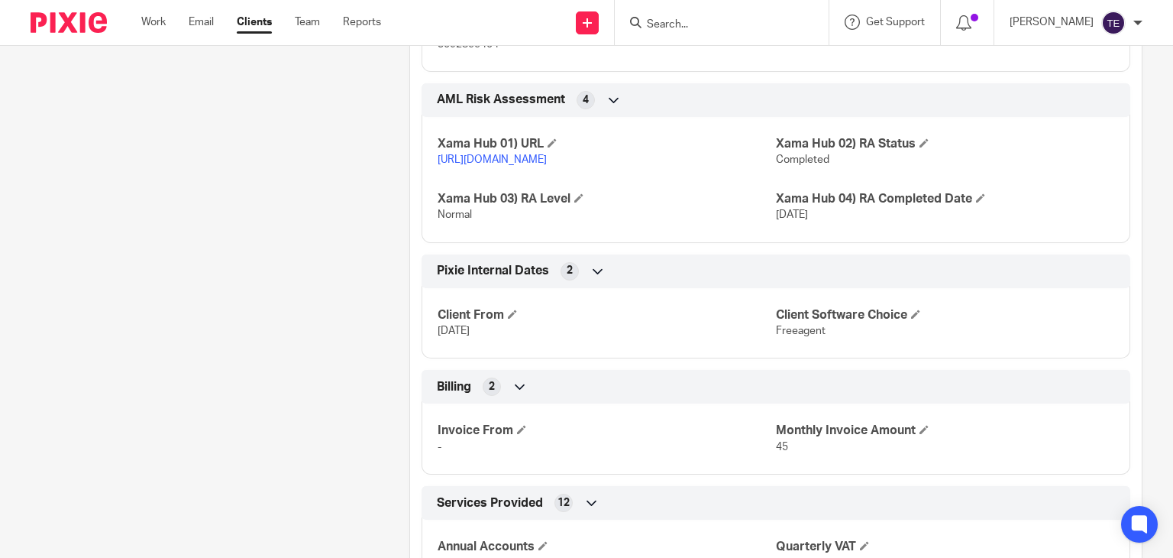
scroll to position [1778, 0]
drag, startPoint x: 513, startPoint y: 359, endPoint x: 392, endPoint y: 367, distance: 121.7
copy span "[DATE]"
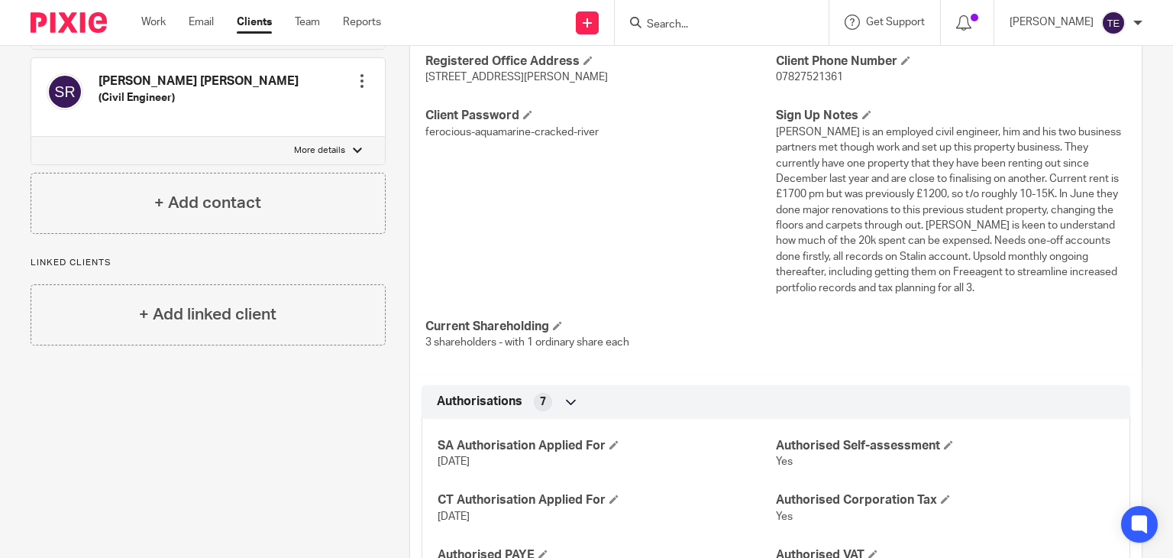
scroll to position [0, 0]
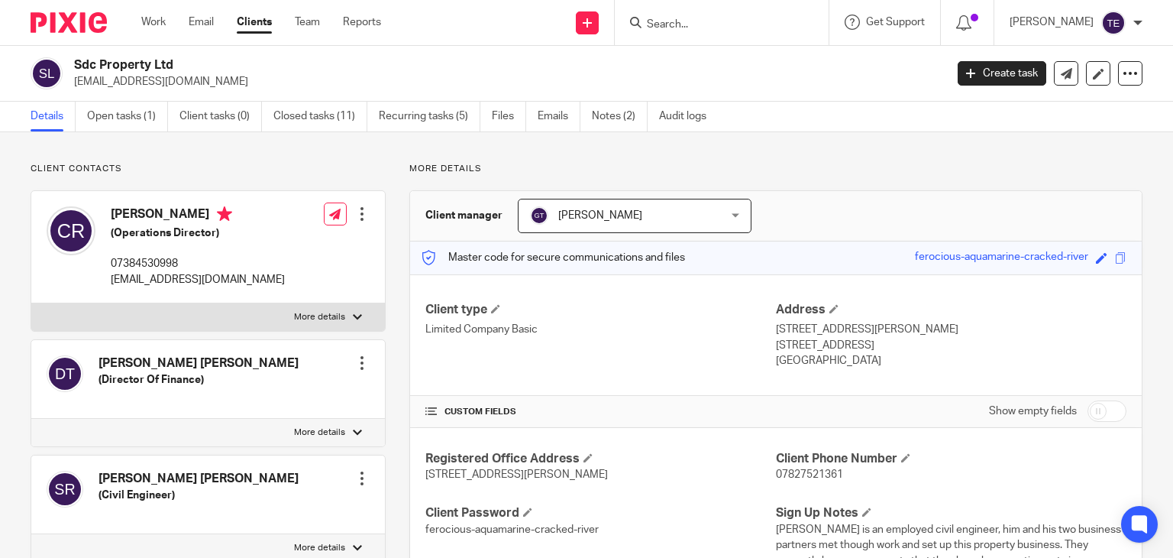
click at [687, 27] on input "Search" at bounding box center [713, 25] width 137 height 14
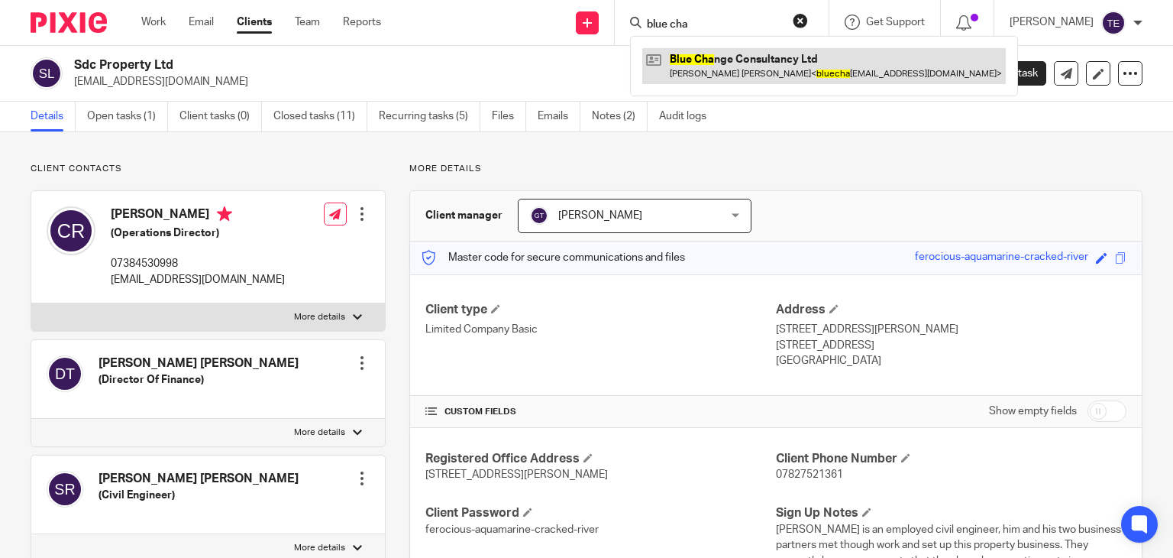
type input "blue cha"
click at [706, 53] on link at bounding box center [824, 65] width 364 height 35
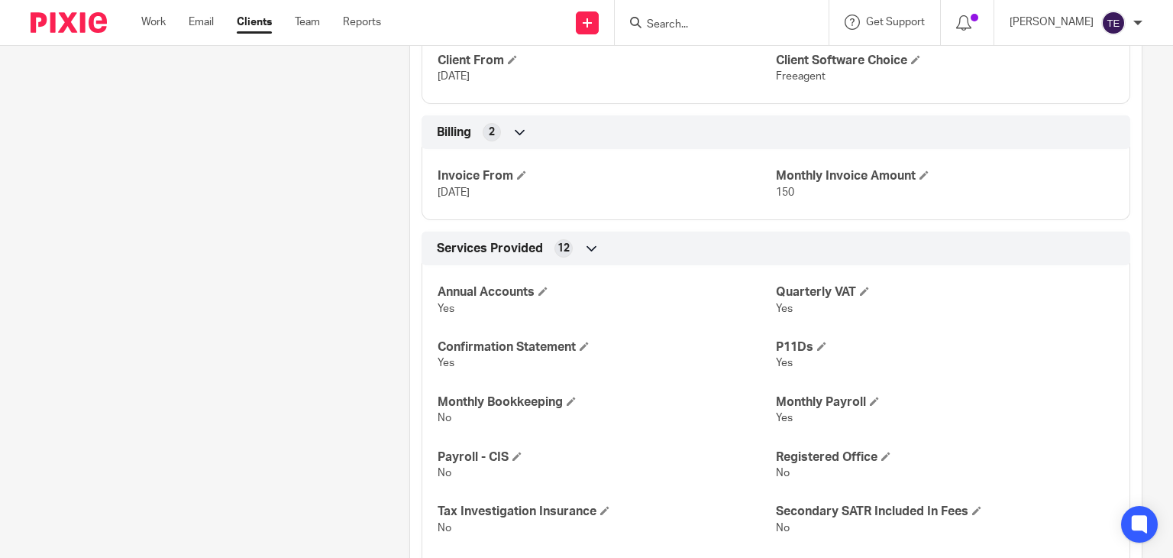
scroll to position [2174, 0]
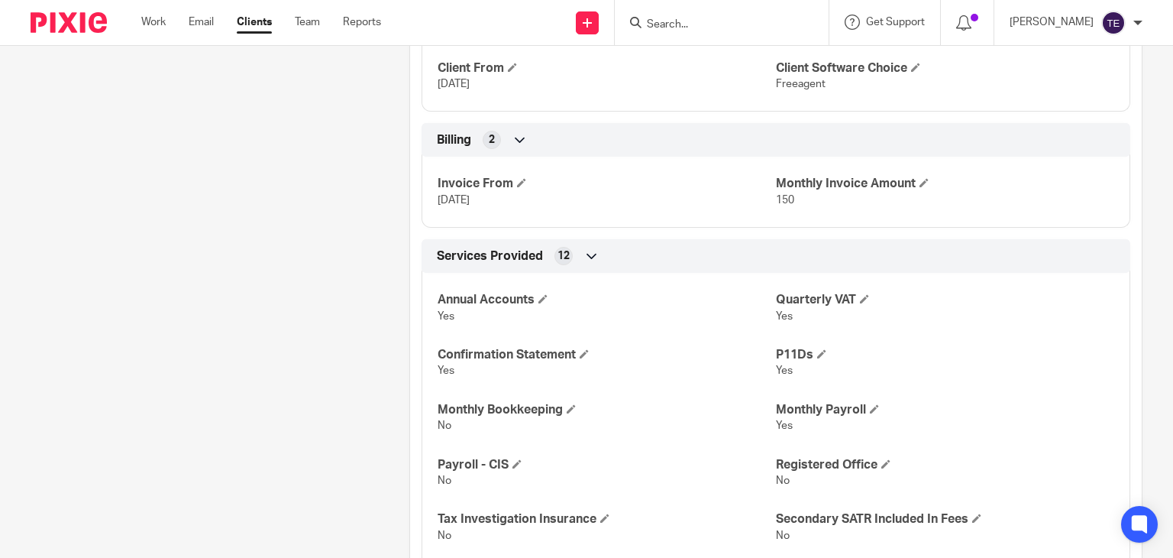
drag, startPoint x: 512, startPoint y: 115, endPoint x: 426, endPoint y: 113, distance: 86.3
click at [426, 112] on div "Client From [DATE] Client Software Choice Freeagent" at bounding box center [776, 71] width 709 height 82
copy span "[DATE]"
